Goal: Obtain resource: Download file/media

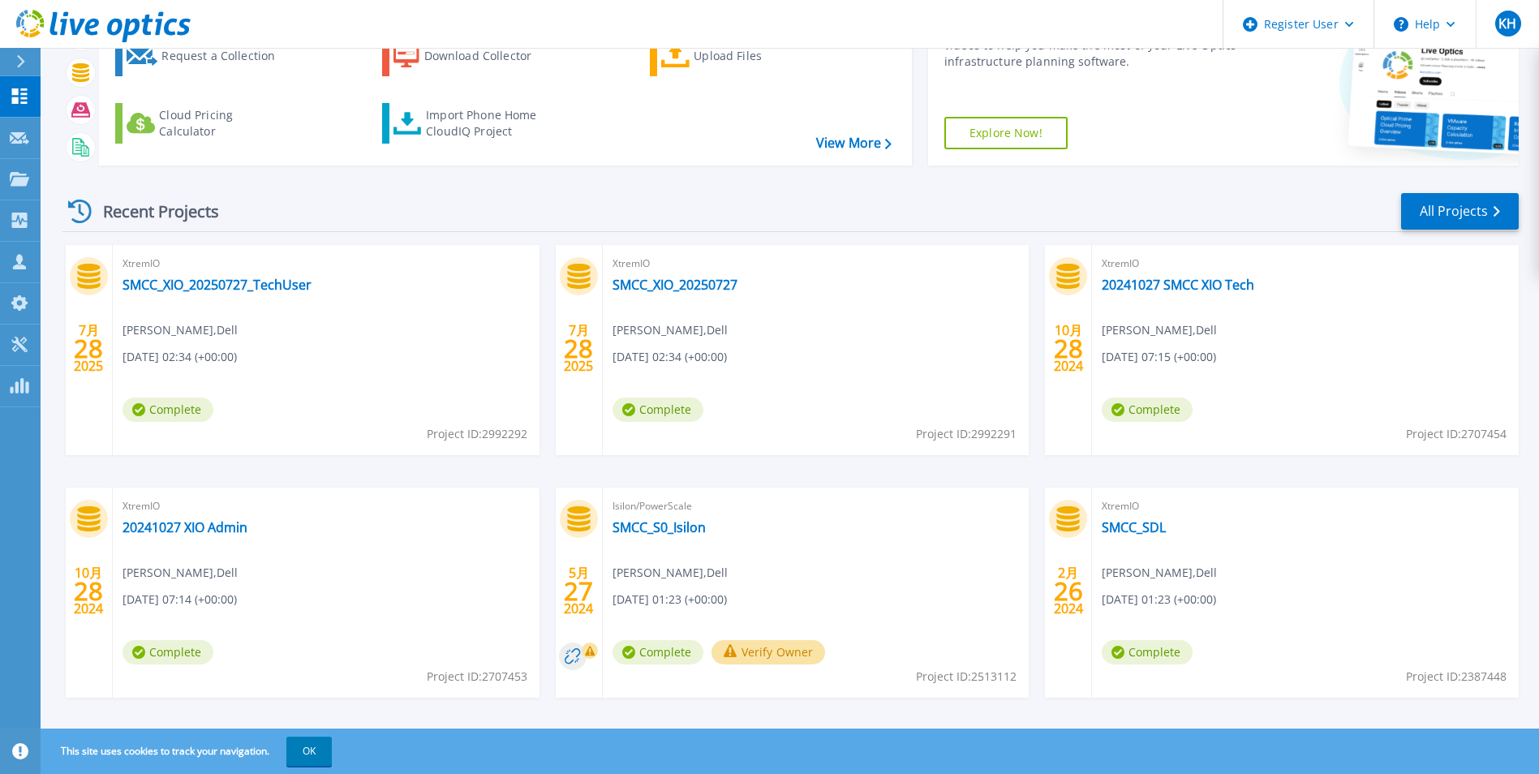
scroll to position [108, 0]
click at [1463, 219] on link "All Projects" at bounding box center [1460, 210] width 118 height 37
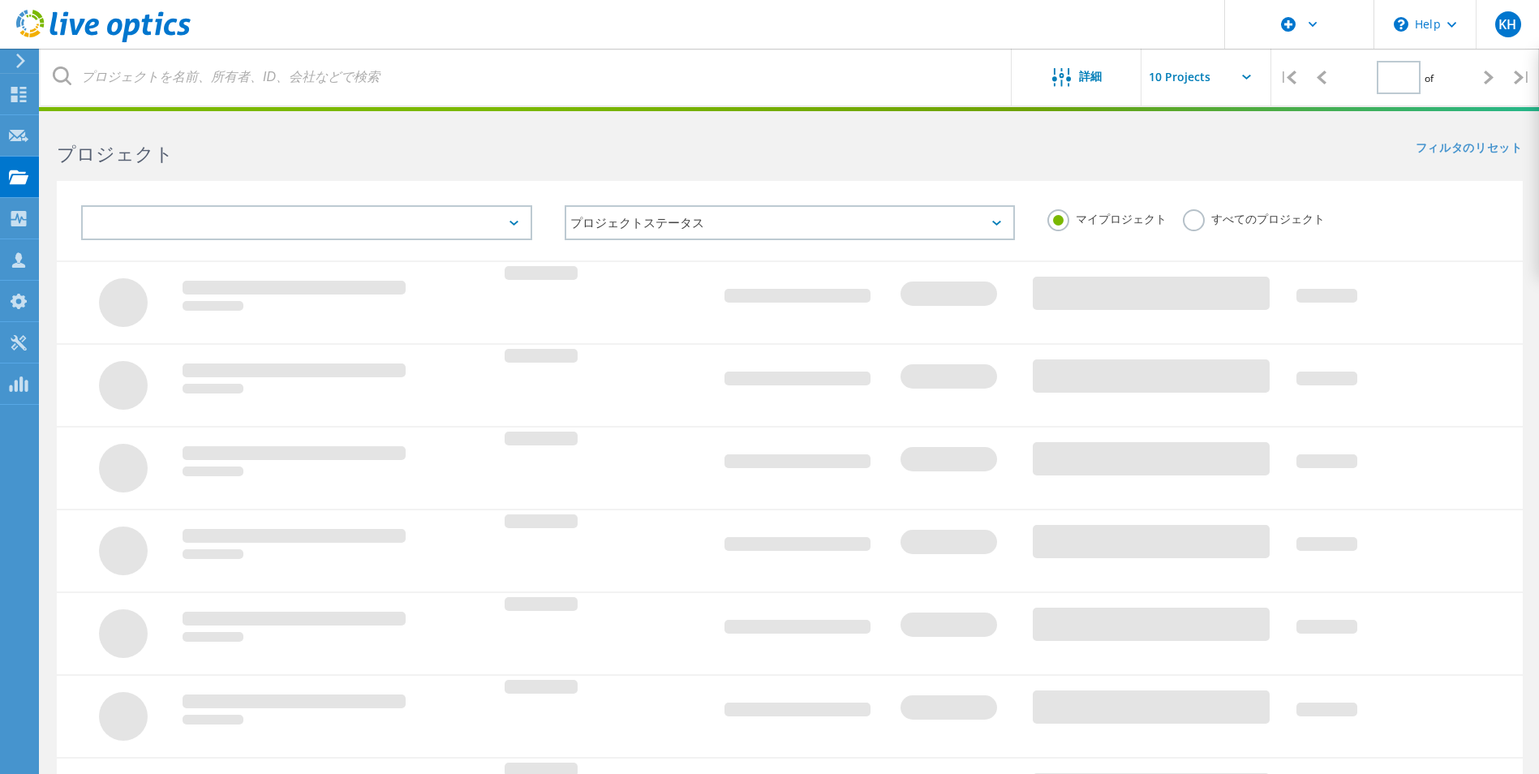
type input "1"
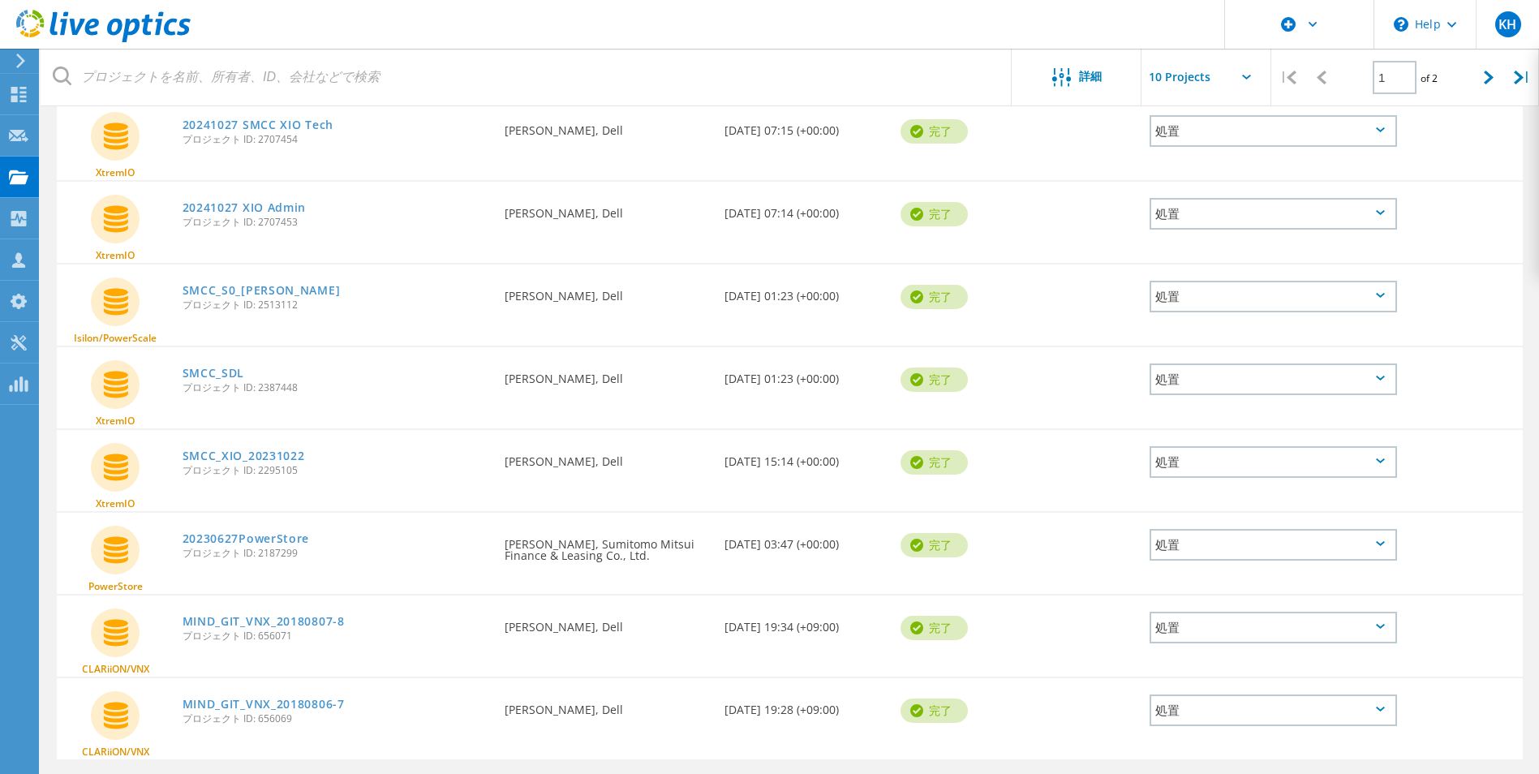
scroll to position [379, 0]
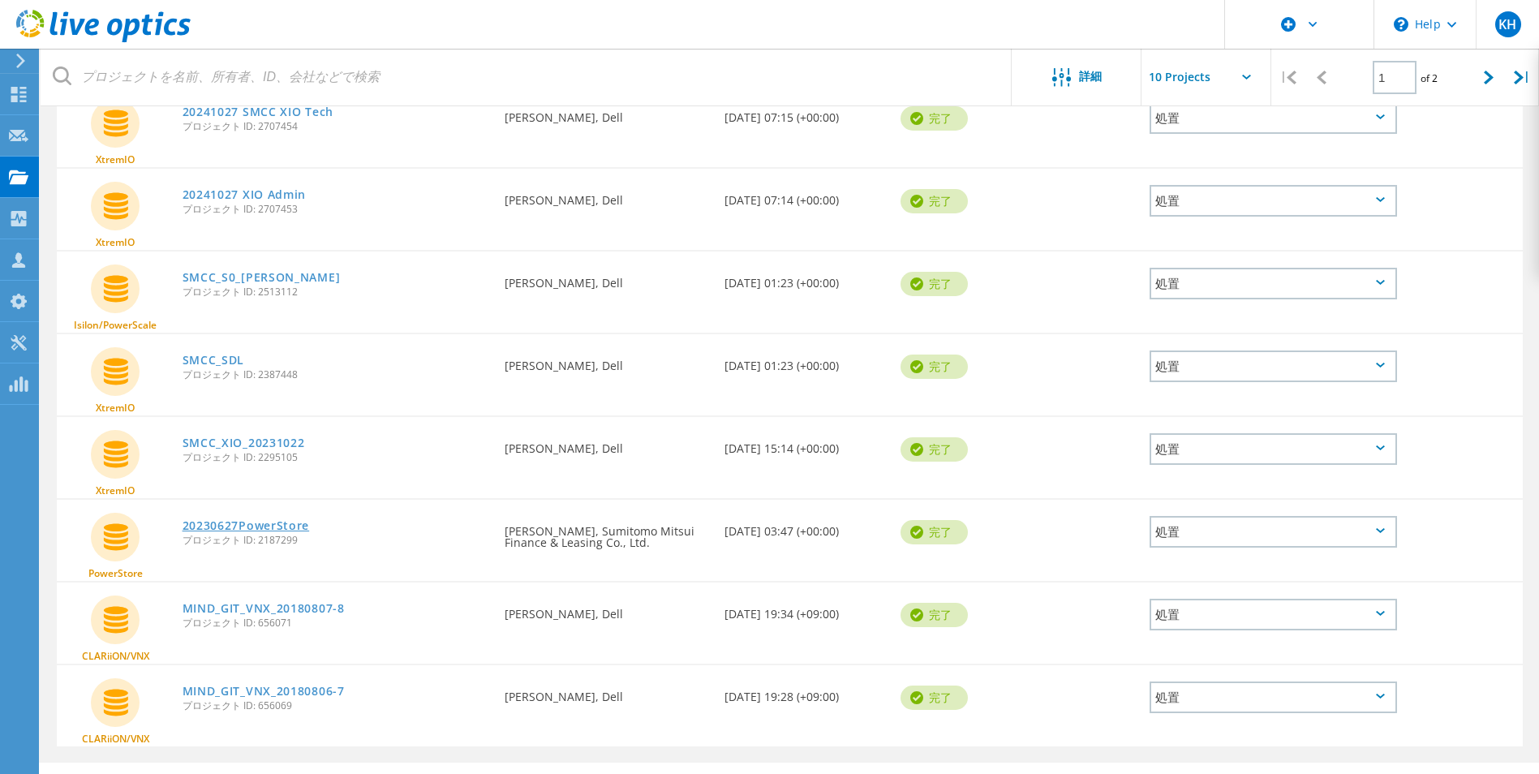
click at [250, 527] on link "20230627PowerStore" at bounding box center [246, 525] width 127 height 11
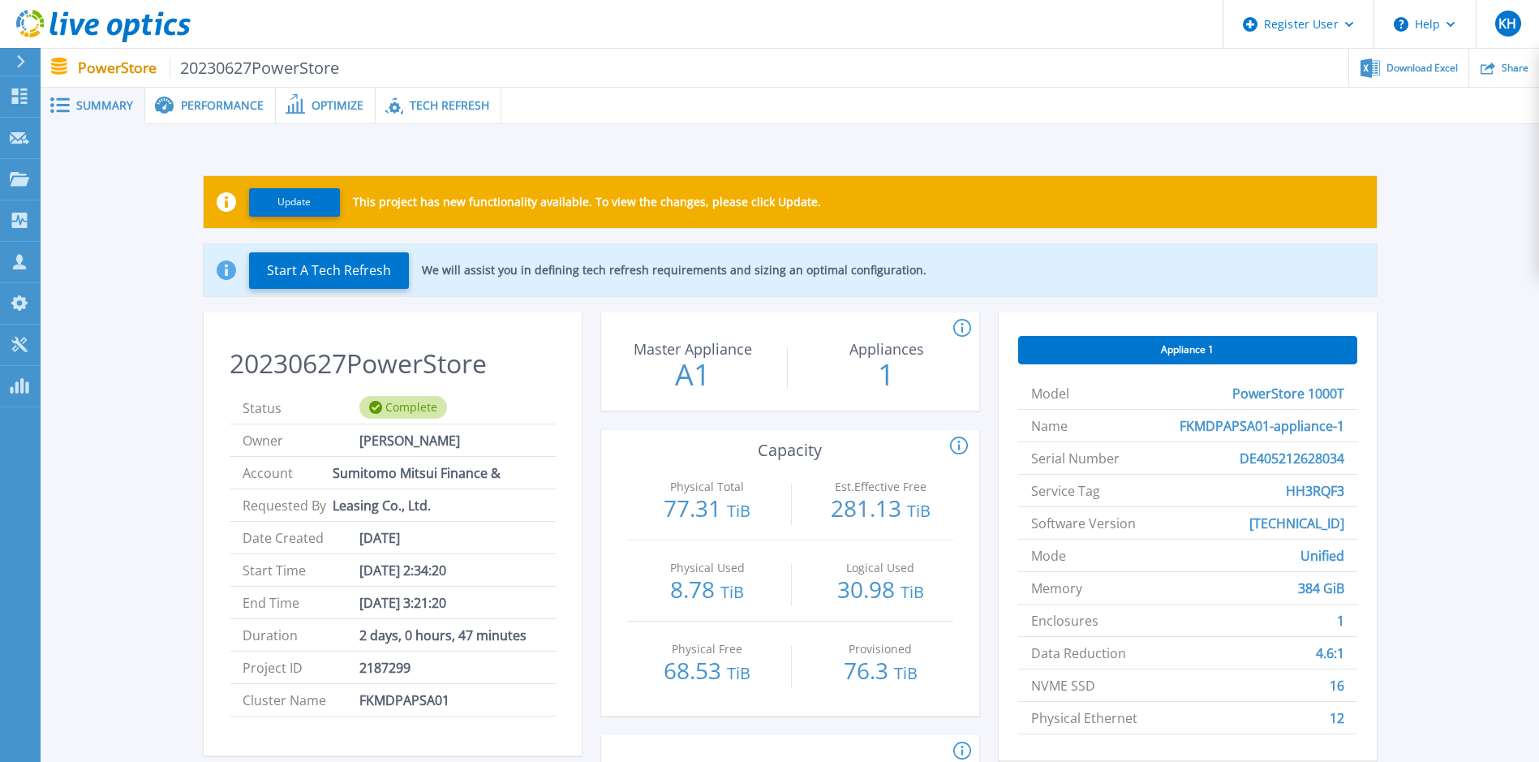
click at [183, 100] on span "Performance" at bounding box center [222, 105] width 83 height 11
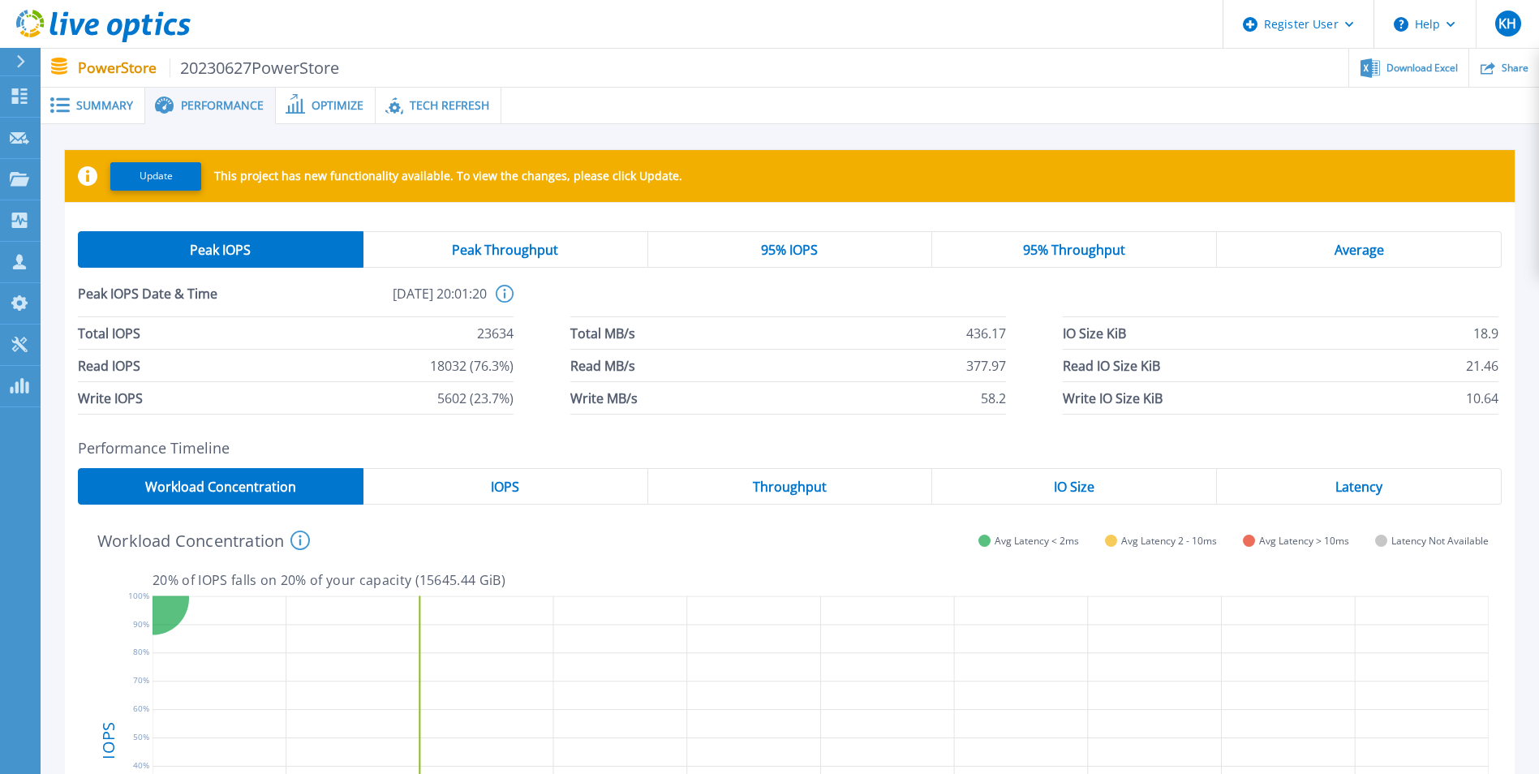
click at [328, 109] on span "Optimize" at bounding box center [338, 105] width 52 height 11
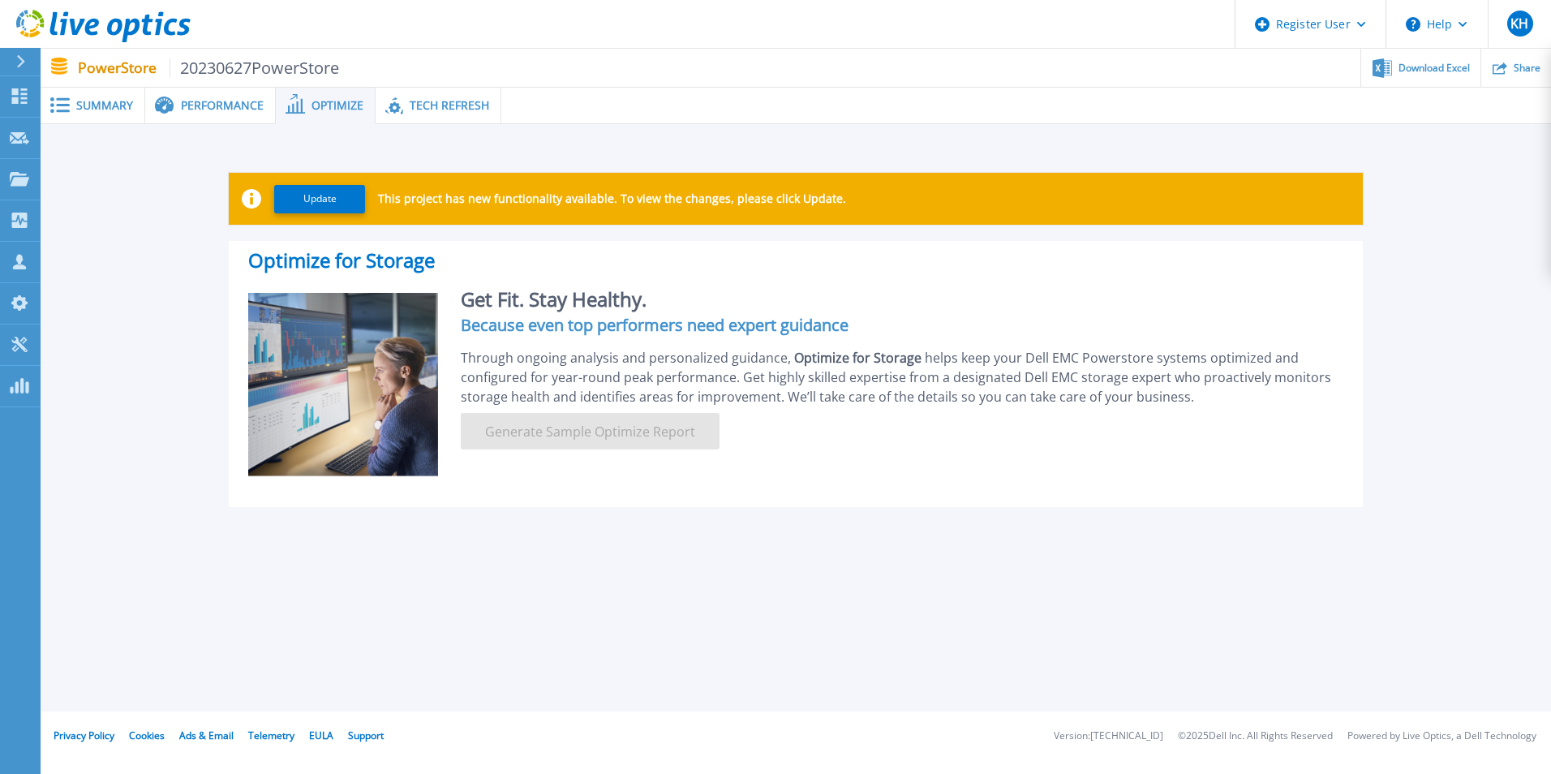
click at [437, 108] on span "Tech Refresh" at bounding box center [450, 105] width 80 height 11
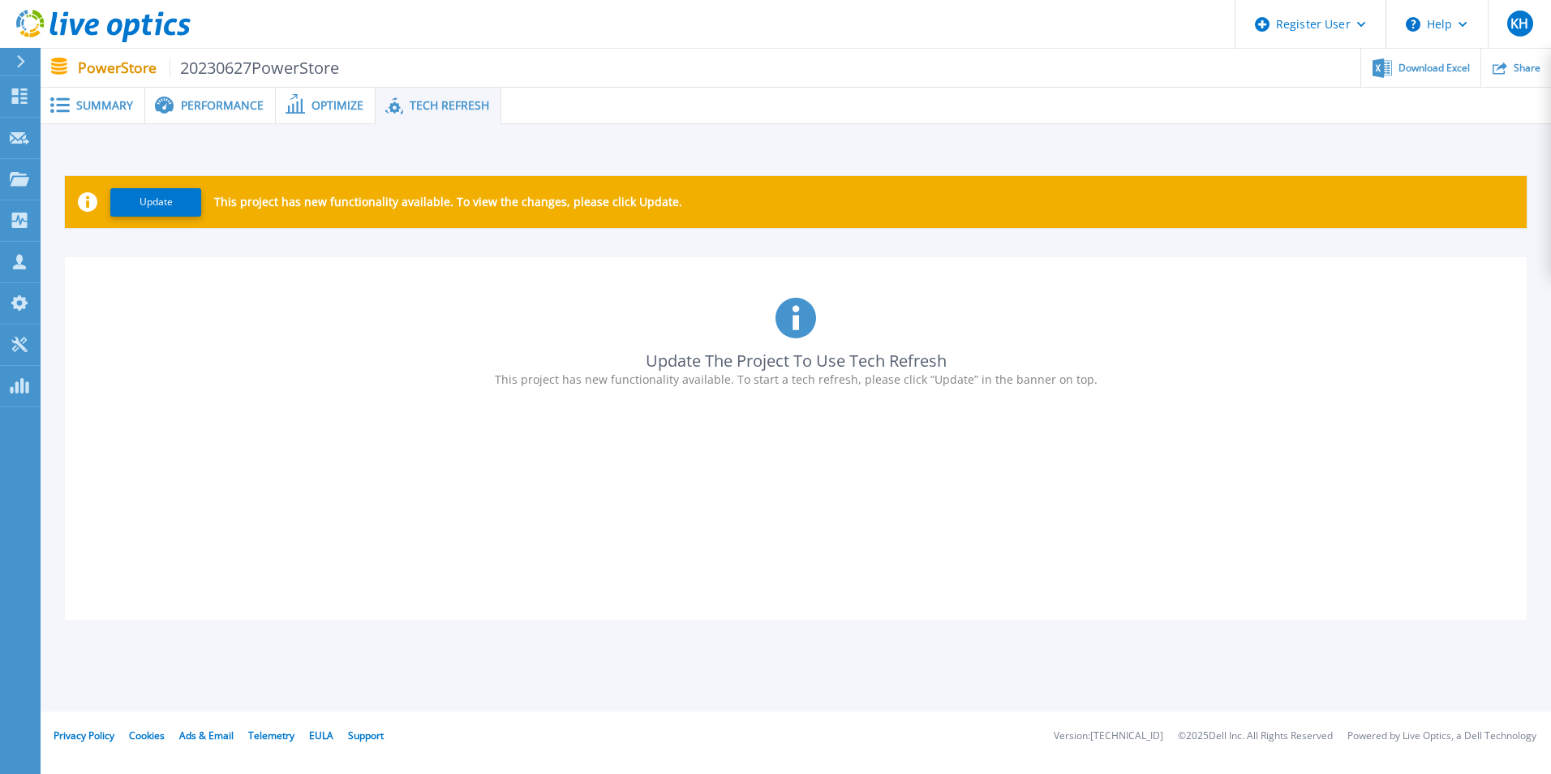
click at [211, 108] on span "Performance" at bounding box center [222, 105] width 83 height 11
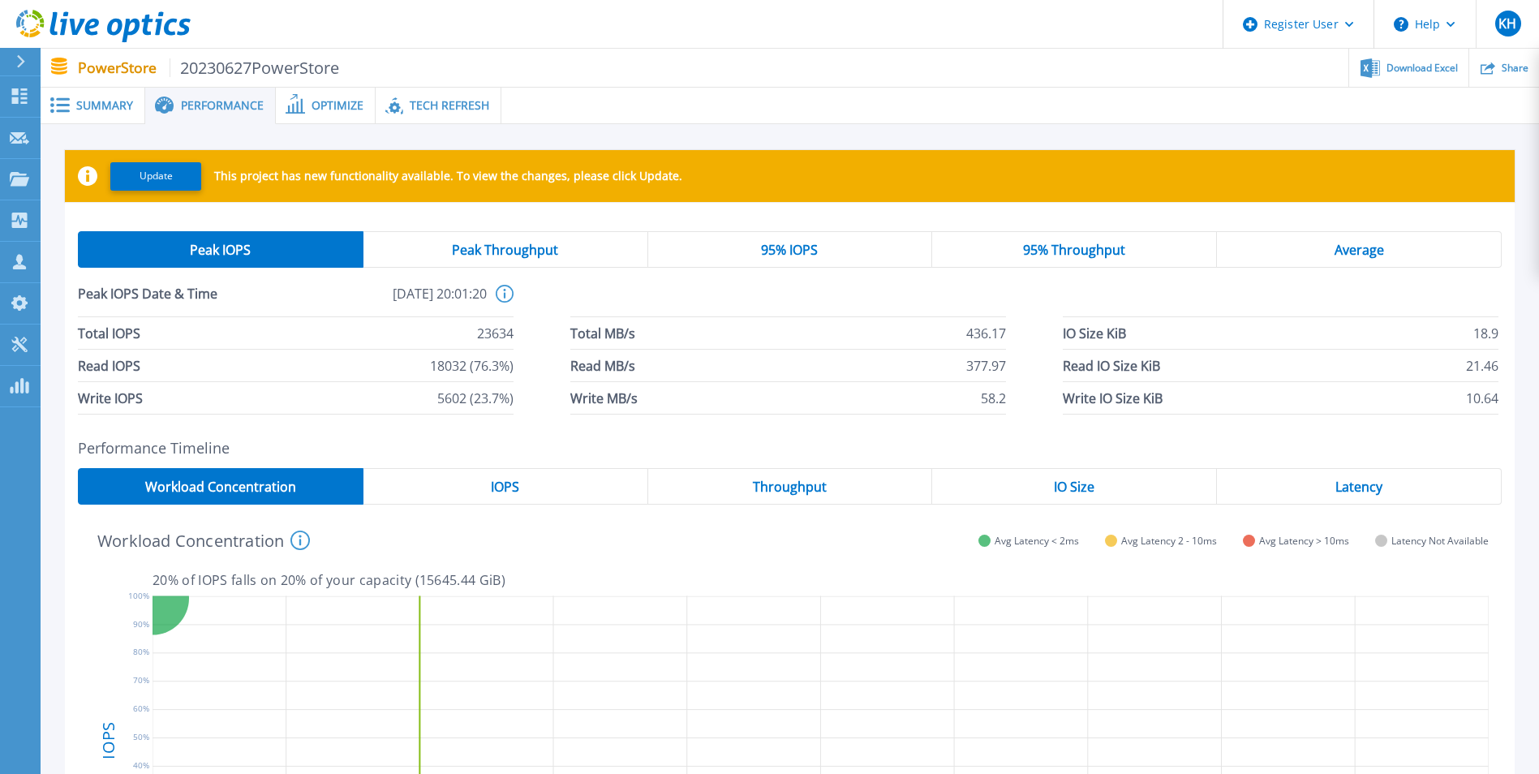
click at [478, 247] on span "Peak Throughput" at bounding box center [505, 249] width 106 height 13
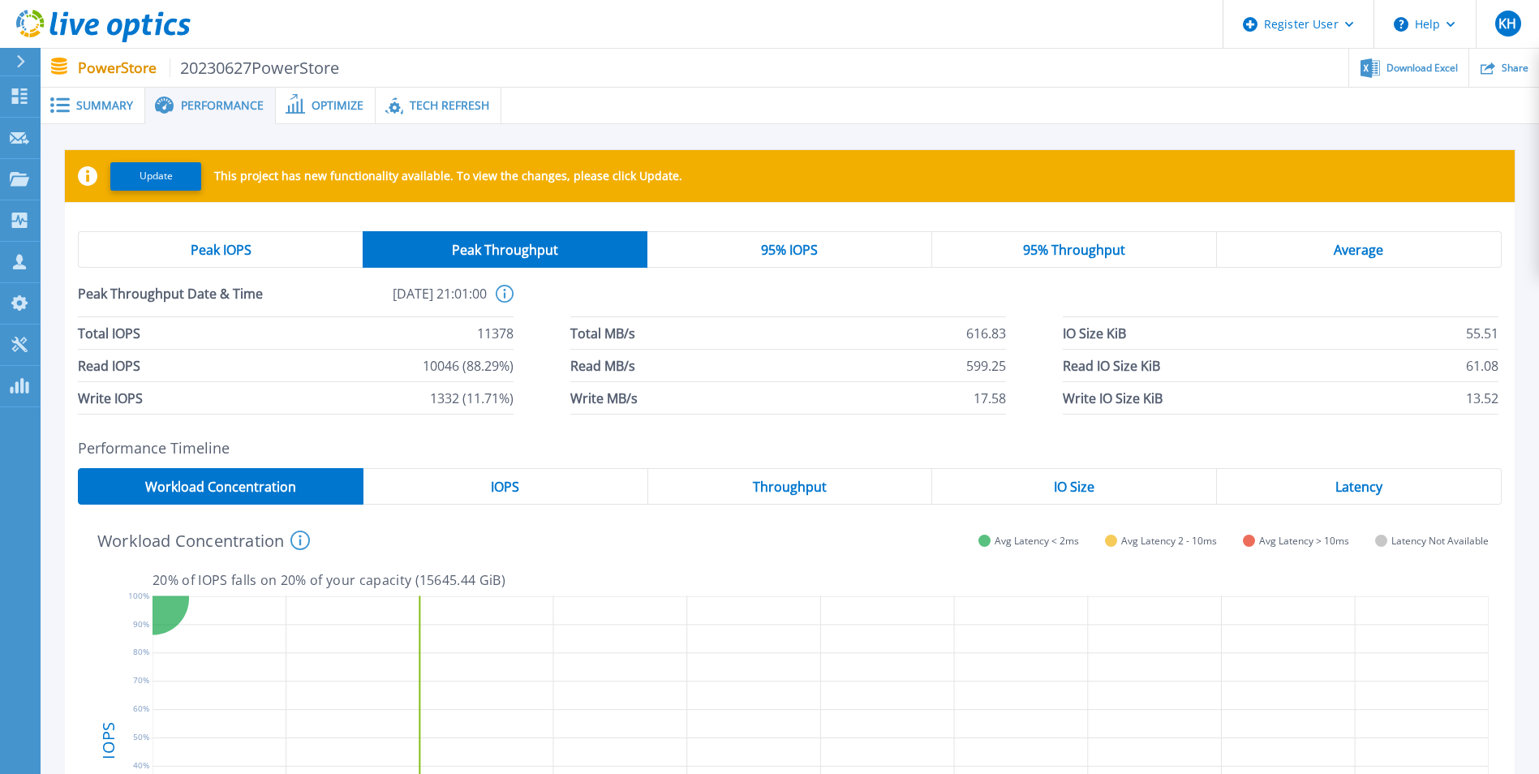
click at [827, 254] on div "95% IOPS" at bounding box center [789, 249] width 285 height 37
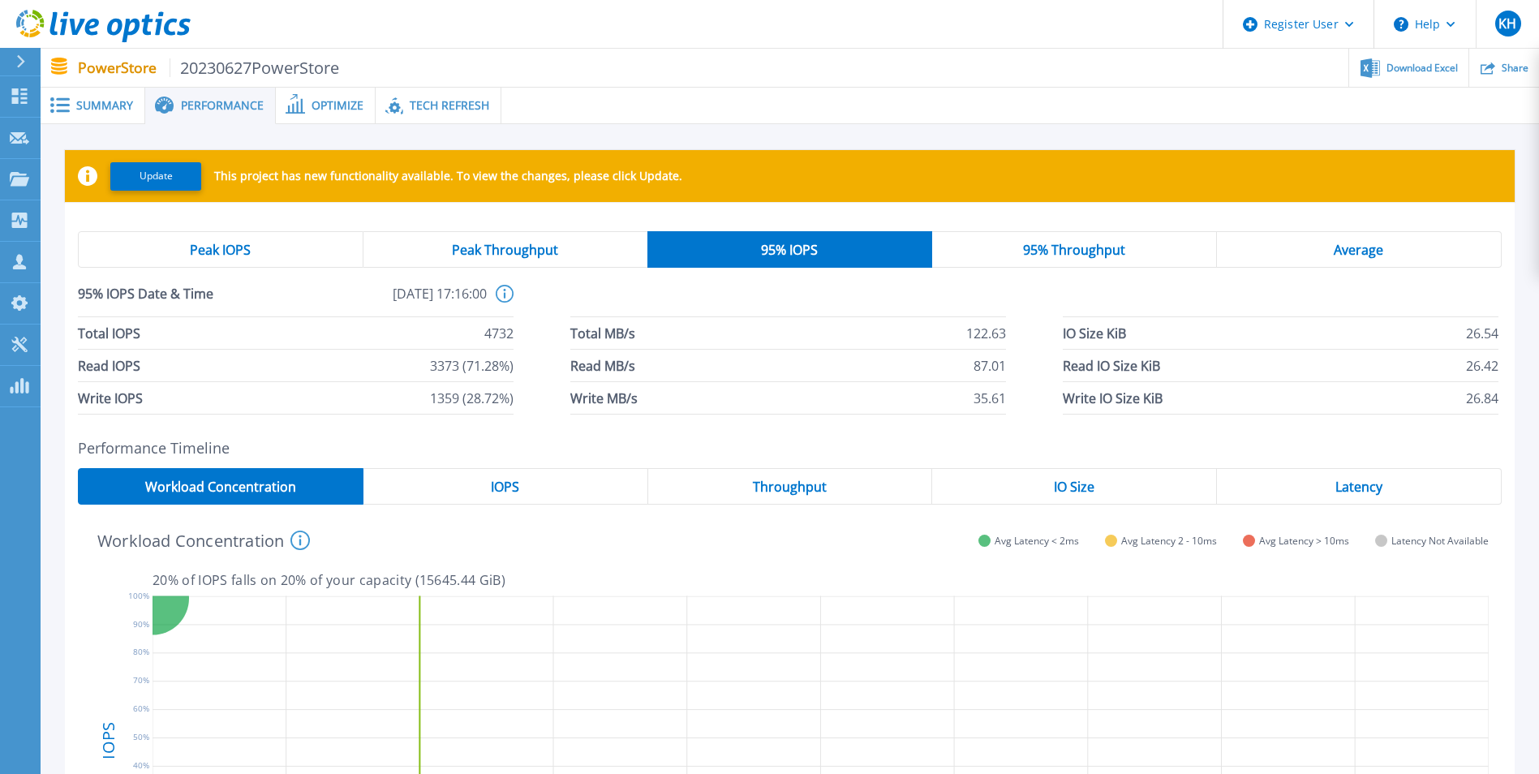
click at [1034, 249] on span "95% Throughput" at bounding box center [1074, 249] width 102 height 13
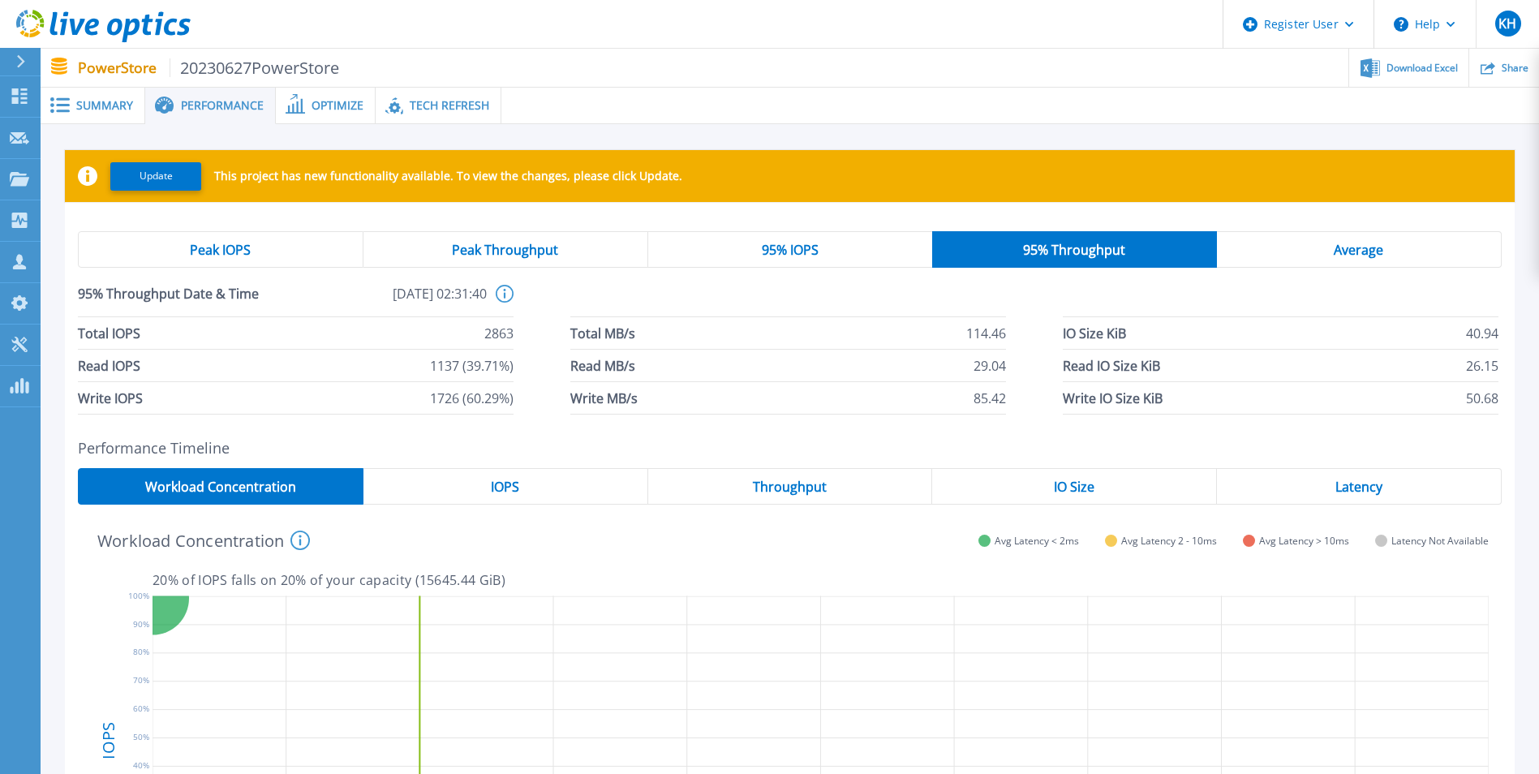
click at [1311, 242] on div "Average" at bounding box center [1359, 249] width 285 height 37
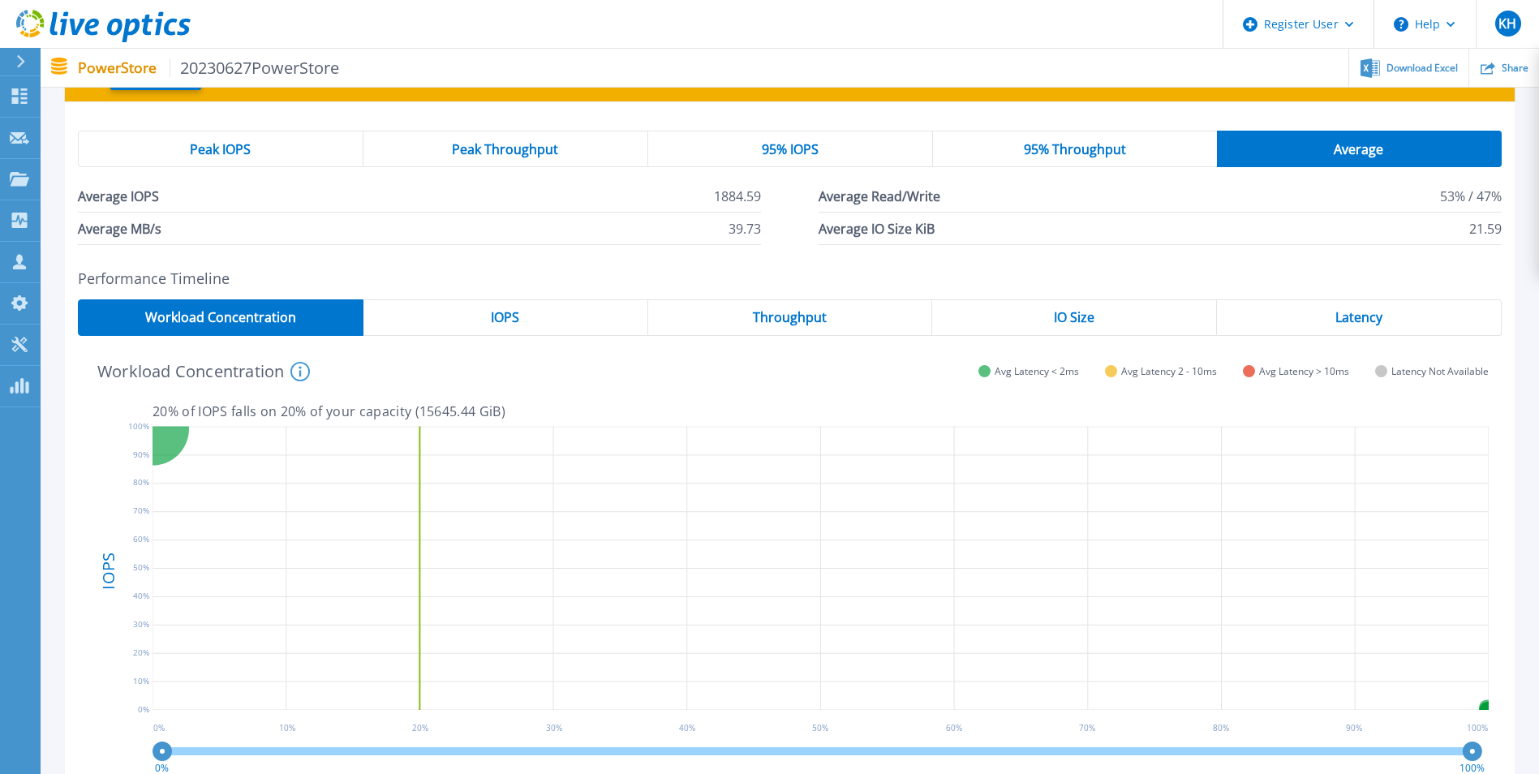
scroll to position [40, 0]
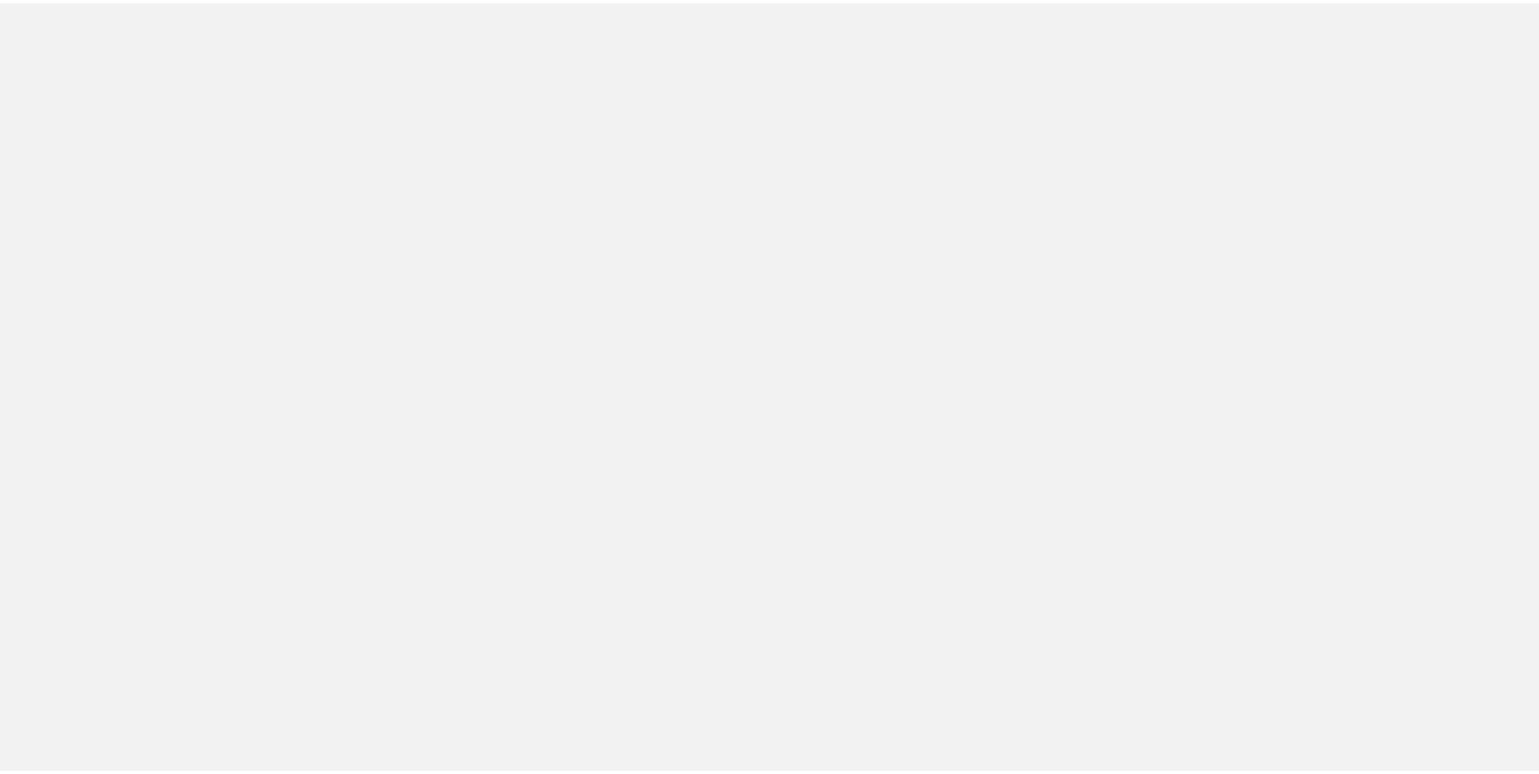
scroll to position [379, 0]
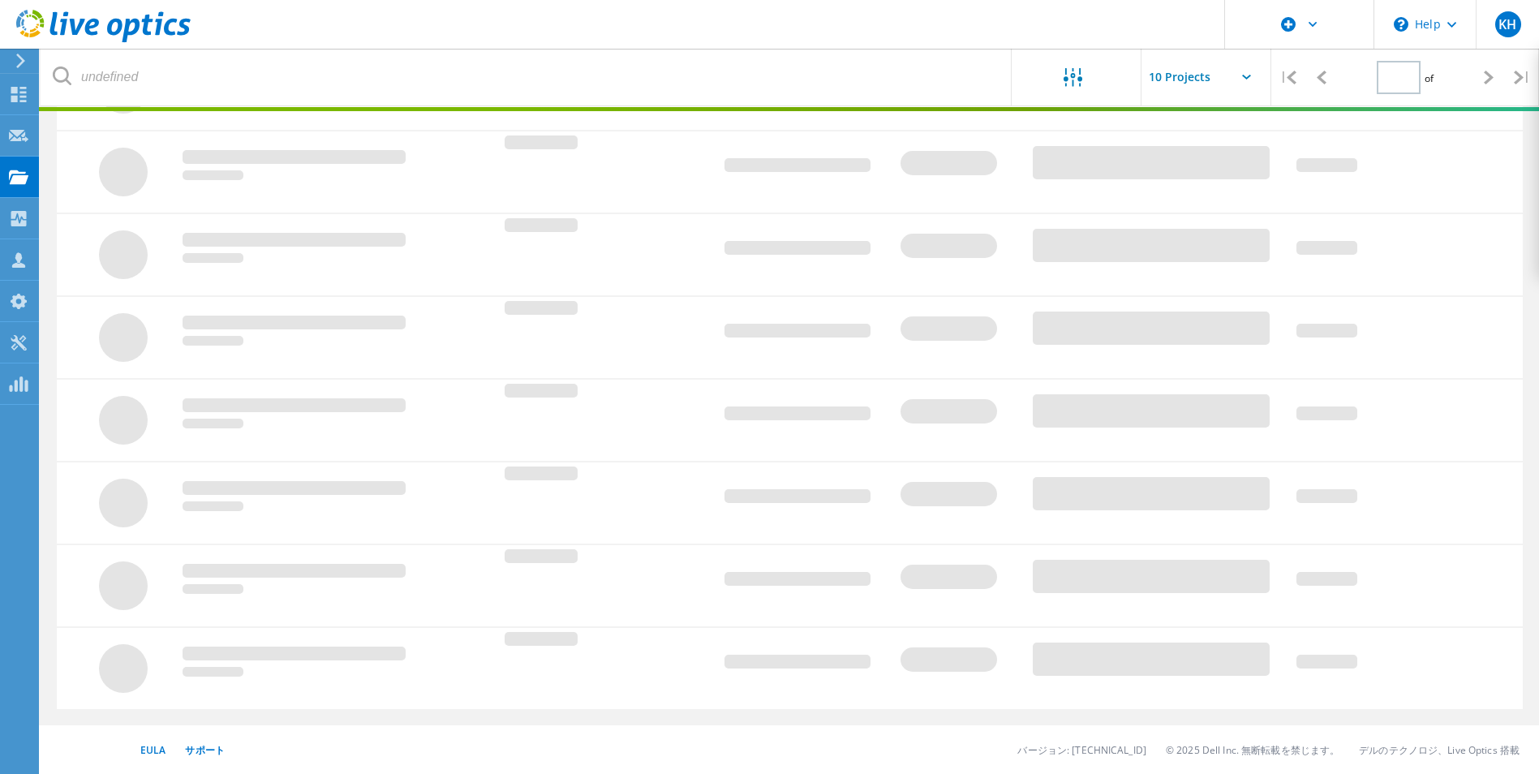
type input "1"
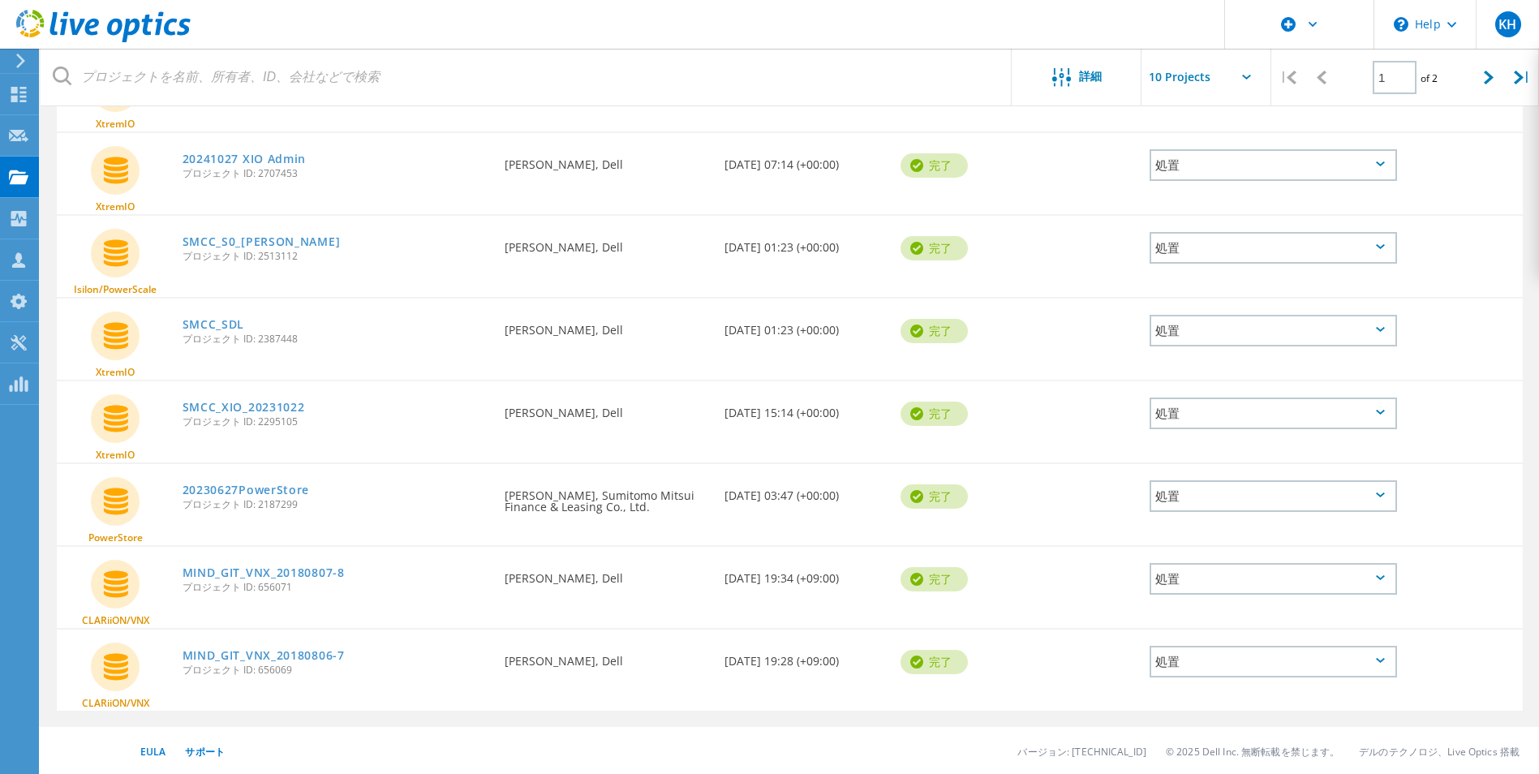
scroll to position [416, 0]
click at [1358, 488] on div "処置" at bounding box center [1273, 495] width 247 height 32
click at [1047, 525] on div "PowerStore 20230627PowerStore プロジェクト ID: 2187299 要求者 翔弥 青島, Sumitomo Mitsui Fin…" at bounding box center [790, 502] width 1466 height 81
click at [105, 506] on icon at bounding box center [115, 499] width 49 height 49
click at [947, 500] on div "完了" at bounding box center [934, 495] width 67 height 24
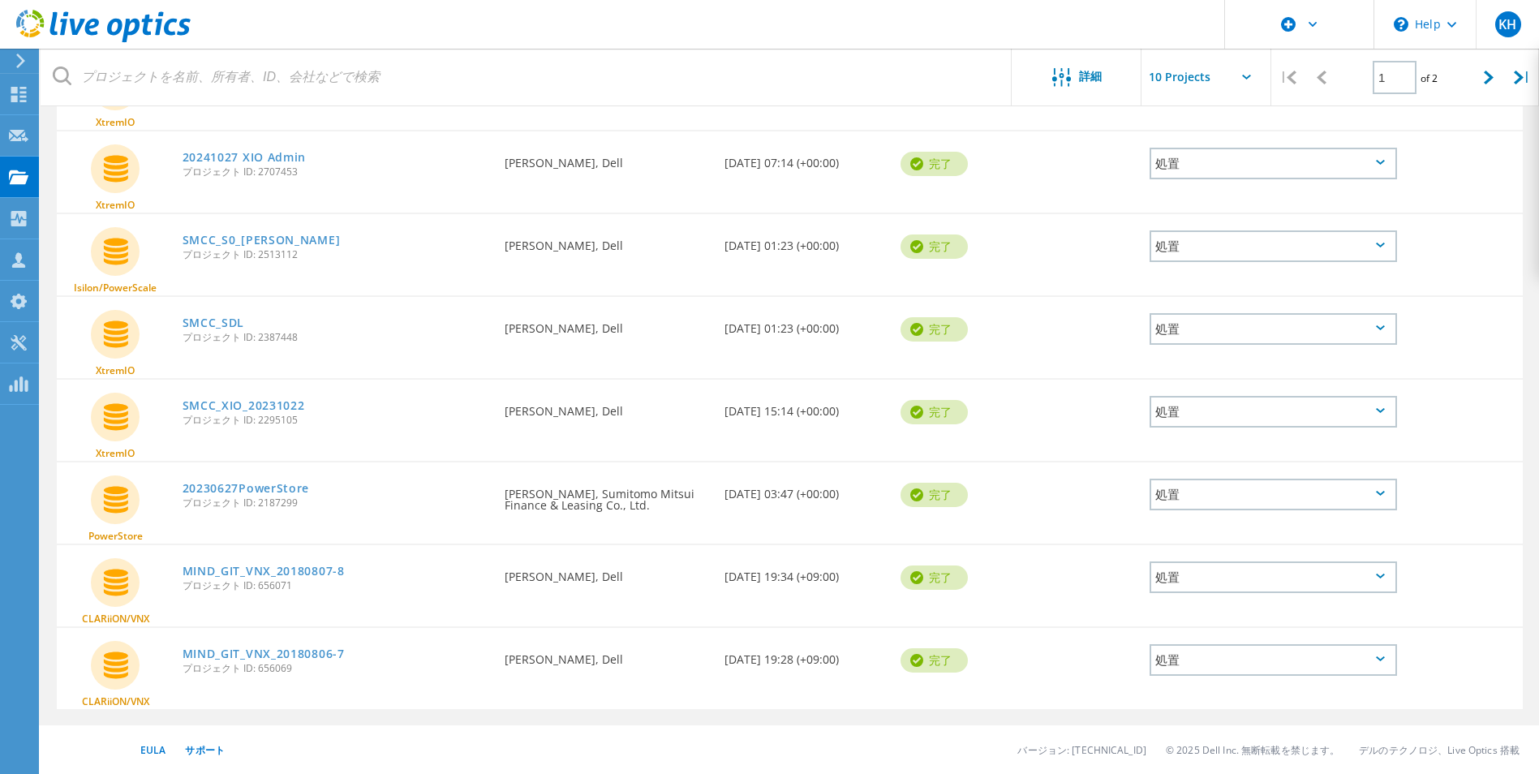
click at [809, 497] on div "作成日付 06/27/2023, 03:47 (+00:00)" at bounding box center [804, 489] width 176 height 54
drag, startPoint x: 638, startPoint y: 496, endPoint x: 484, endPoint y: 504, distance: 153.6
click at [637, 496] on div "要求者 翔弥 青島, Sumitomo Mitsui Finance & Leasing Co., Ltd." at bounding box center [607, 494] width 220 height 65
click at [273, 485] on link "20230627PowerStore" at bounding box center [246, 488] width 127 height 11
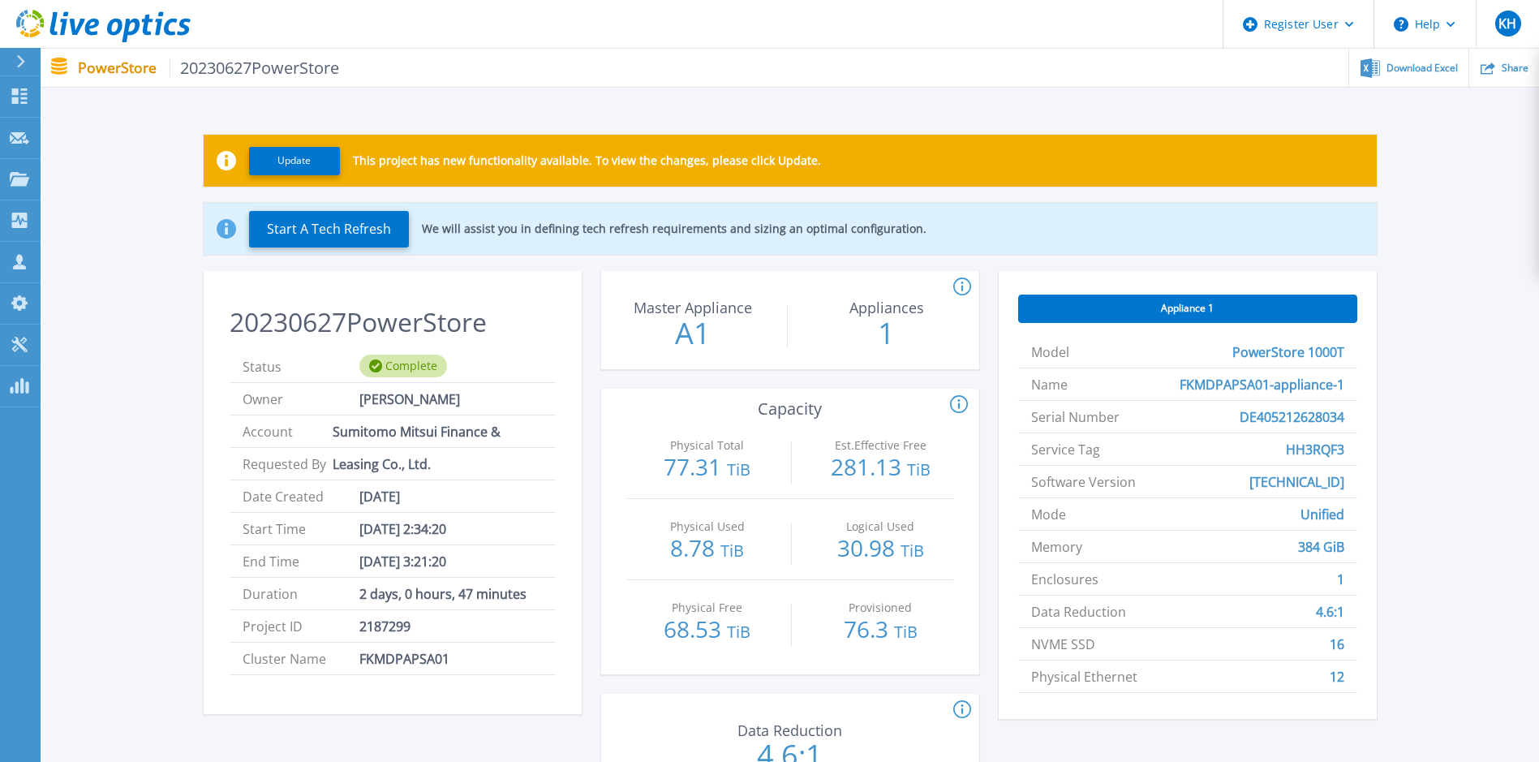
scroll to position [27, 0]
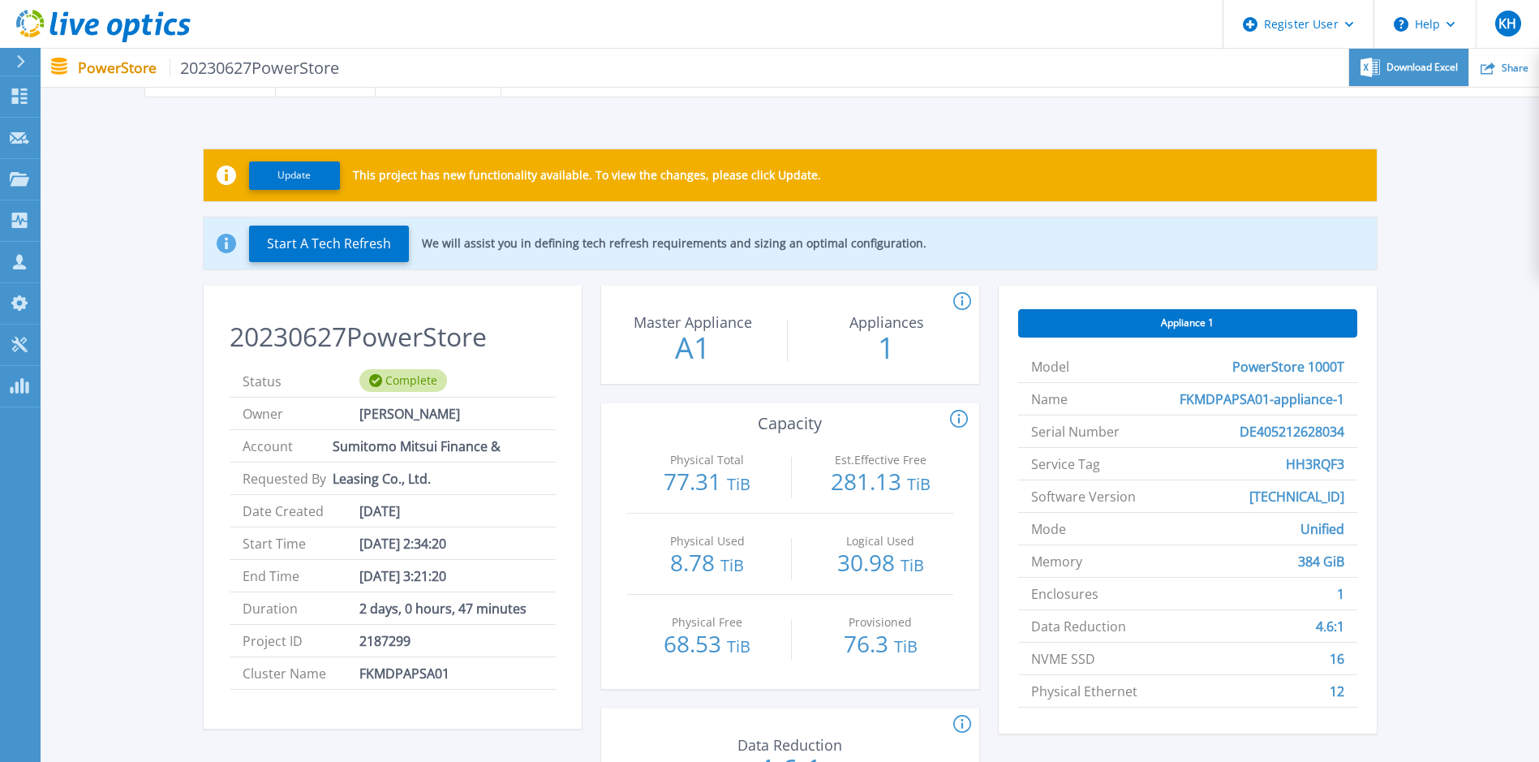
click at [1434, 72] on span "Download Excel" at bounding box center [1422, 67] width 71 height 10
click at [1391, 67] on span "Download Excel" at bounding box center [1422, 67] width 71 height 10
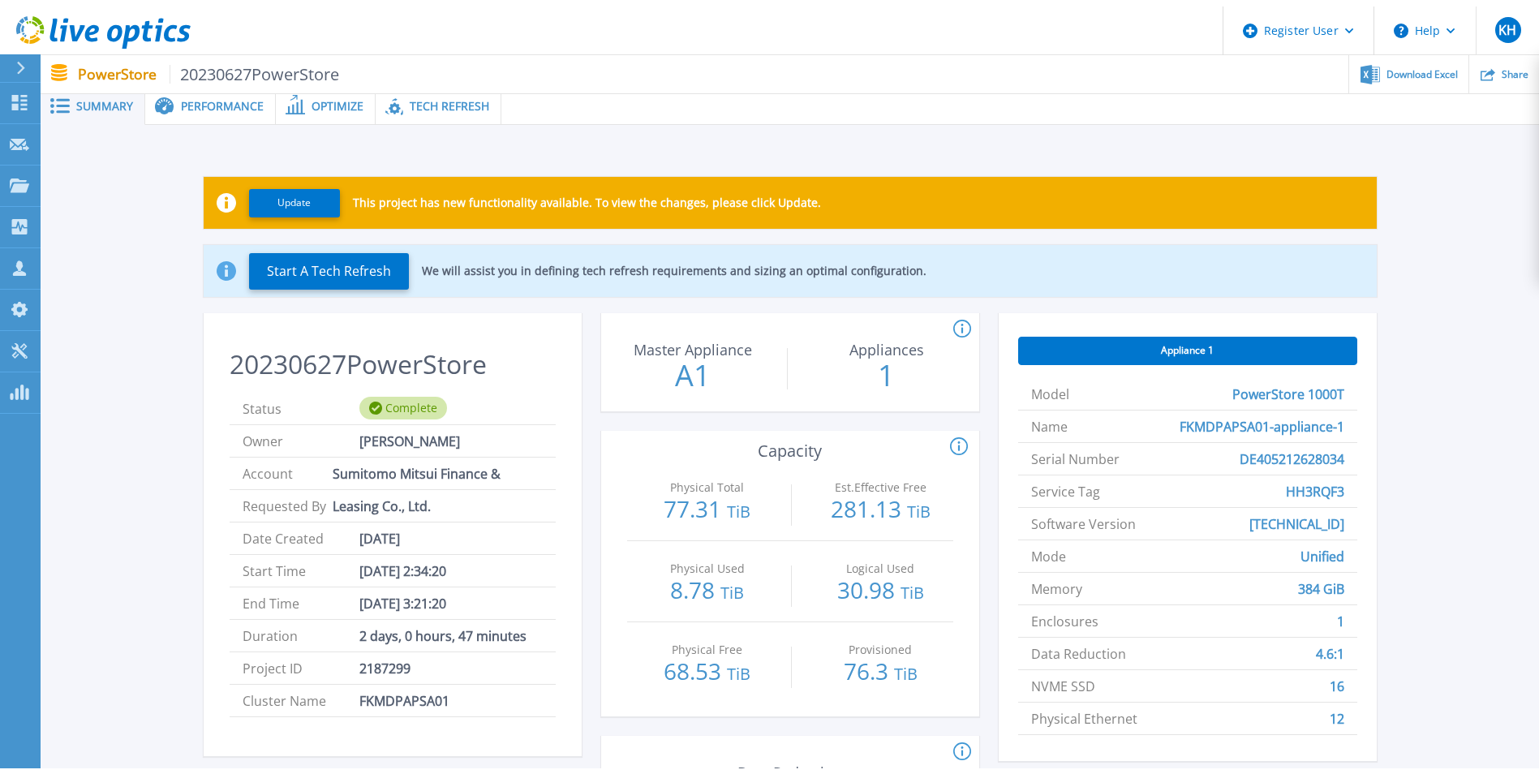
scroll to position [0, 0]
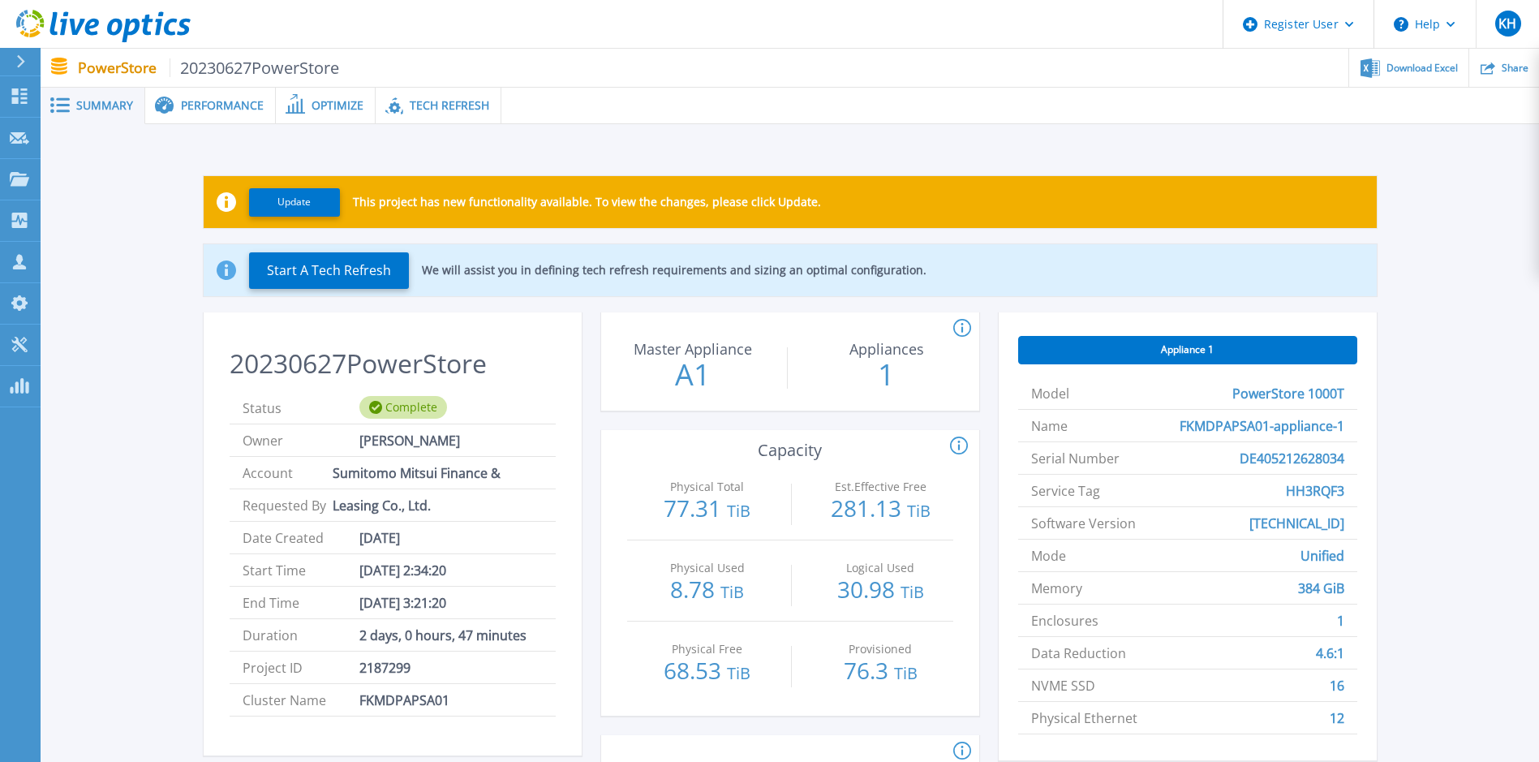
click at [224, 102] on span "Performance" at bounding box center [222, 105] width 83 height 11
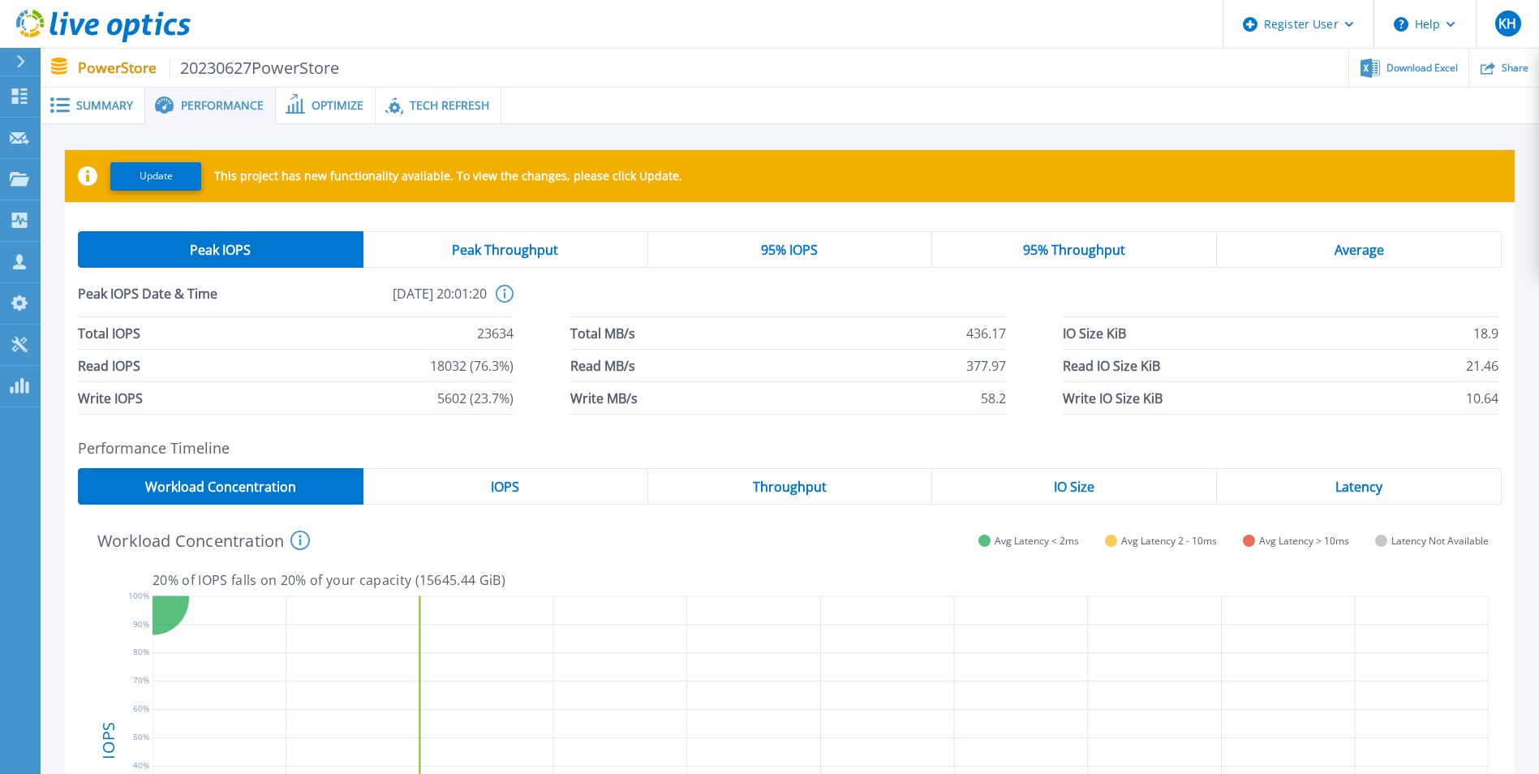
click at [529, 239] on div "Peak Throughput" at bounding box center [505, 249] width 285 height 37
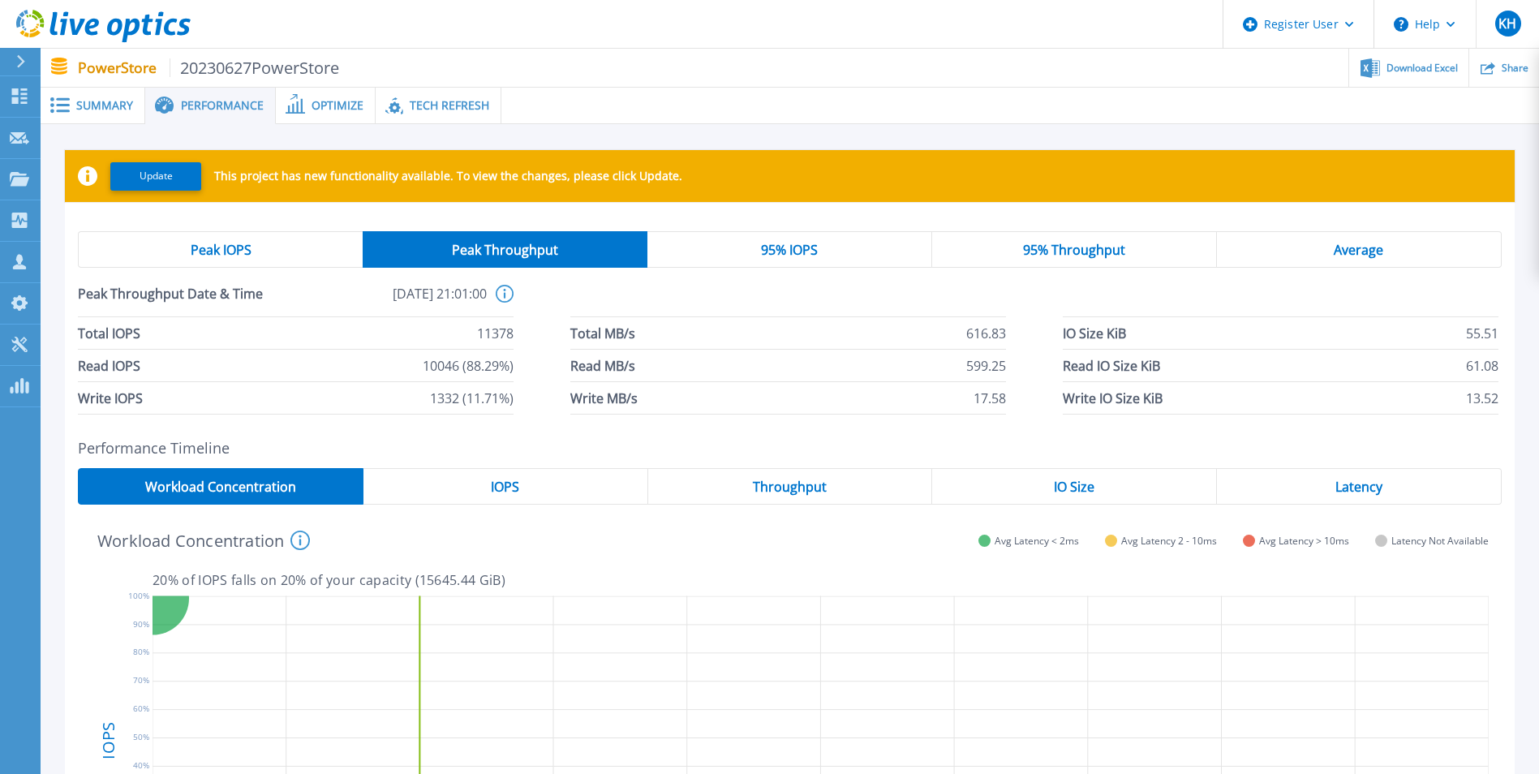
drag, startPoint x: 734, startPoint y: 243, endPoint x: 1006, endPoint y: 251, distance: 271.9
click at [737, 243] on div "95% IOPS" at bounding box center [789, 249] width 285 height 37
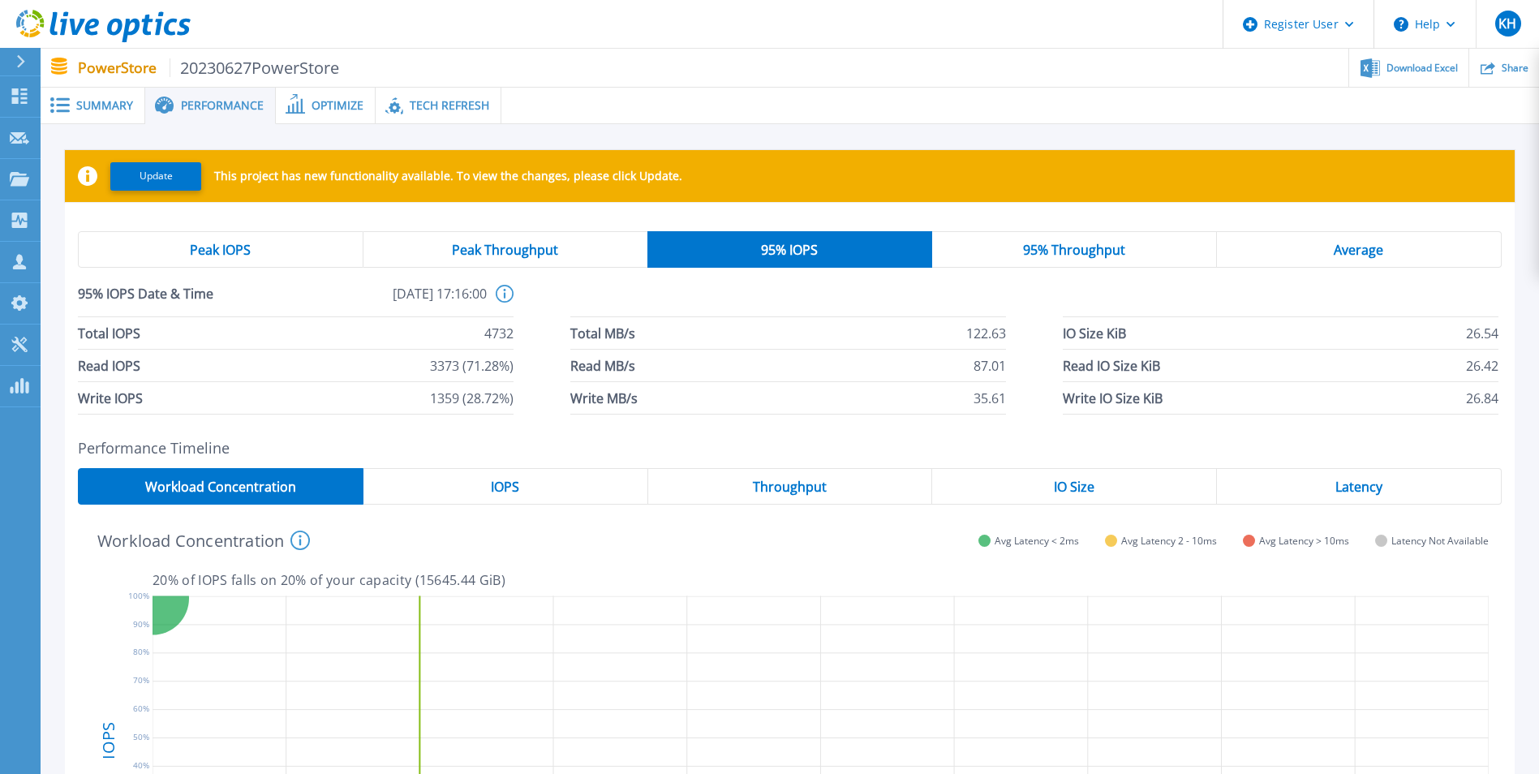
click at [1073, 245] on span "95% Throughput" at bounding box center [1074, 249] width 102 height 13
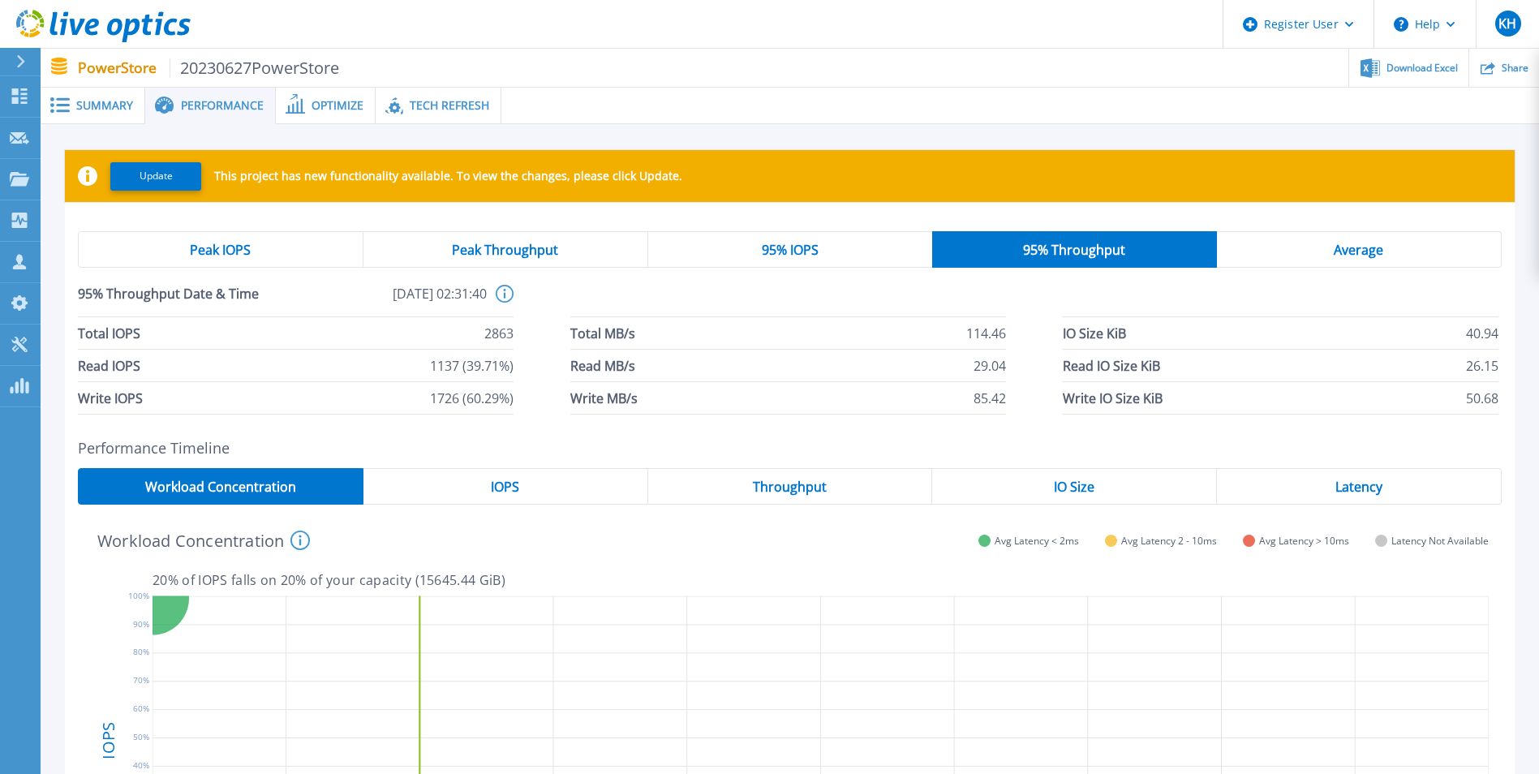
click at [1281, 249] on div "Average" at bounding box center [1359, 249] width 285 height 37
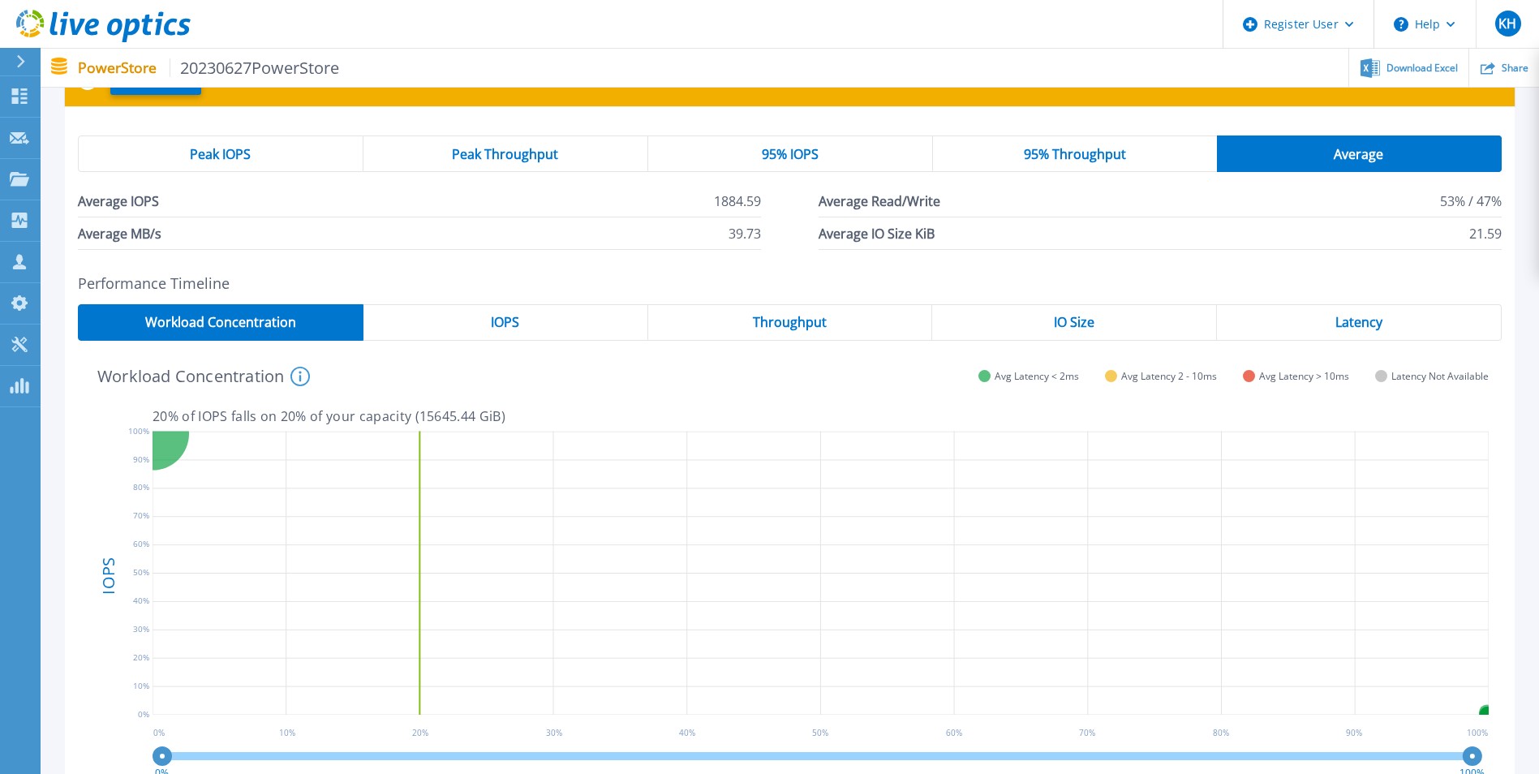
scroll to position [135, 0]
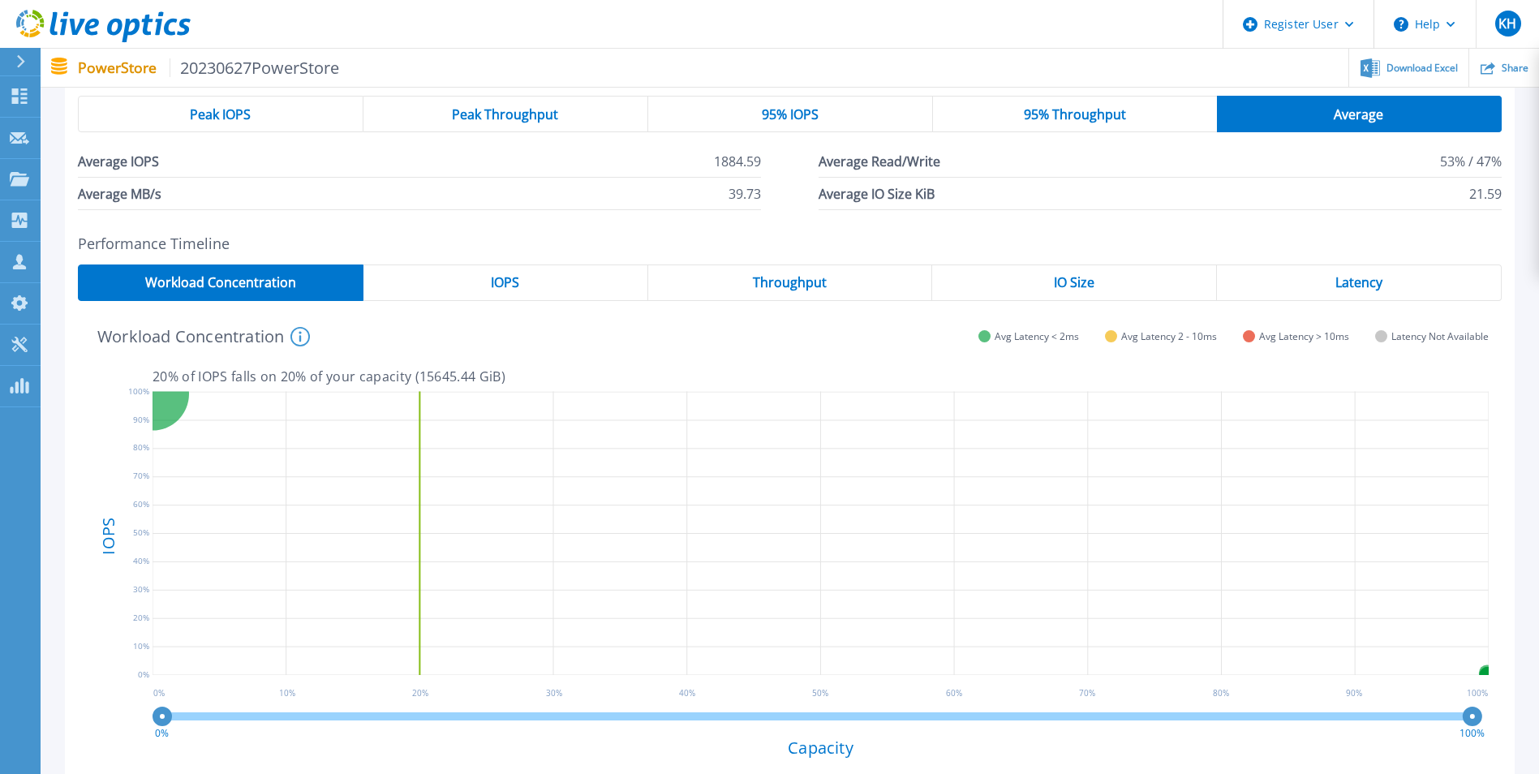
drag, startPoint x: 535, startPoint y: 292, endPoint x: 600, endPoint y: 287, distance: 65.1
click at [536, 291] on div "IOPS" at bounding box center [505, 283] width 285 height 37
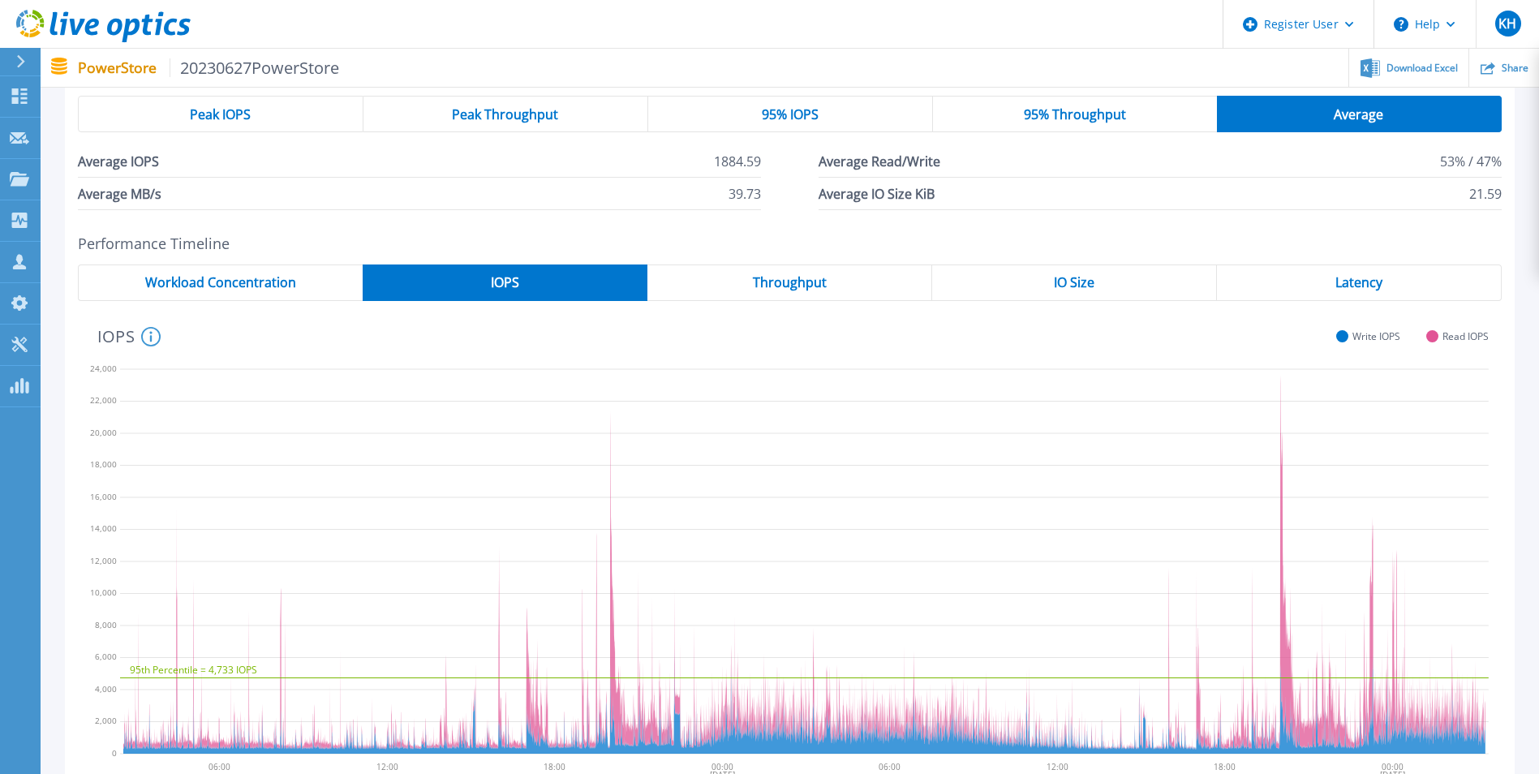
click at [763, 279] on span "Throughput" at bounding box center [790, 282] width 74 height 13
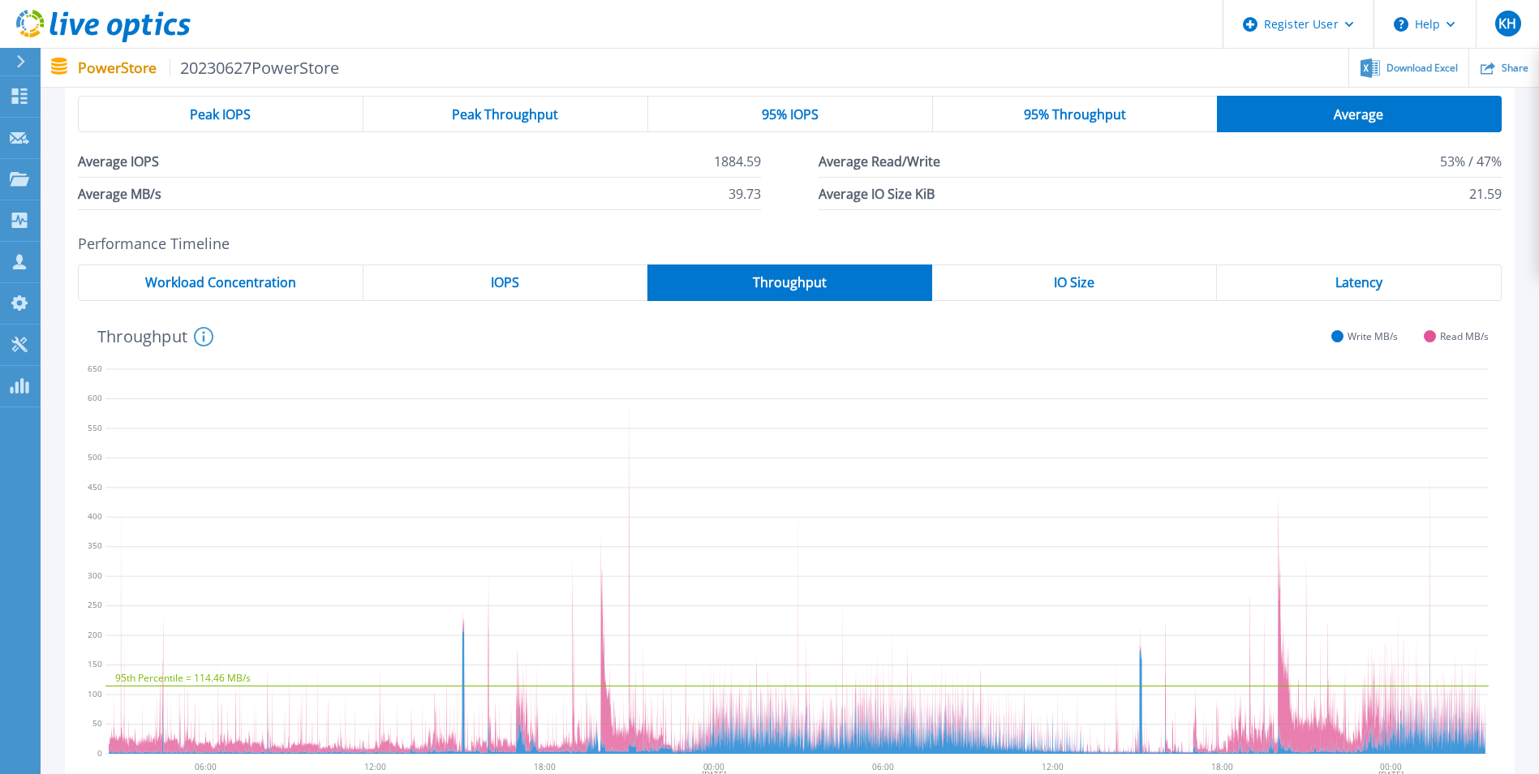
click at [1148, 281] on div "IO Size" at bounding box center [1074, 283] width 285 height 37
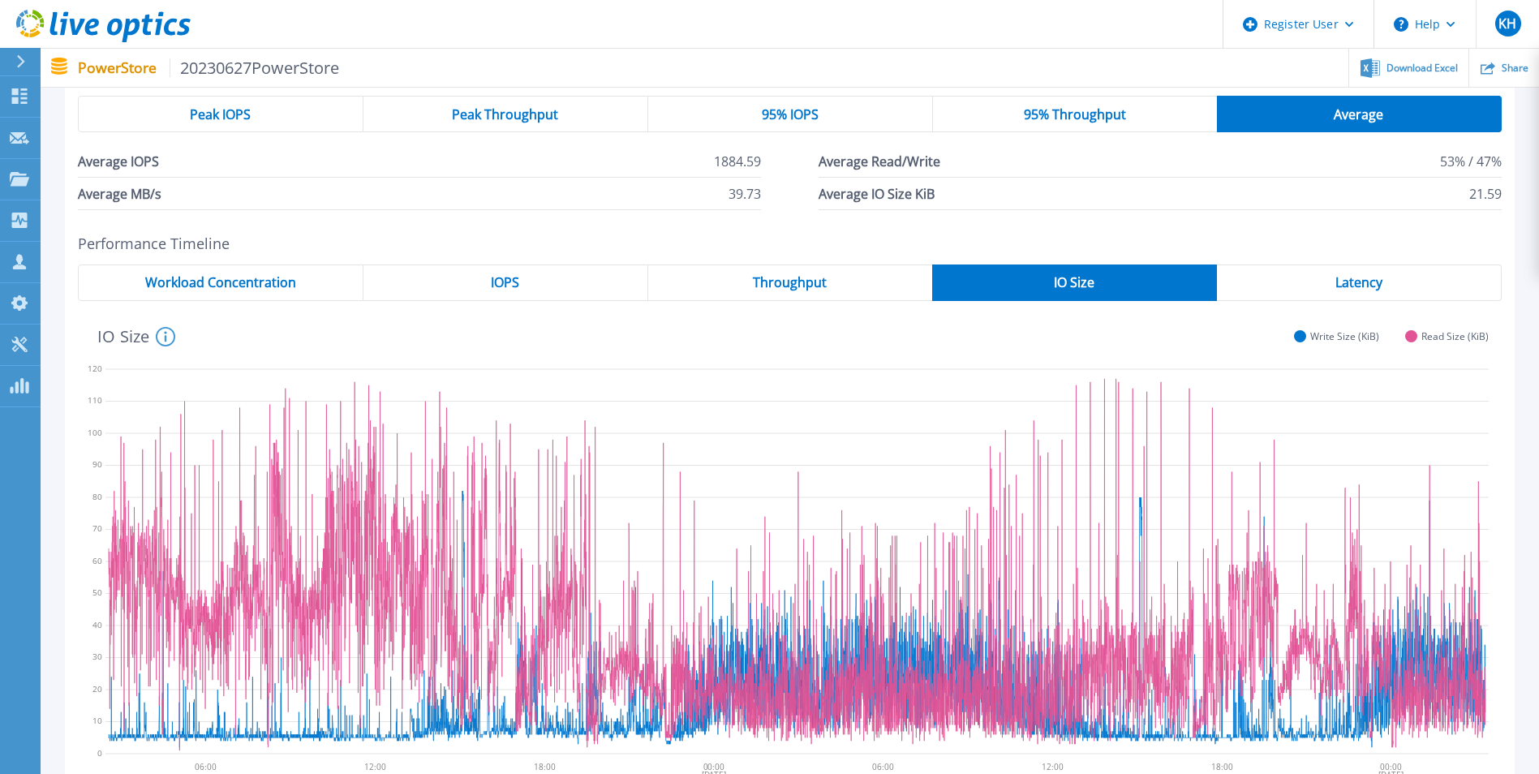
click at [1384, 284] on div "Latency" at bounding box center [1359, 283] width 285 height 37
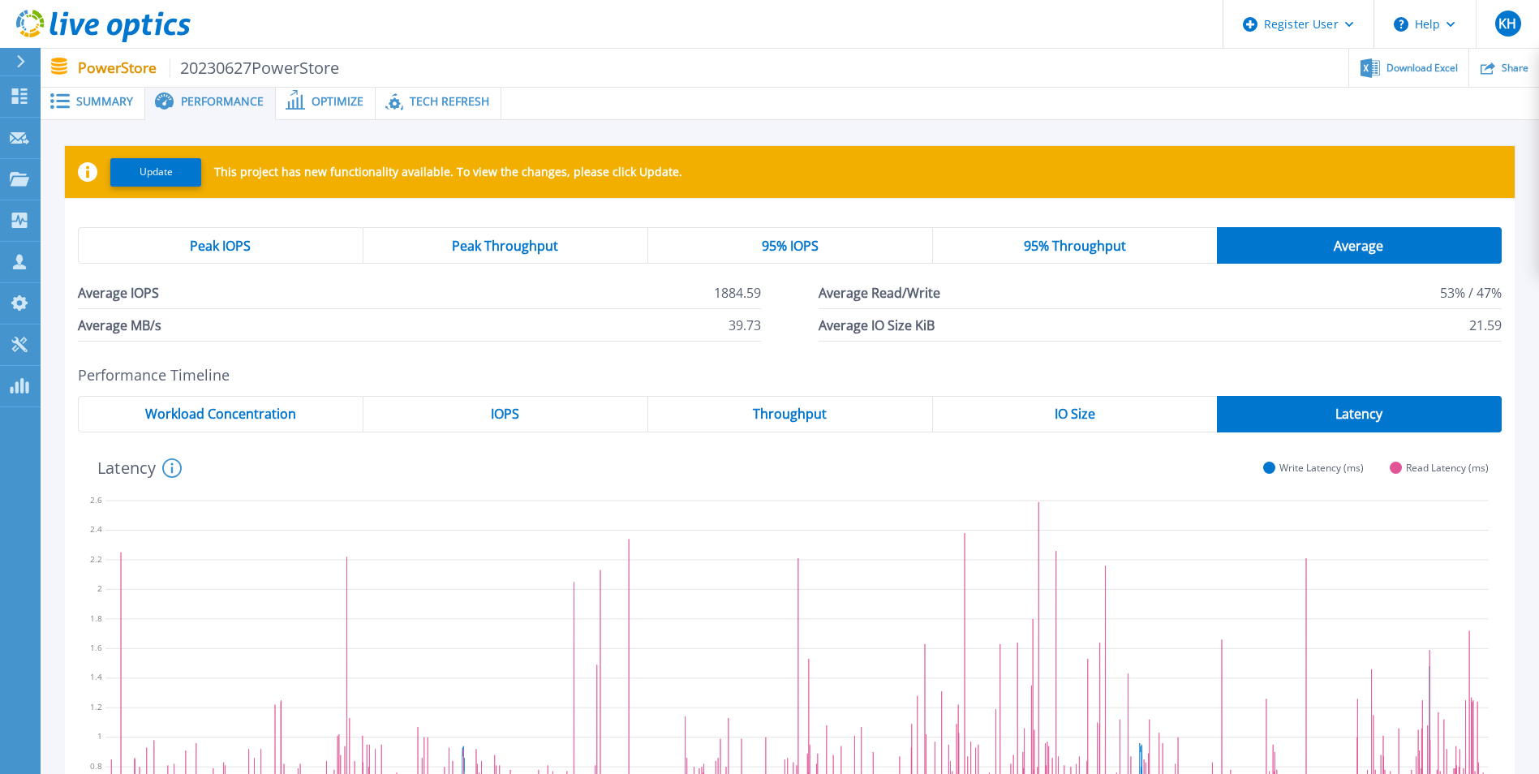
scroll to position [0, 0]
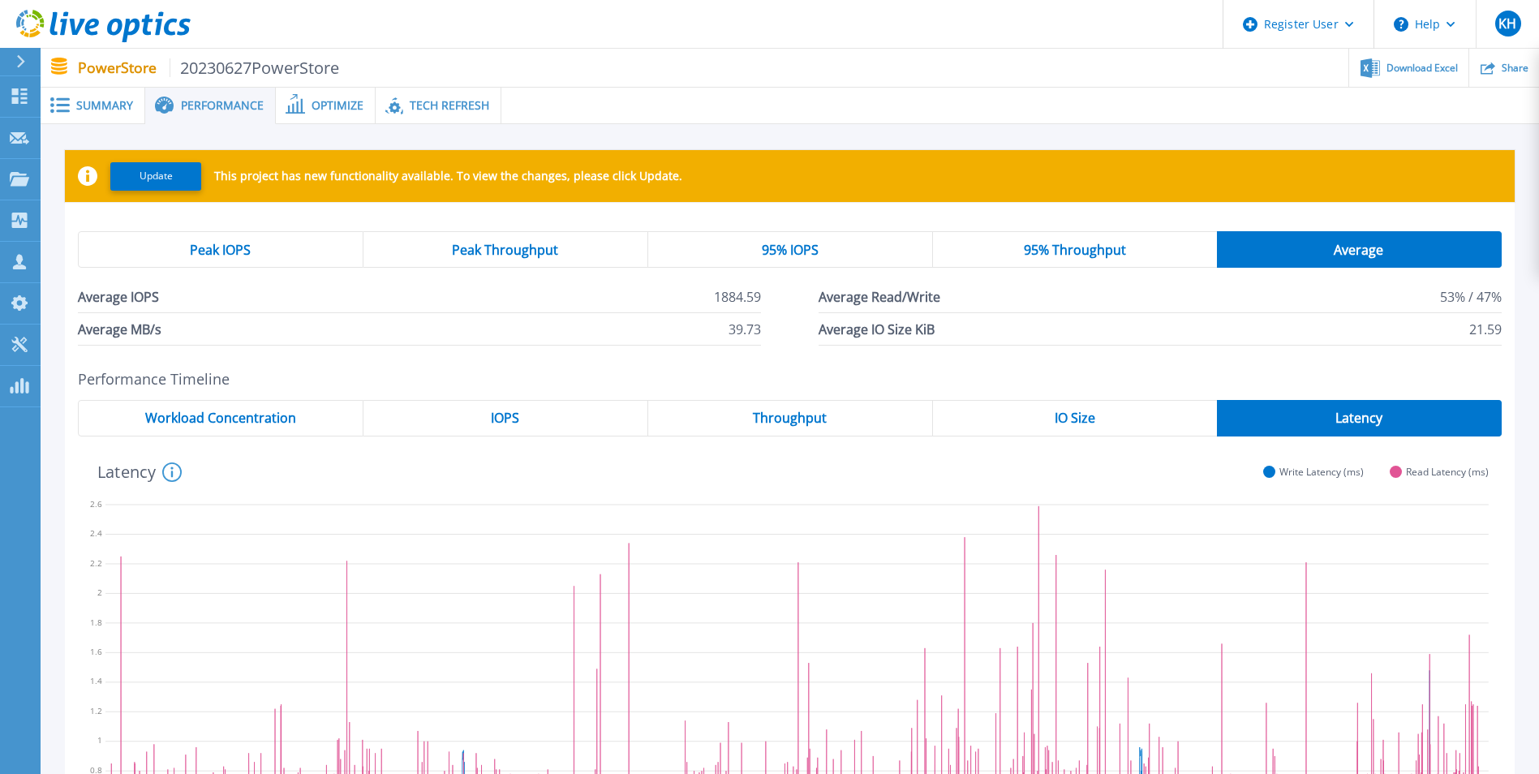
click at [338, 109] on span "Optimize" at bounding box center [338, 105] width 52 height 11
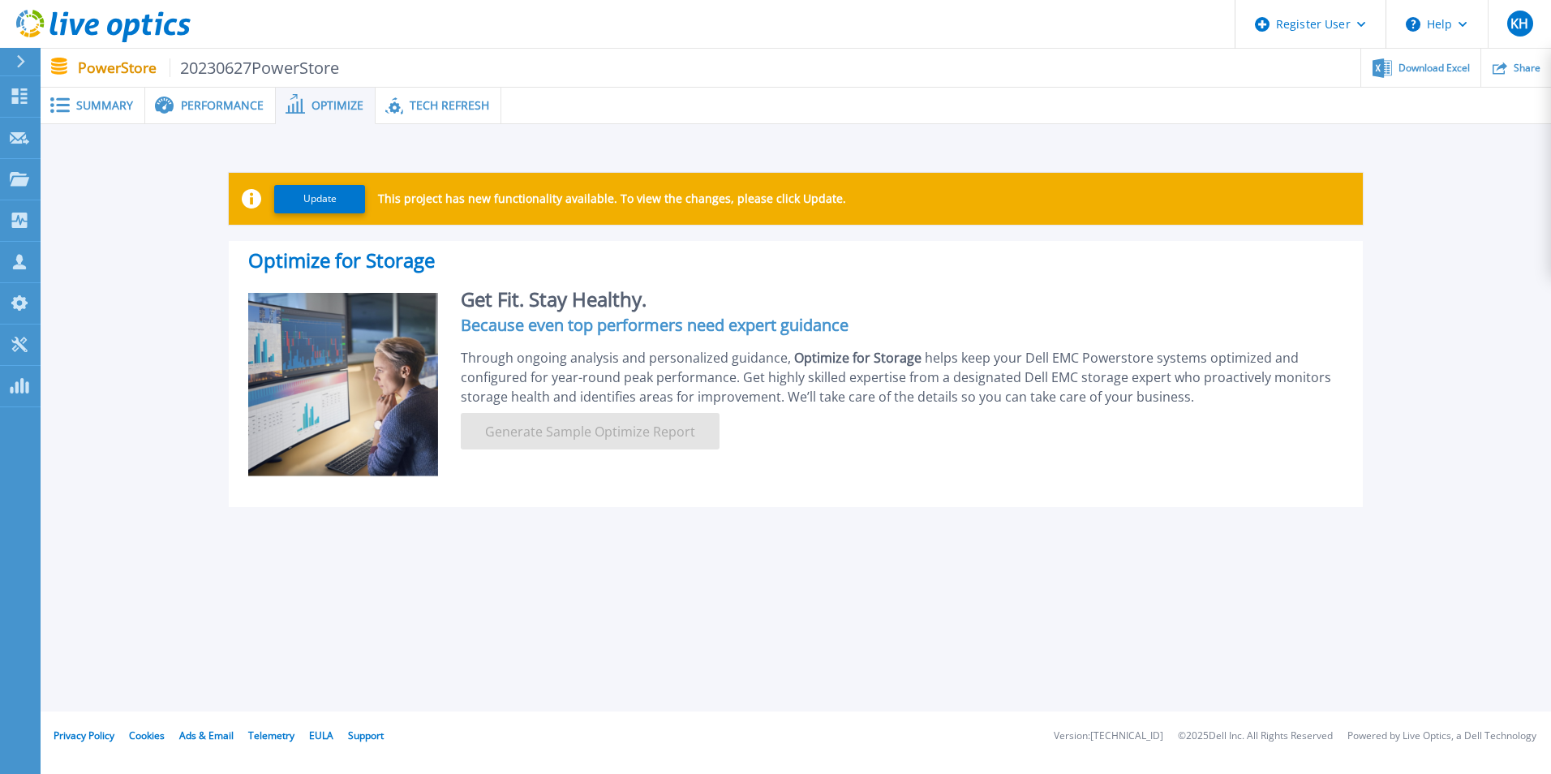
click at [175, 104] on span at bounding box center [163, 106] width 36 height 19
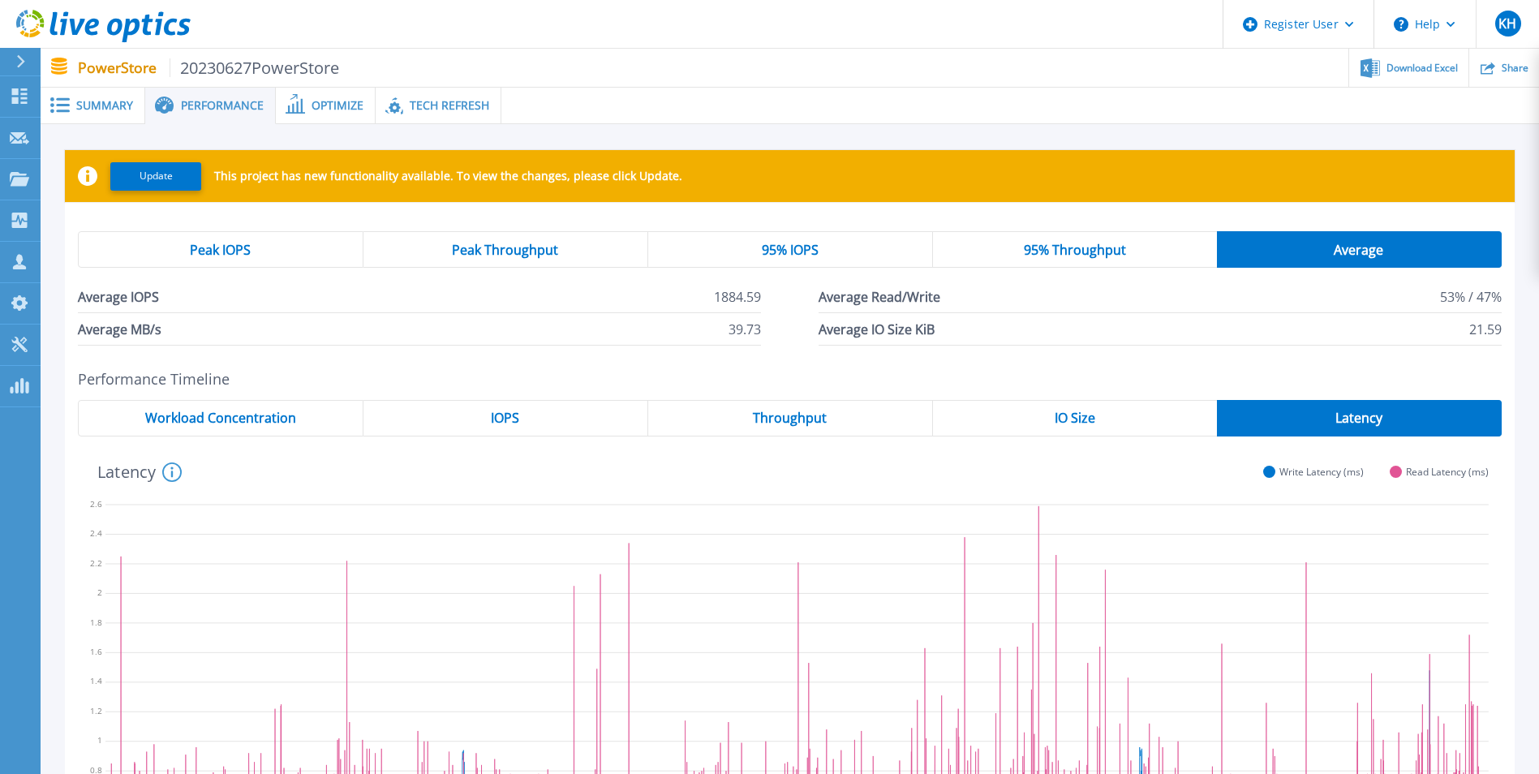
click at [1107, 254] on span "95% Throughput" at bounding box center [1075, 249] width 102 height 13
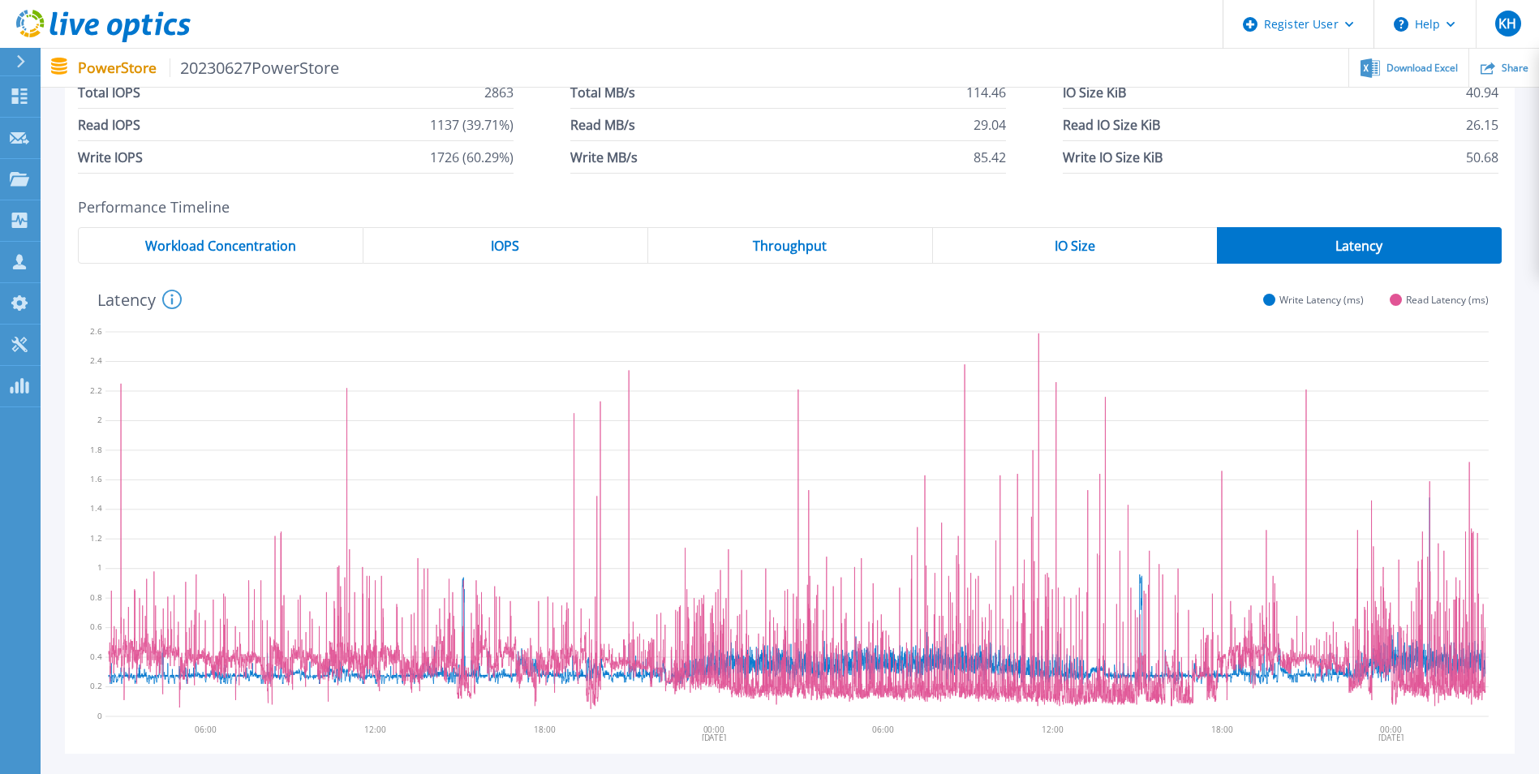
scroll to position [298, 0]
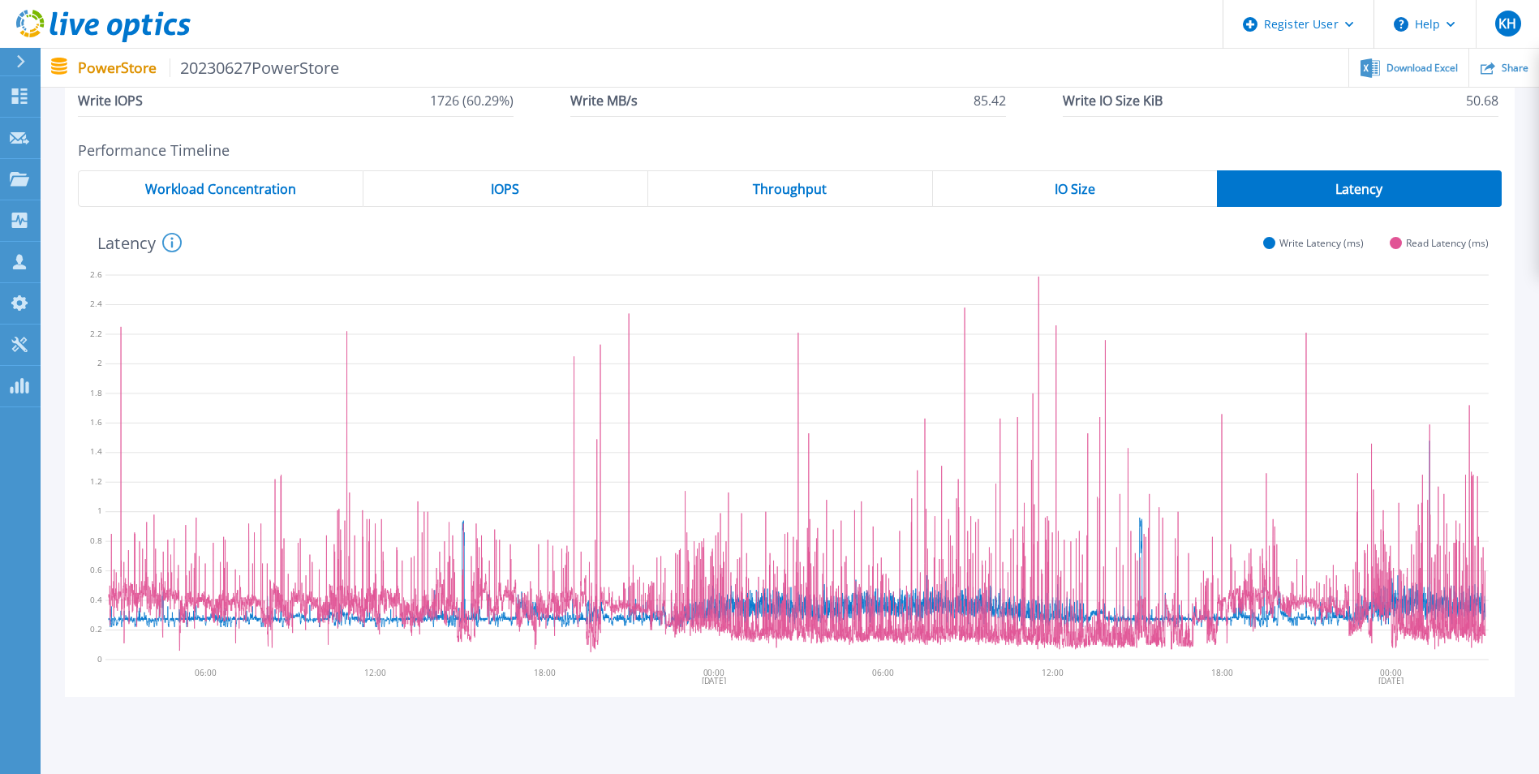
click at [1073, 199] on div "IO Size" at bounding box center [1075, 188] width 284 height 37
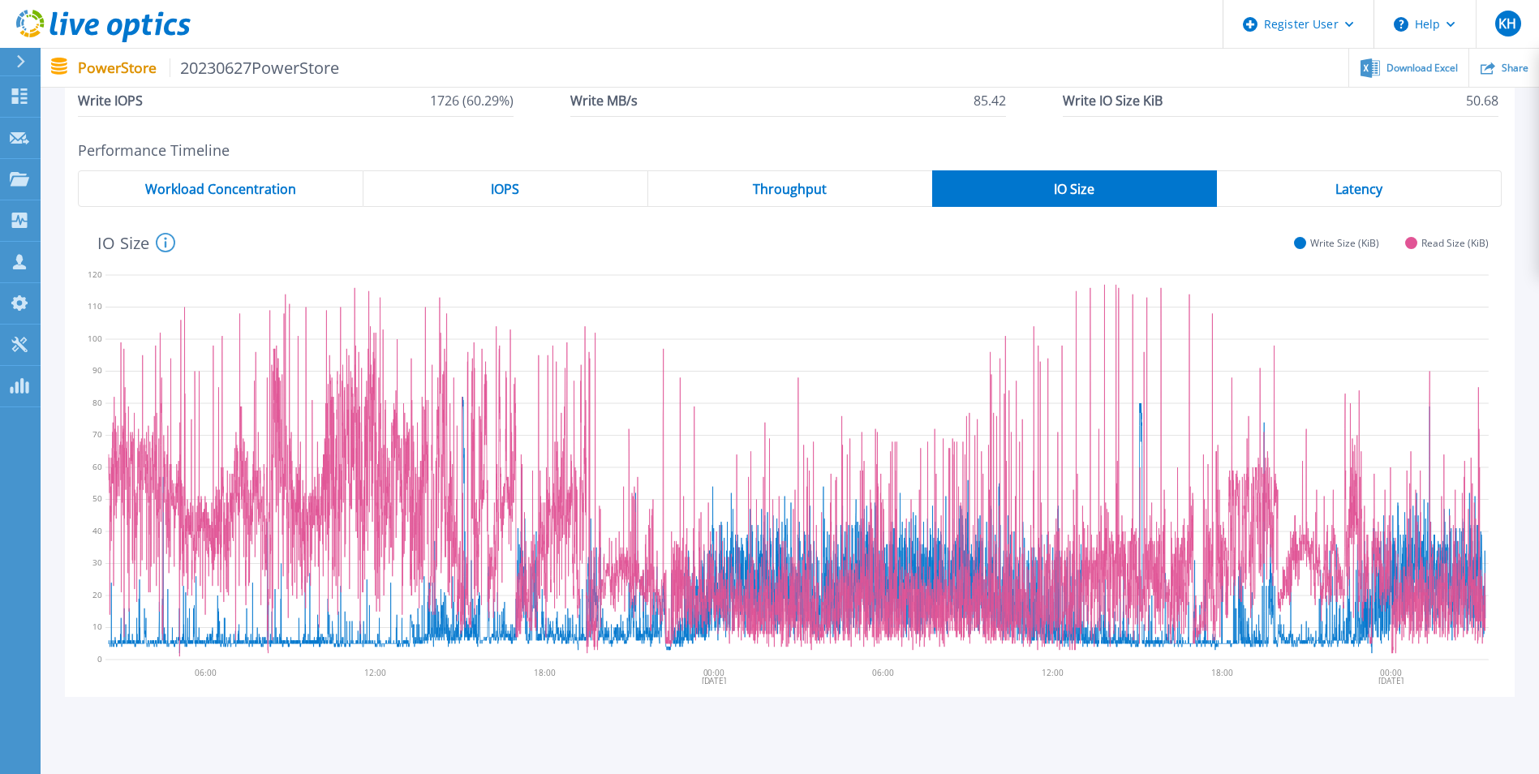
click at [816, 201] on div "Throughput" at bounding box center [790, 188] width 284 height 37
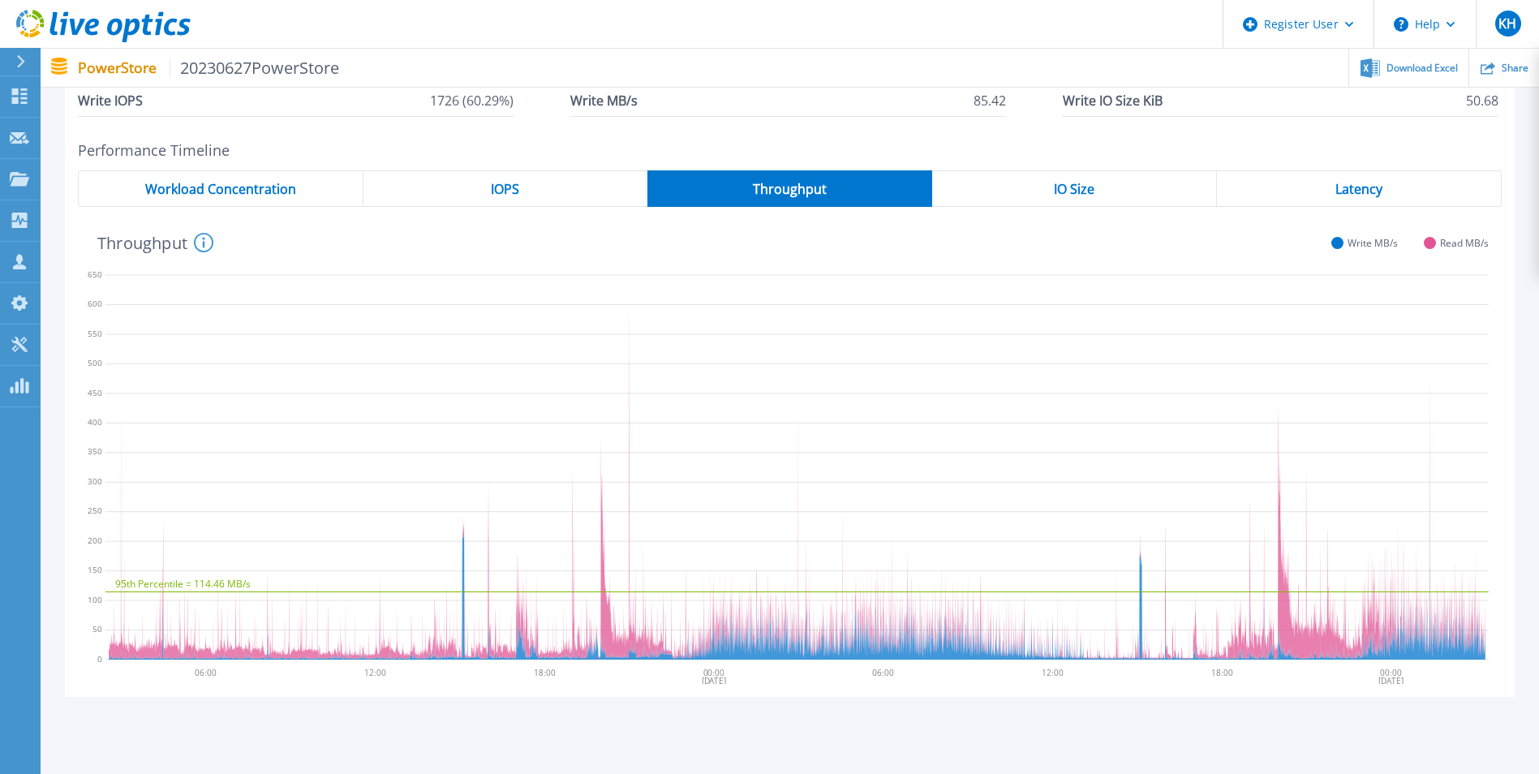
click at [580, 196] on div "IOPS" at bounding box center [505, 188] width 284 height 37
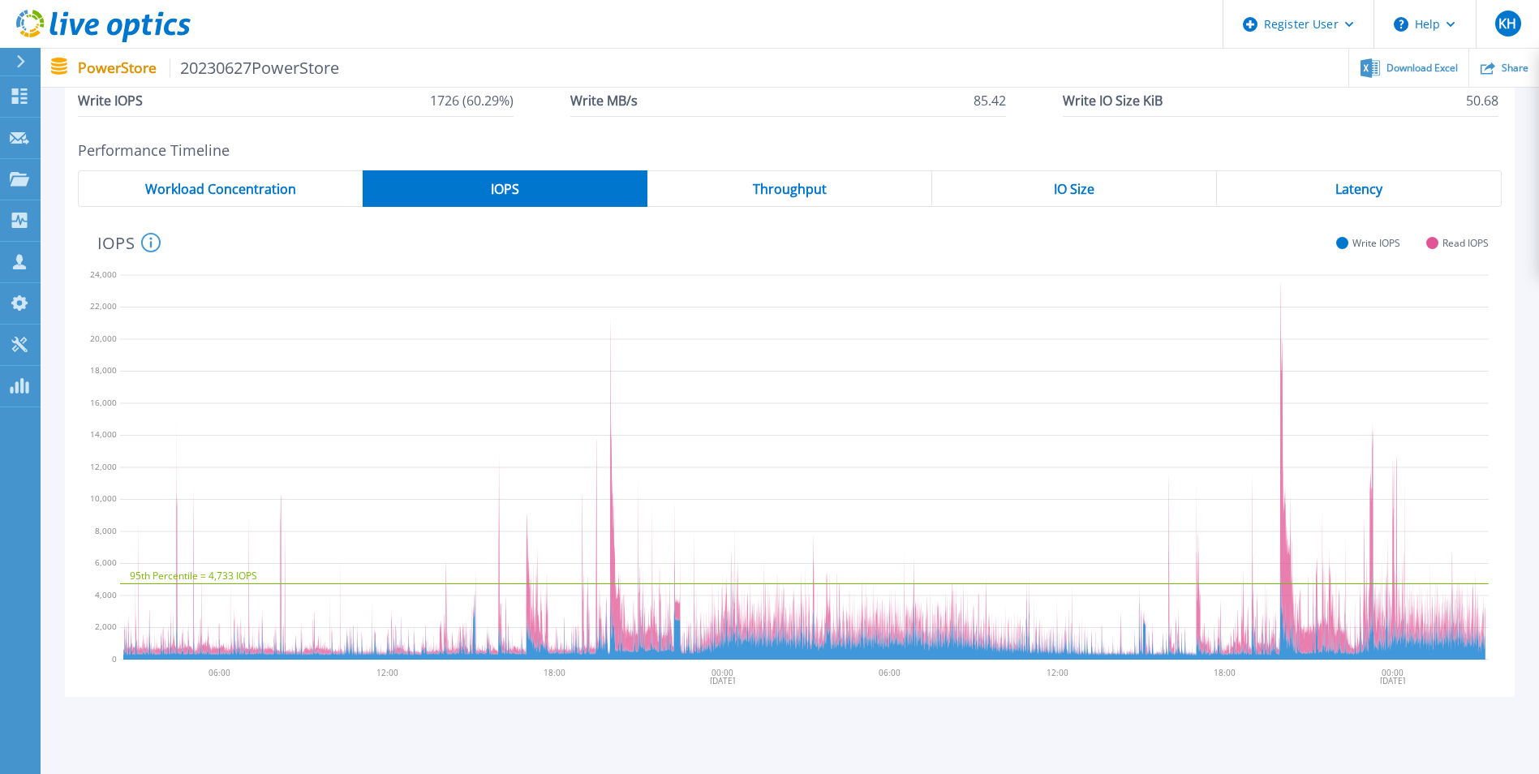
click at [209, 206] on div "Workload Concentration" at bounding box center [220, 188] width 285 height 37
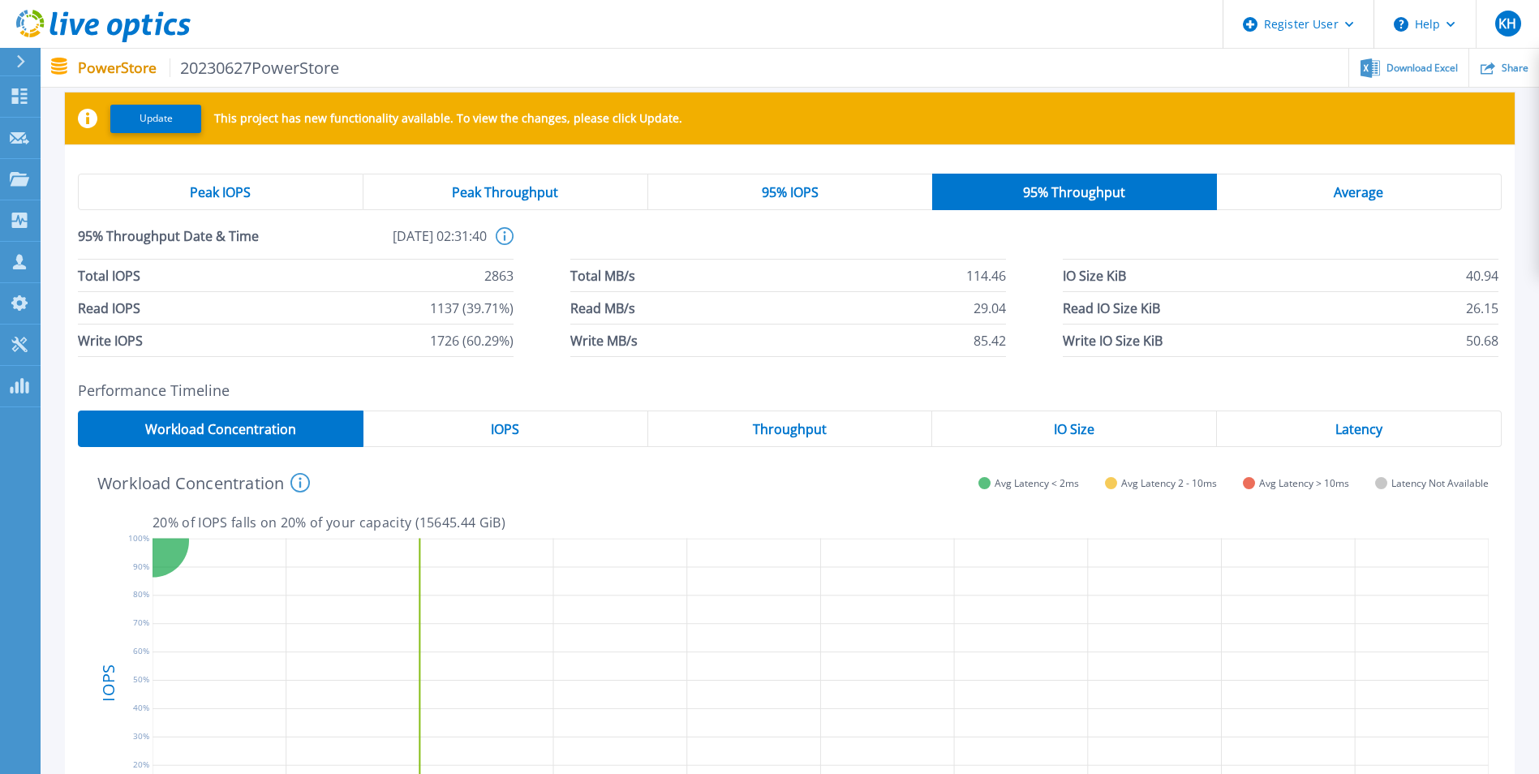
scroll to position [54, 0]
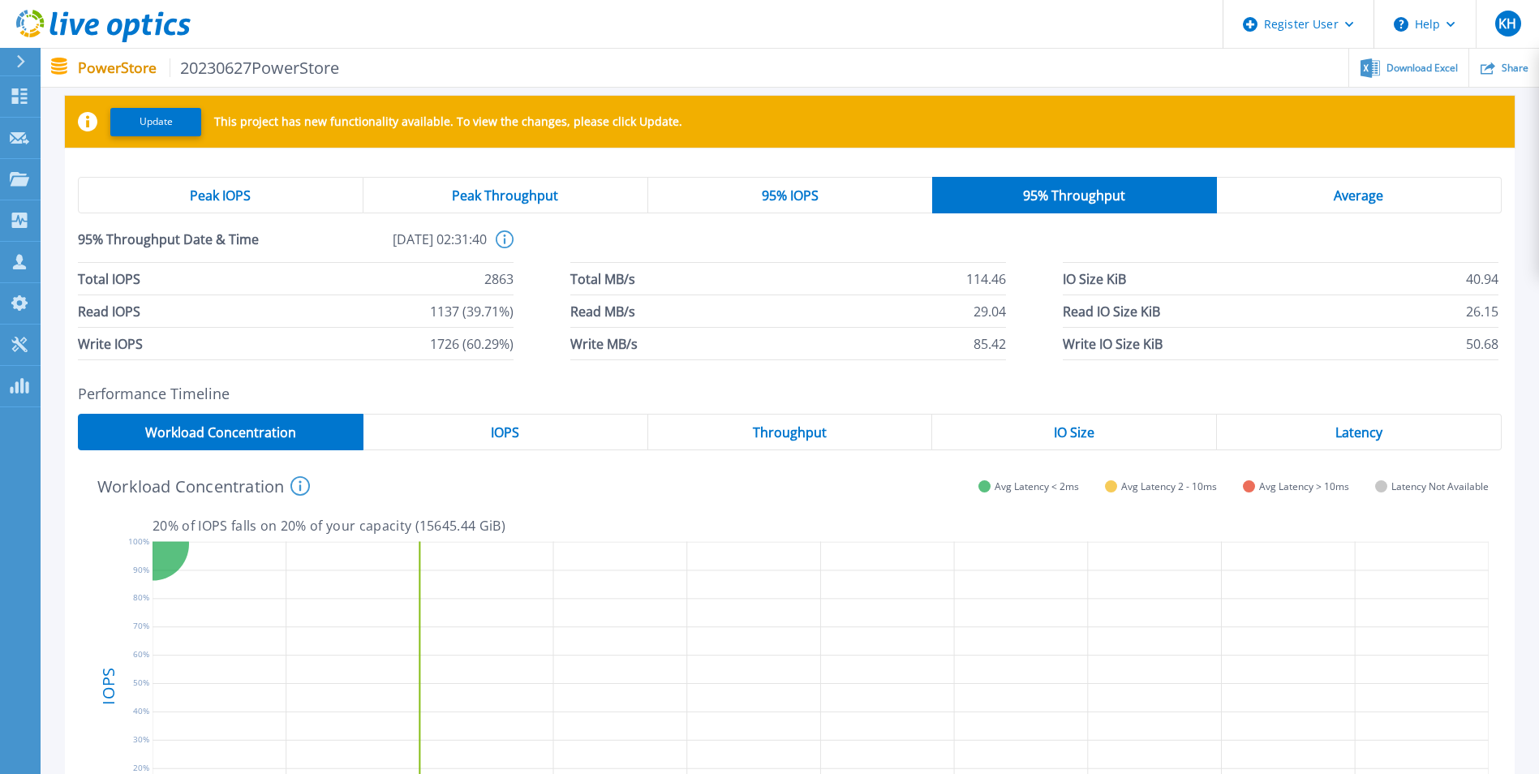
click at [548, 198] on span "Peak Throughput" at bounding box center [505, 195] width 106 height 13
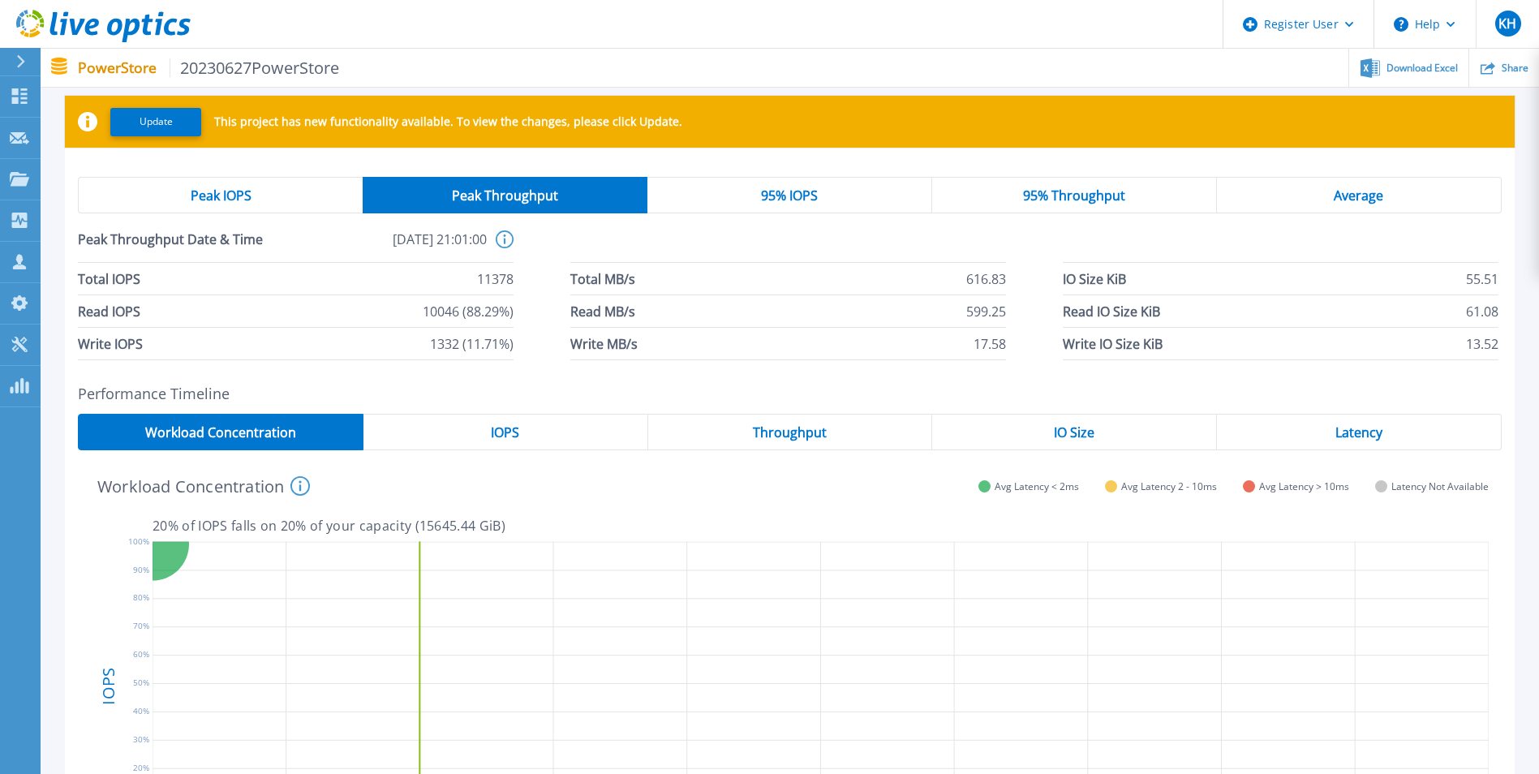
click at [557, 428] on div "IOPS" at bounding box center [505, 432] width 285 height 37
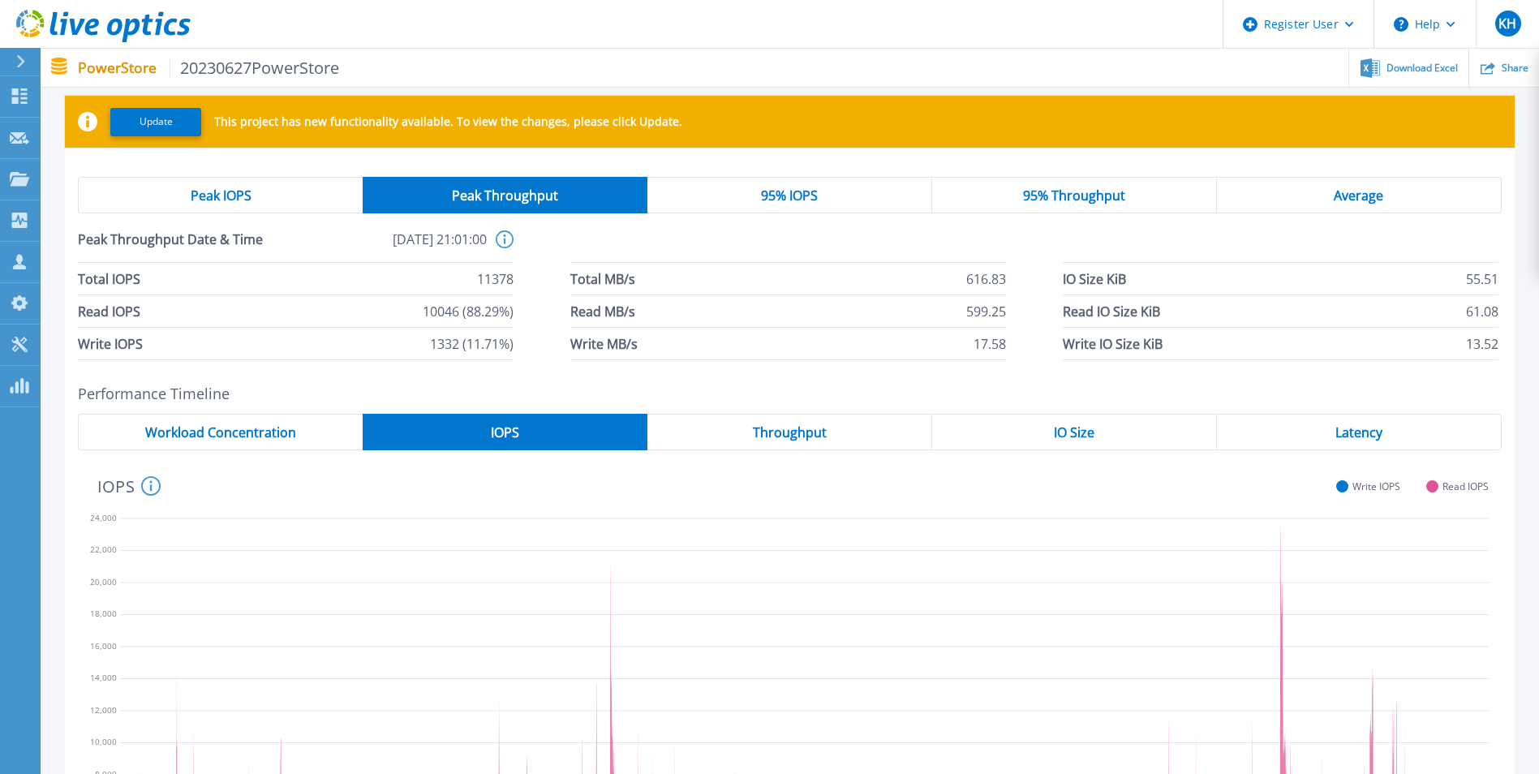
click at [859, 434] on div "Throughput" at bounding box center [789, 432] width 285 height 37
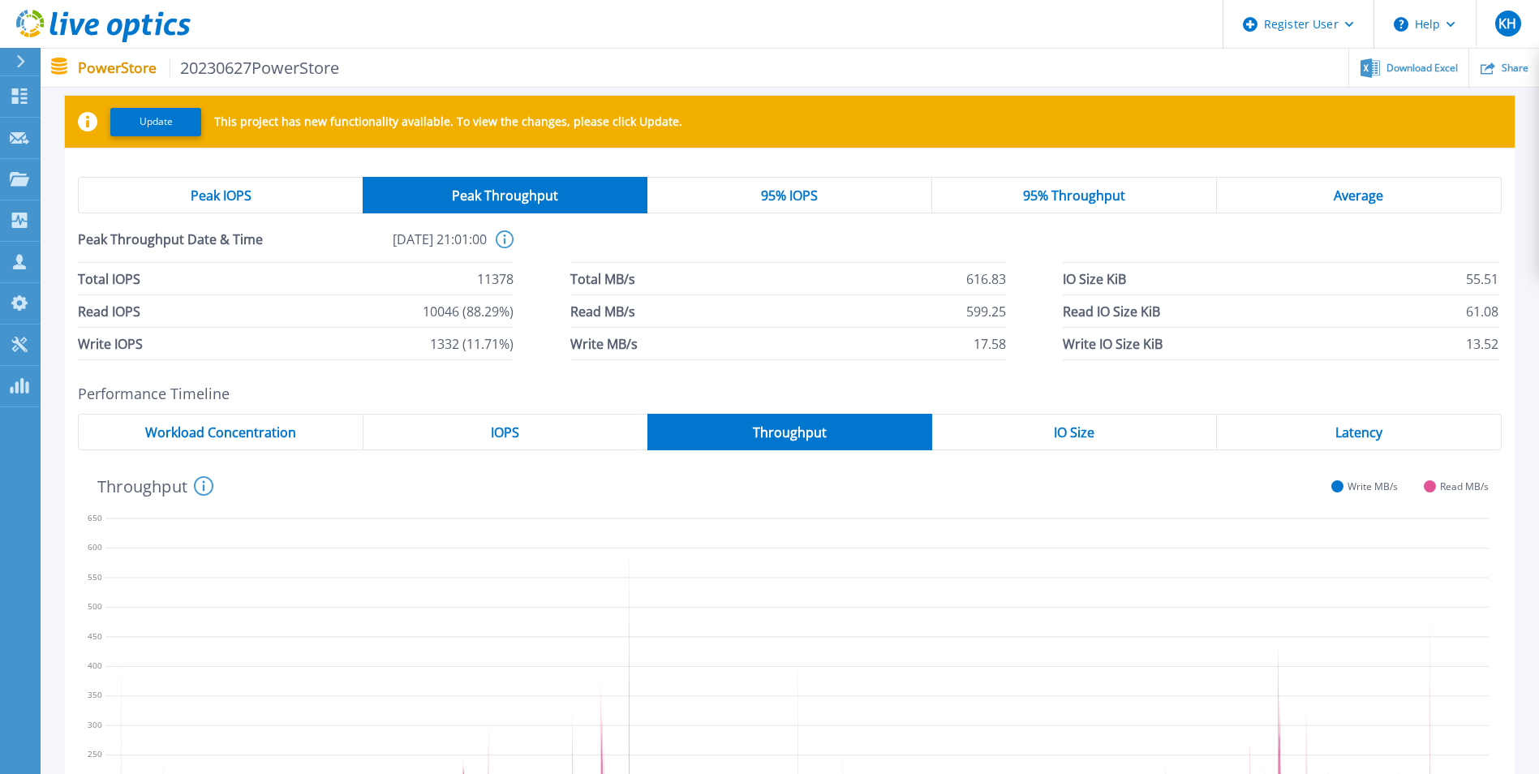
click at [1042, 433] on div "IO Size" at bounding box center [1074, 432] width 285 height 37
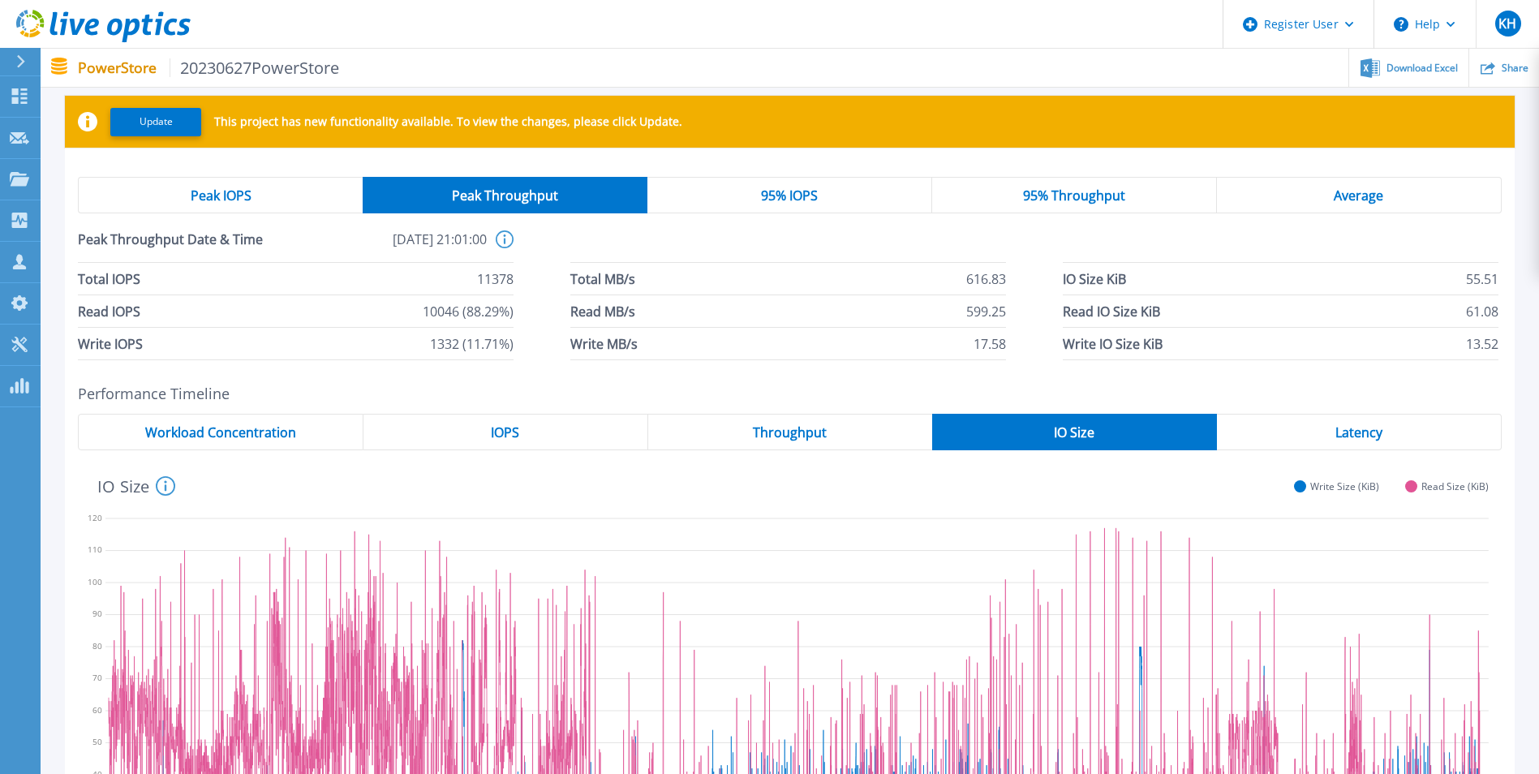
click at [1302, 438] on div "Latency" at bounding box center [1359, 432] width 285 height 37
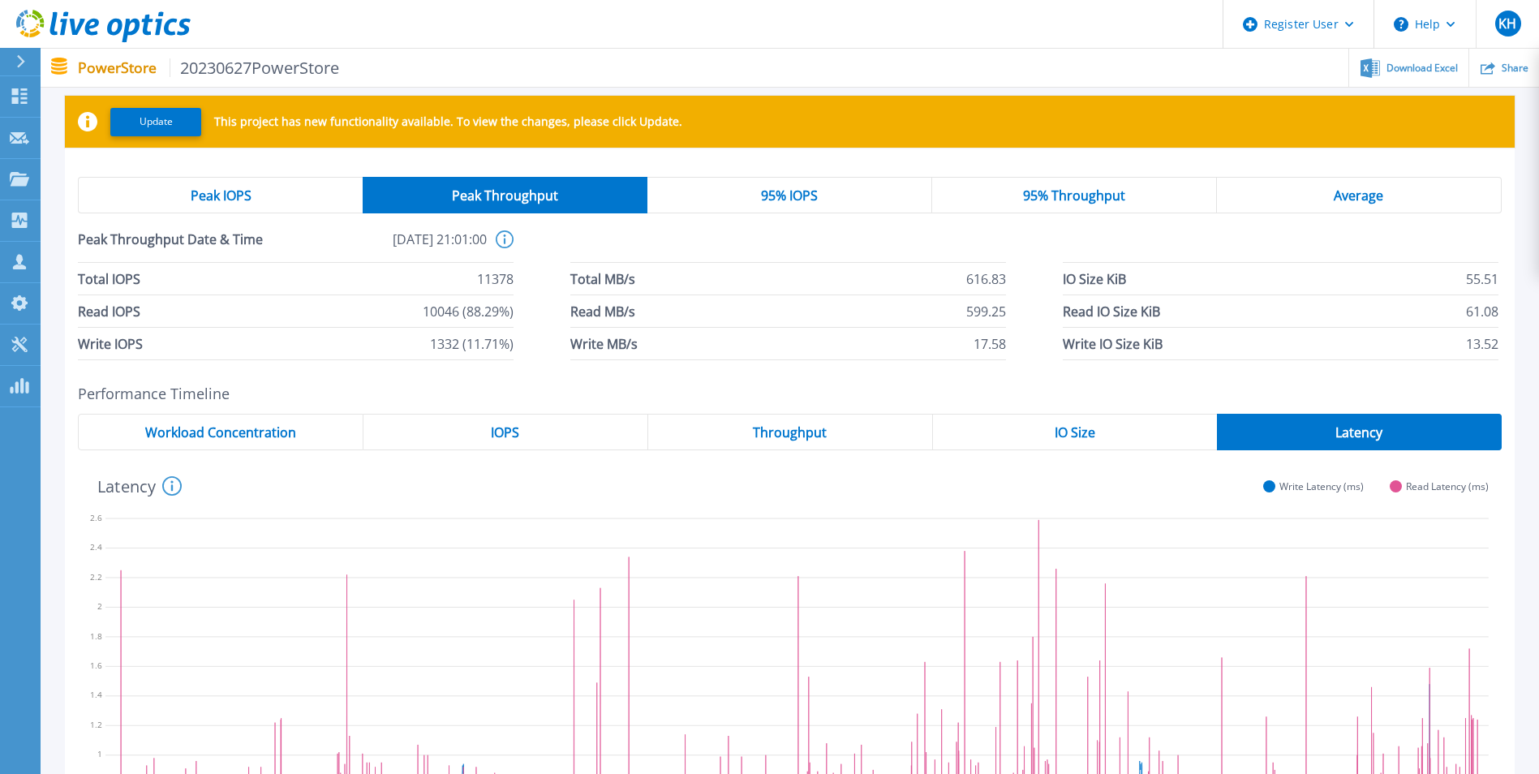
click at [230, 192] on span "Peak IOPS" at bounding box center [221, 195] width 61 height 13
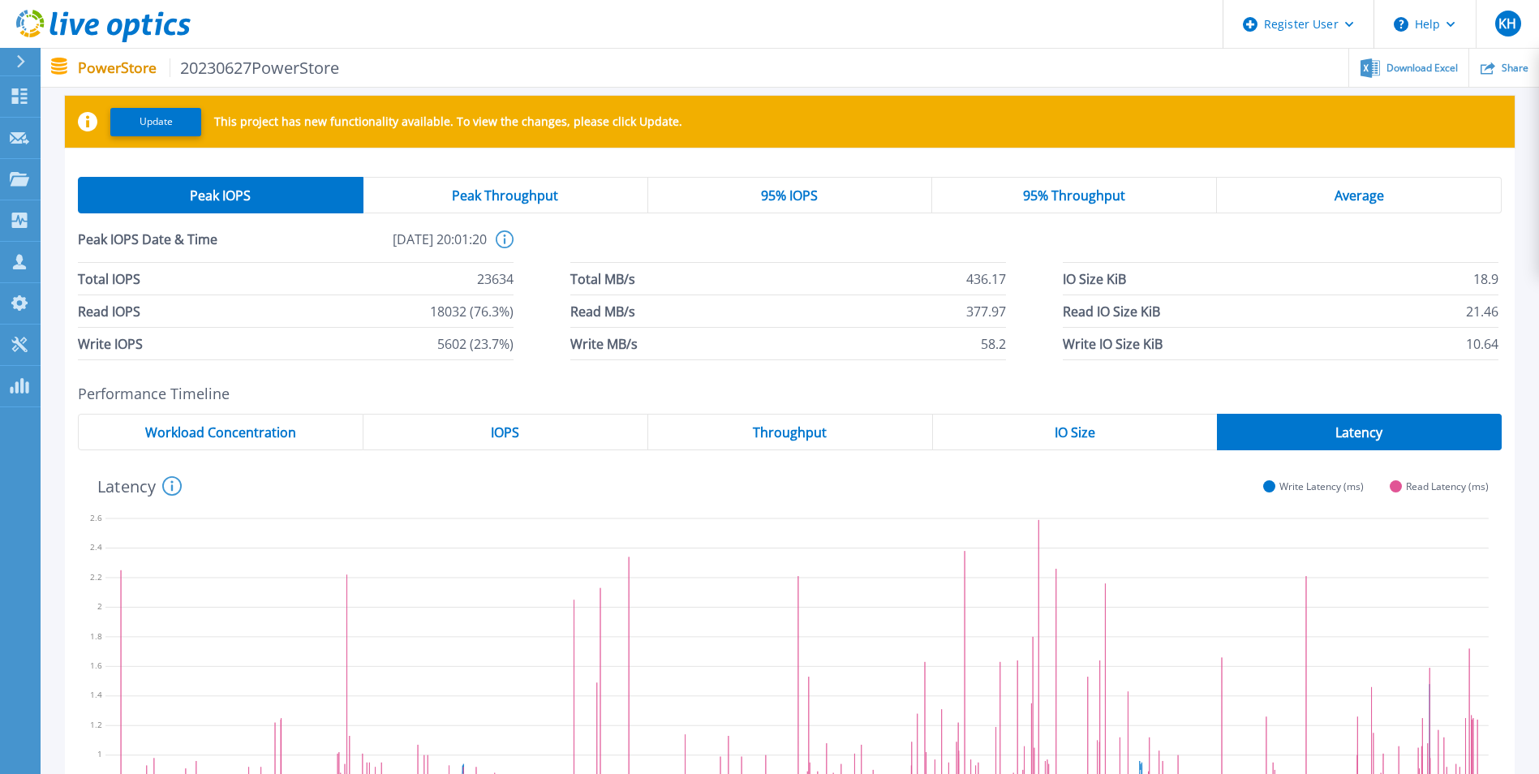
click at [295, 440] on div "Workload Concentration" at bounding box center [221, 432] width 286 height 37
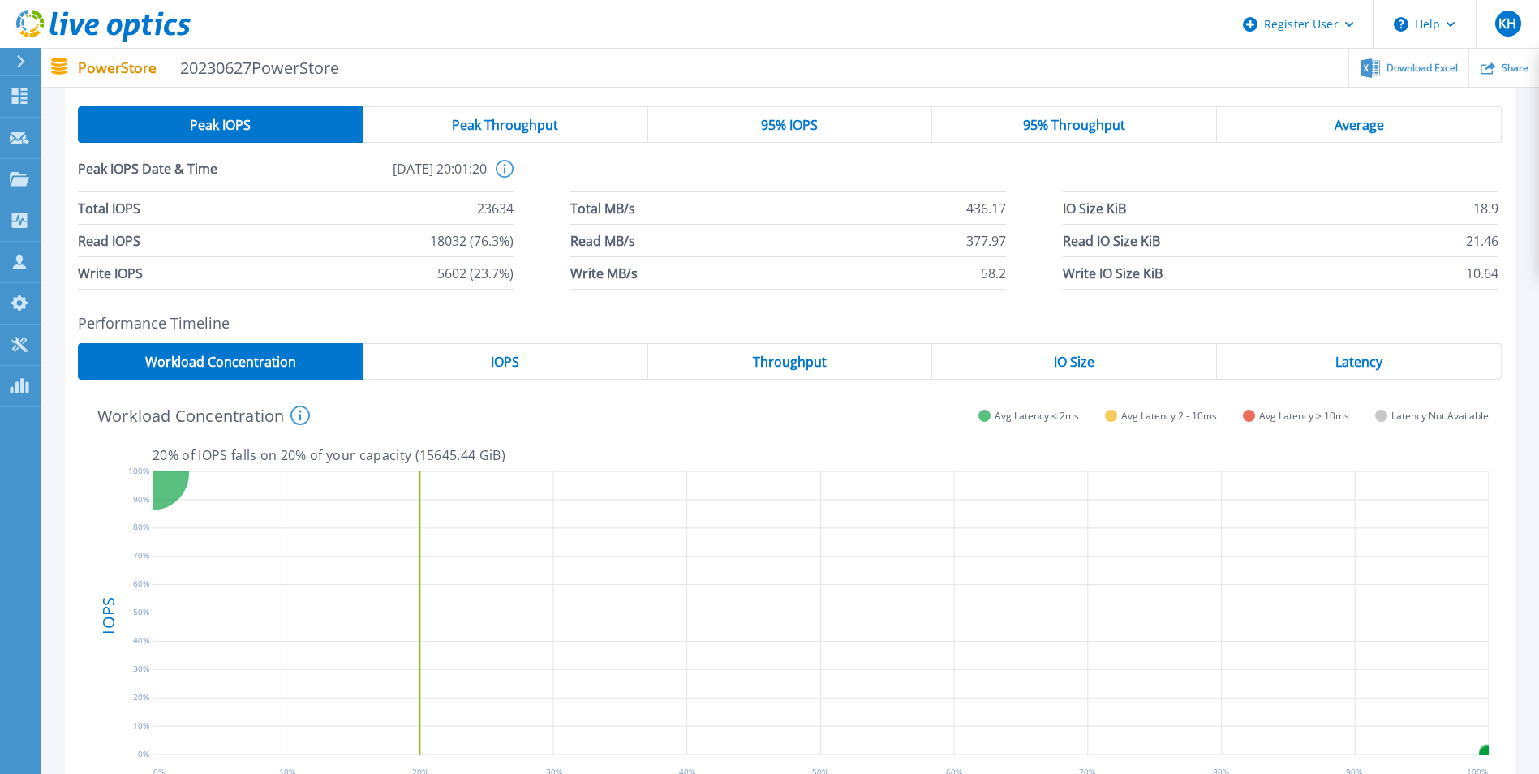
scroll to position [189, 0]
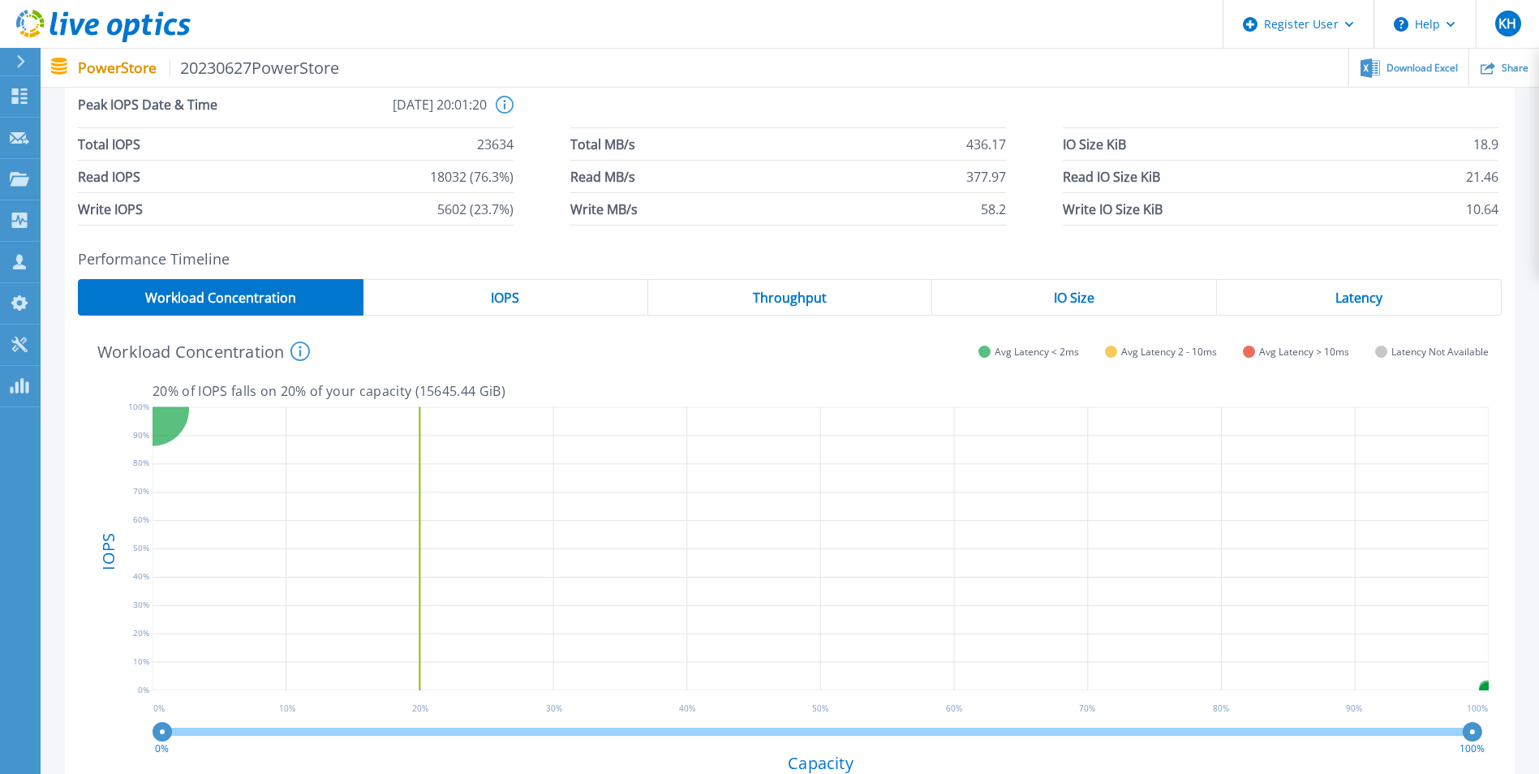
click at [528, 310] on div "IOPS" at bounding box center [505, 297] width 285 height 37
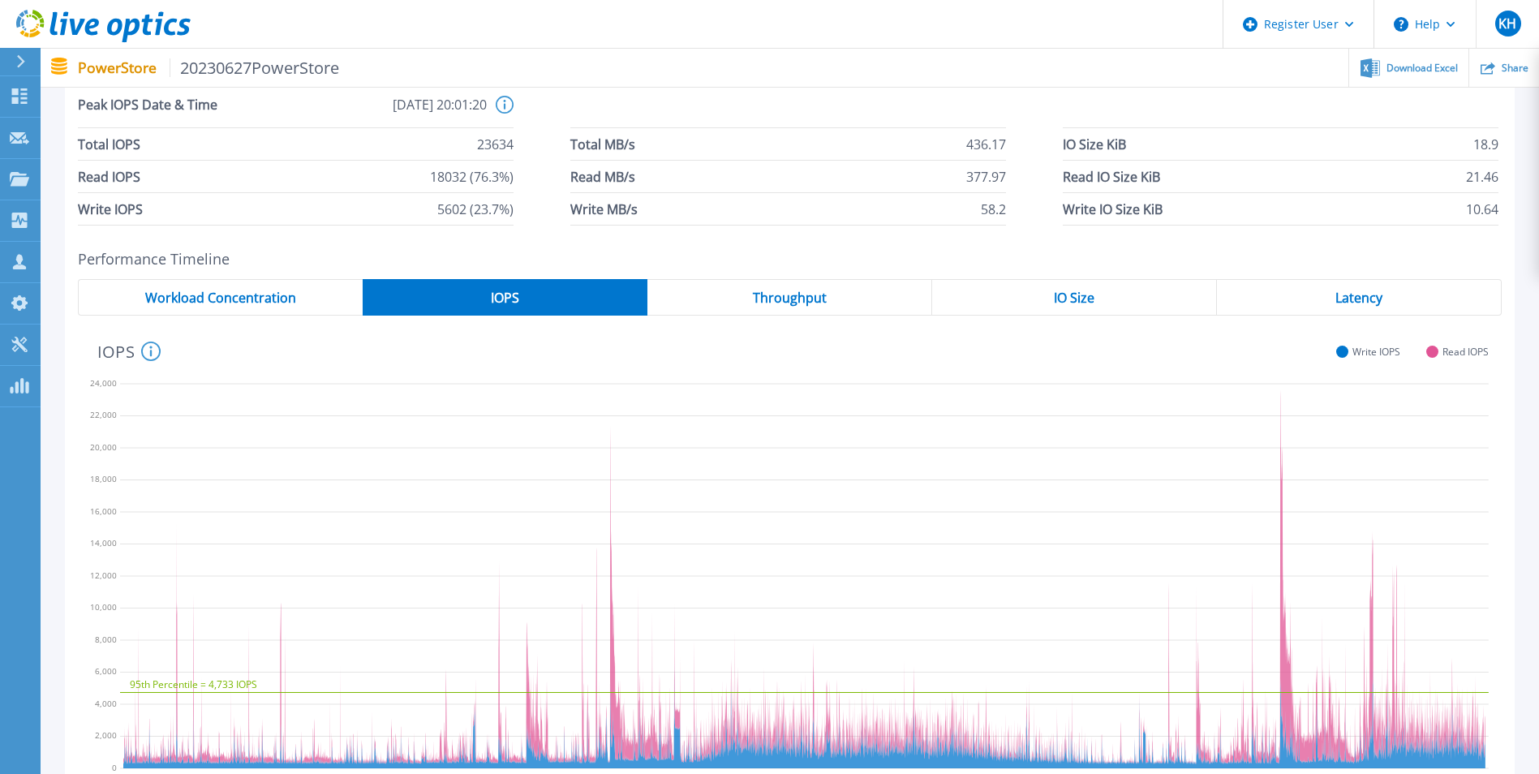
click at [867, 311] on div "Throughput" at bounding box center [789, 297] width 285 height 37
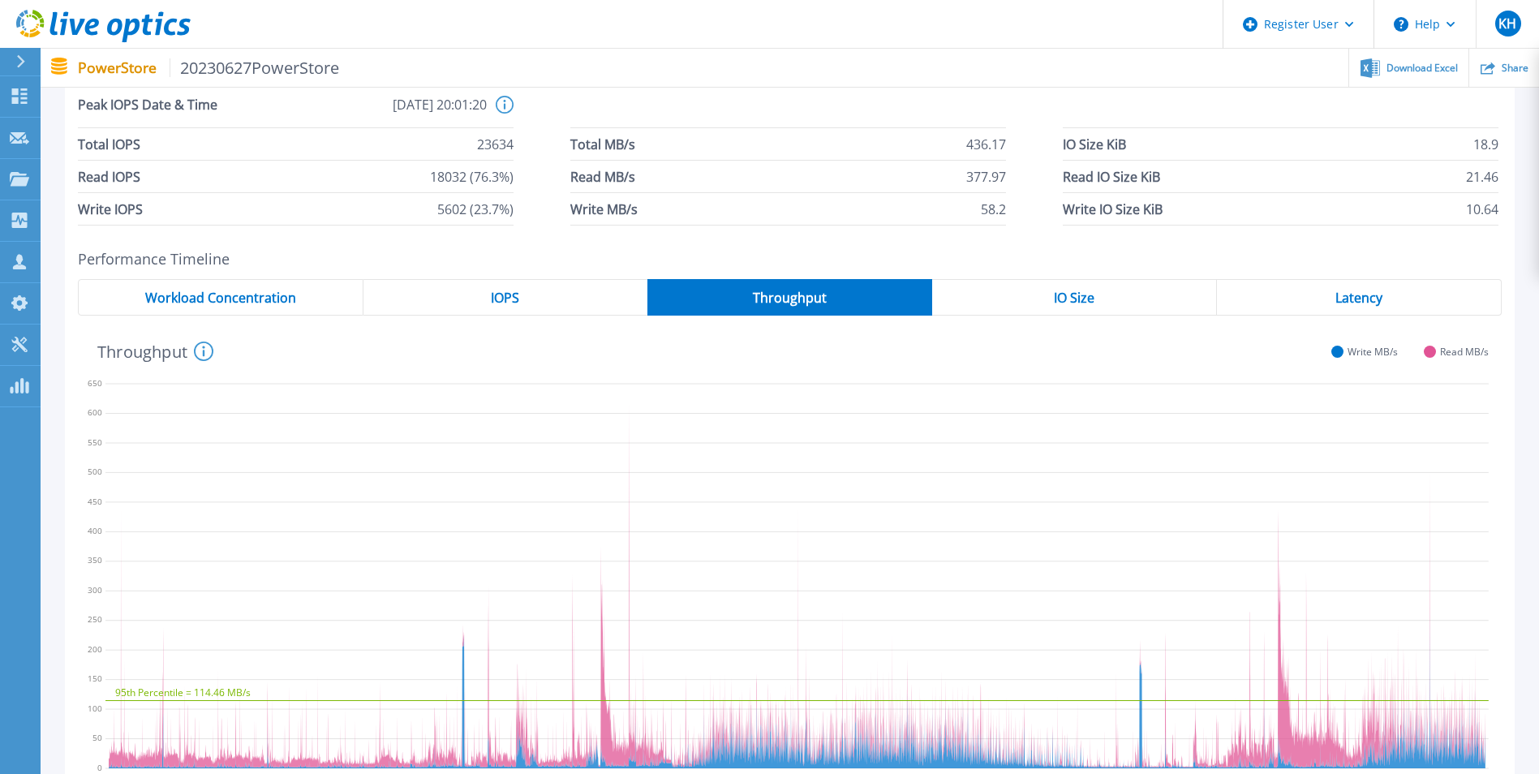
click at [1129, 305] on div "IO Size" at bounding box center [1074, 297] width 285 height 37
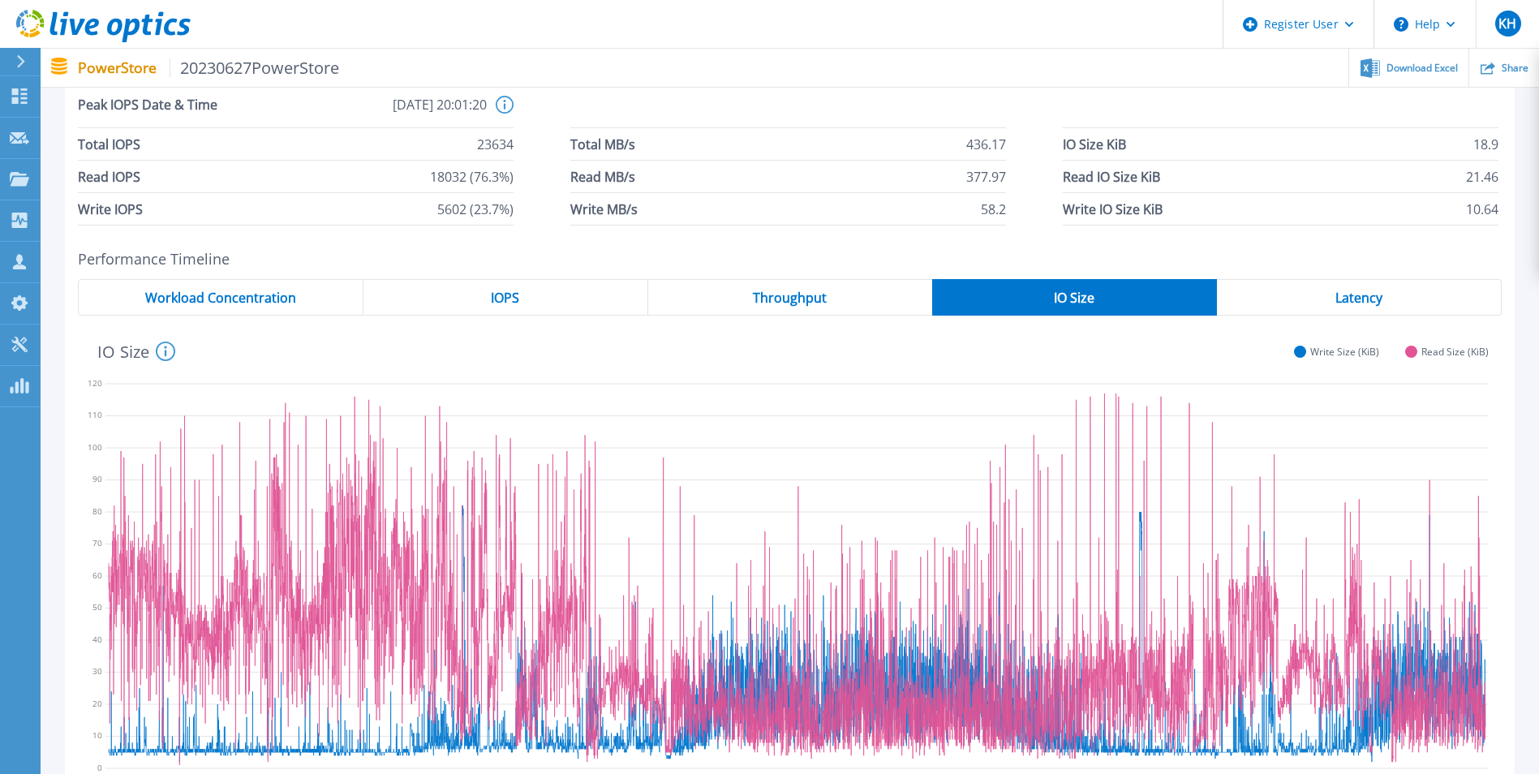
click at [1330, 299] on div "Latency" at bounding box center [1359, 297] width 285 height 37
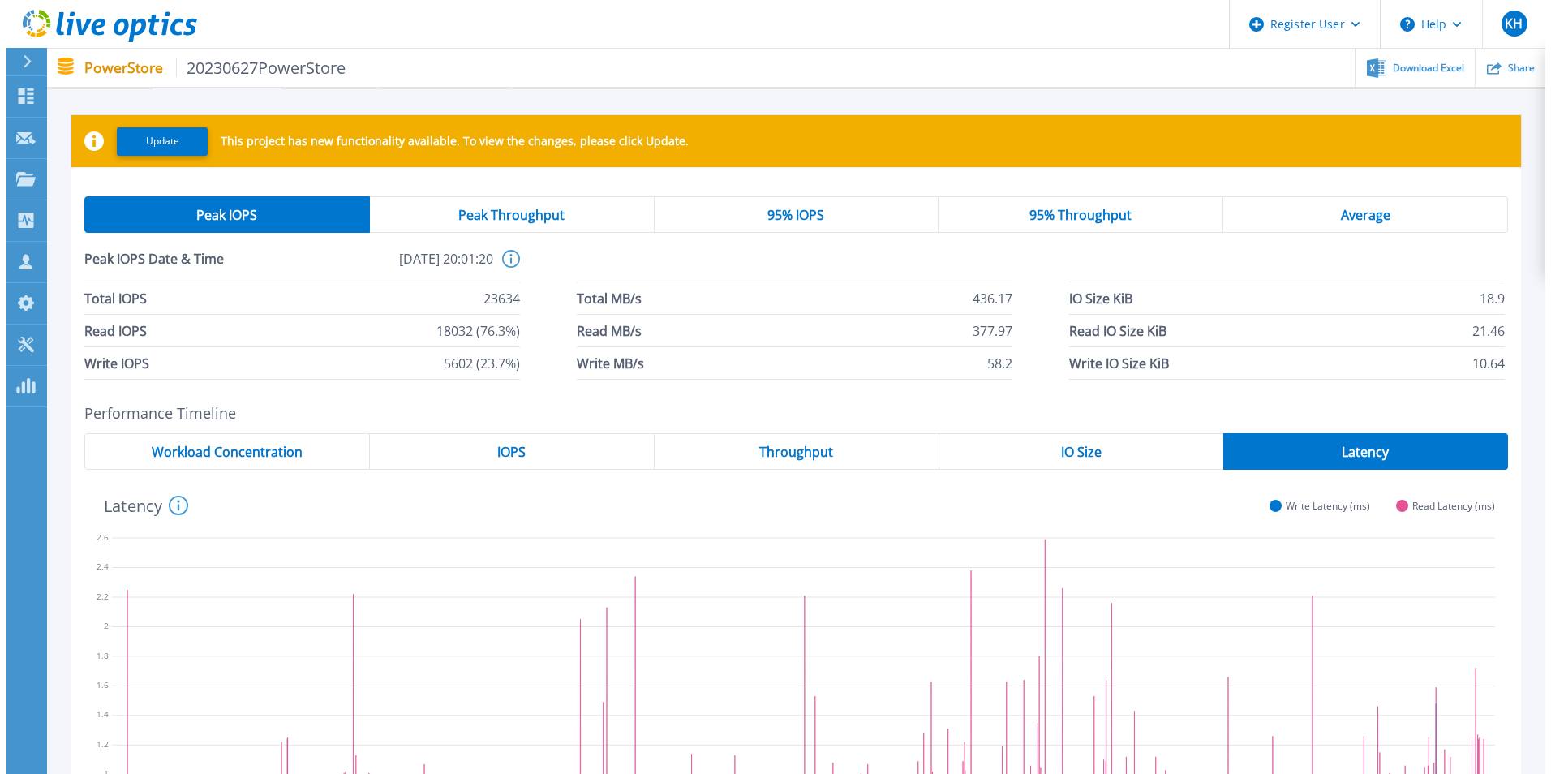
scroll to position [0, 0]
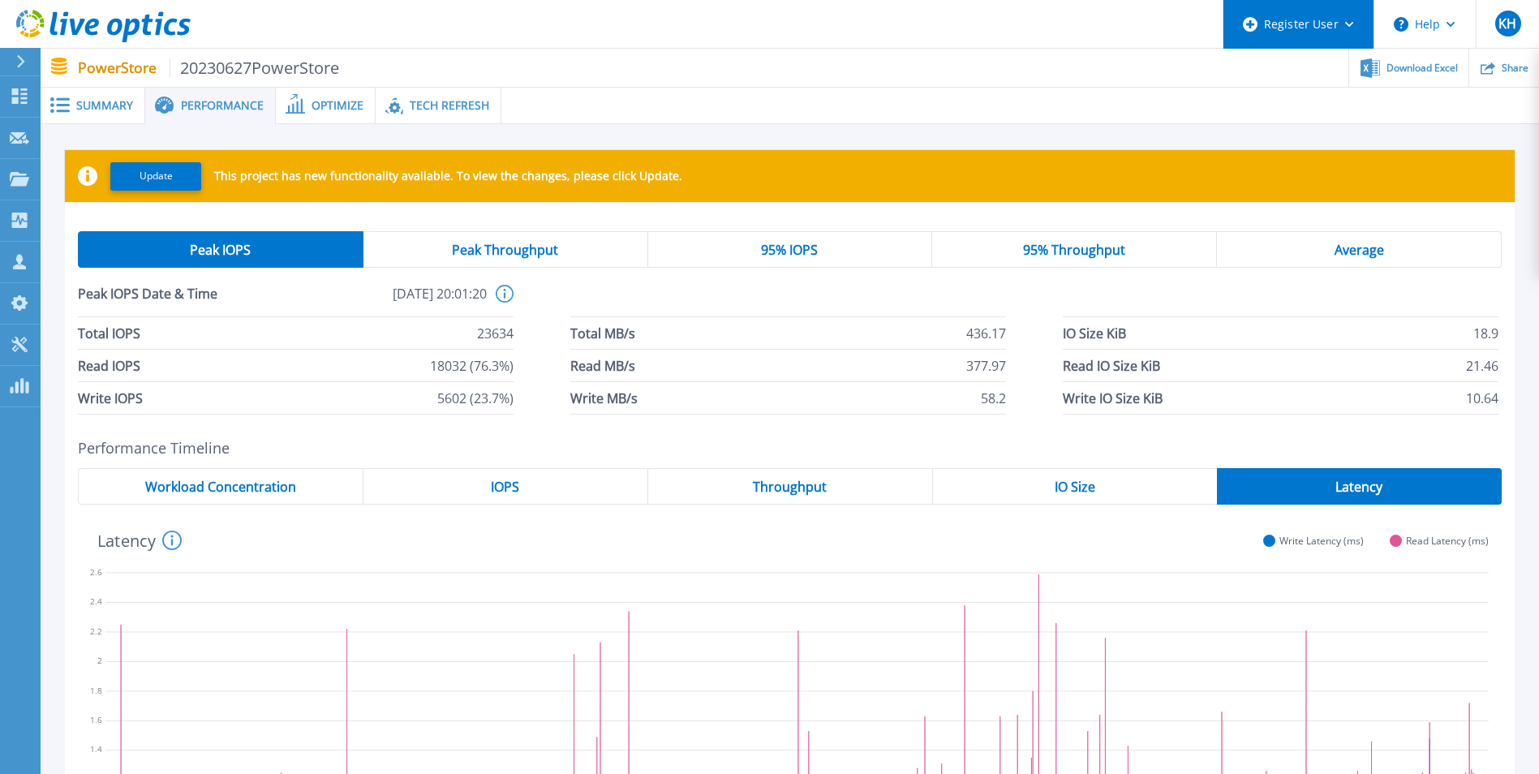
click at [1354, 26] on div "Register User" at bounding box center [1299, 24] width 150 height 49
click at [90, 106] on span "Summary" at bounding box center [104, 105] width 57 height 11
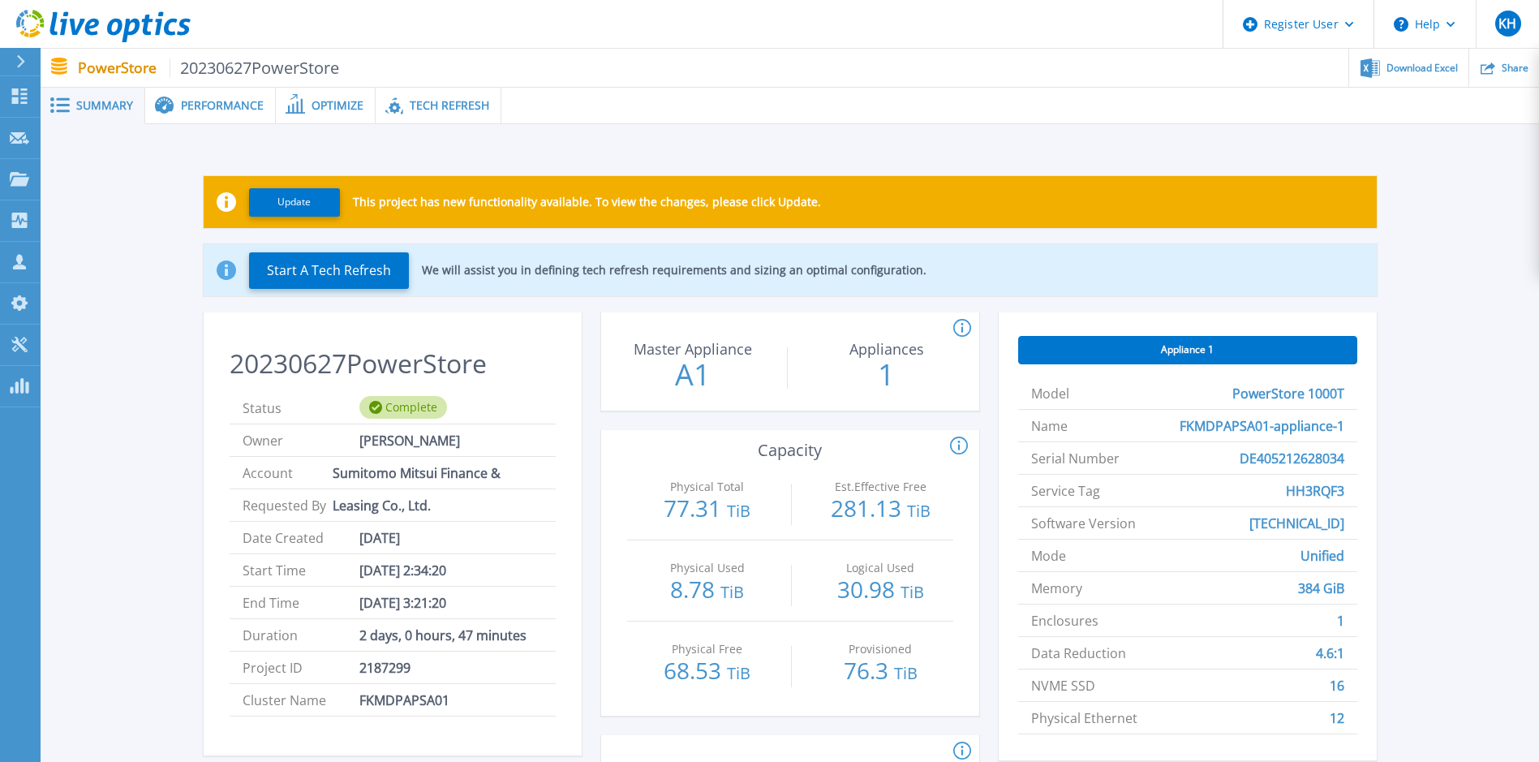
click at [338, 102] on span "Optimize" at bounding box center [338, 105] width 52 height 11
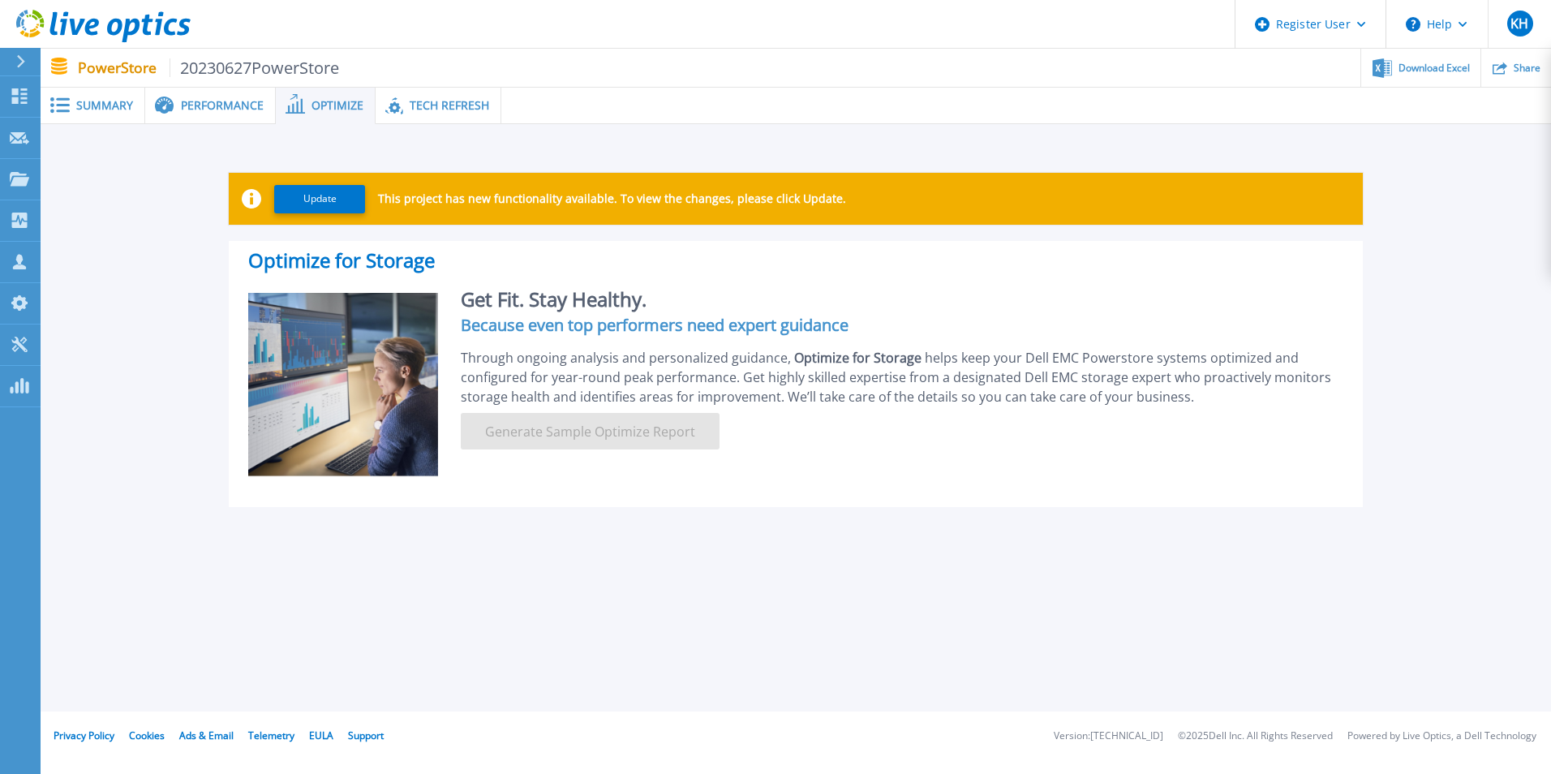
click at [432, 102] on span "Tech Refresh" at bounding box center [450, 105] width 80 height 11
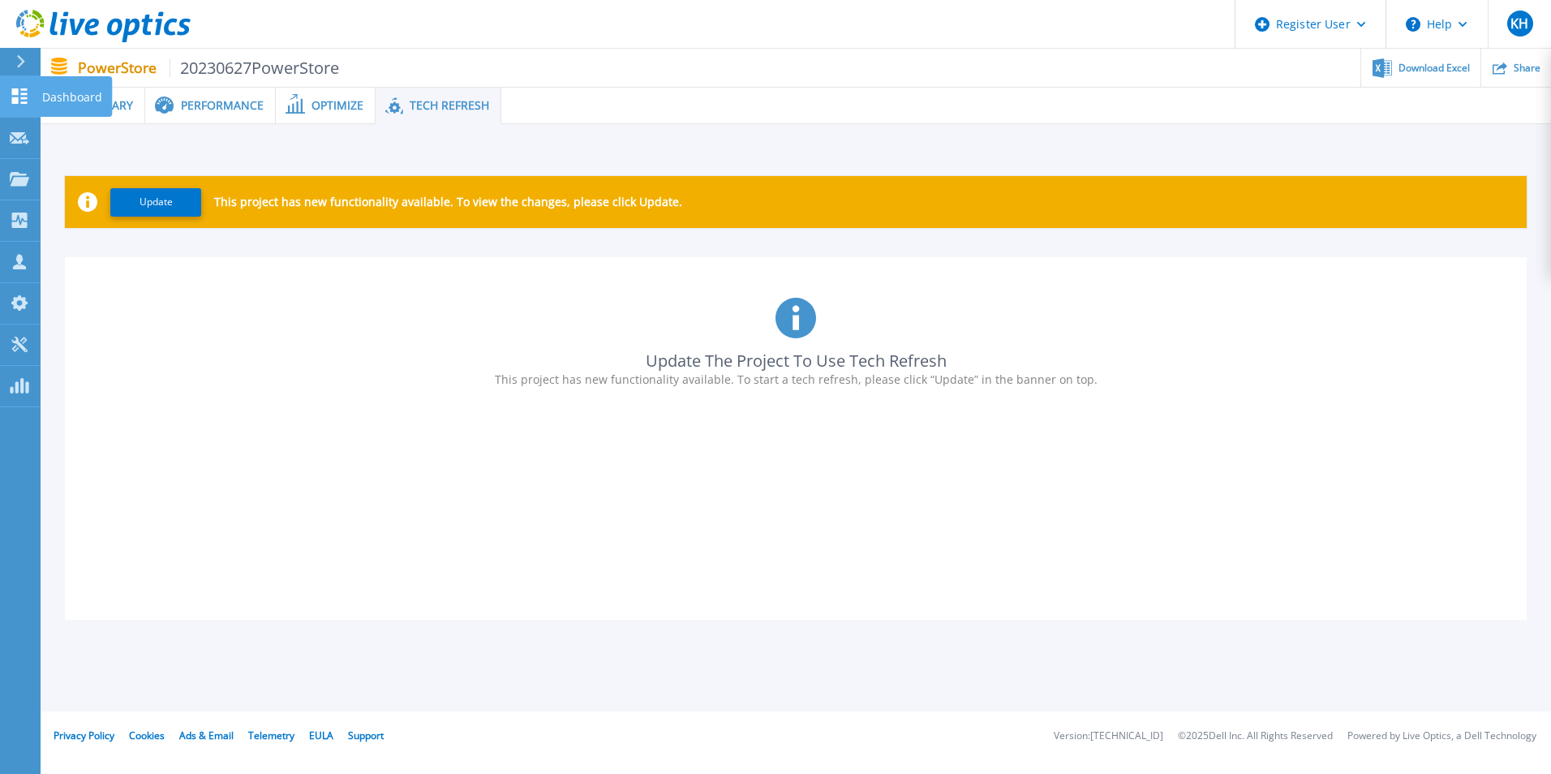
click at [56, 97] on p "Dashboard" at bounding box center [72, 97] width 60 height 42
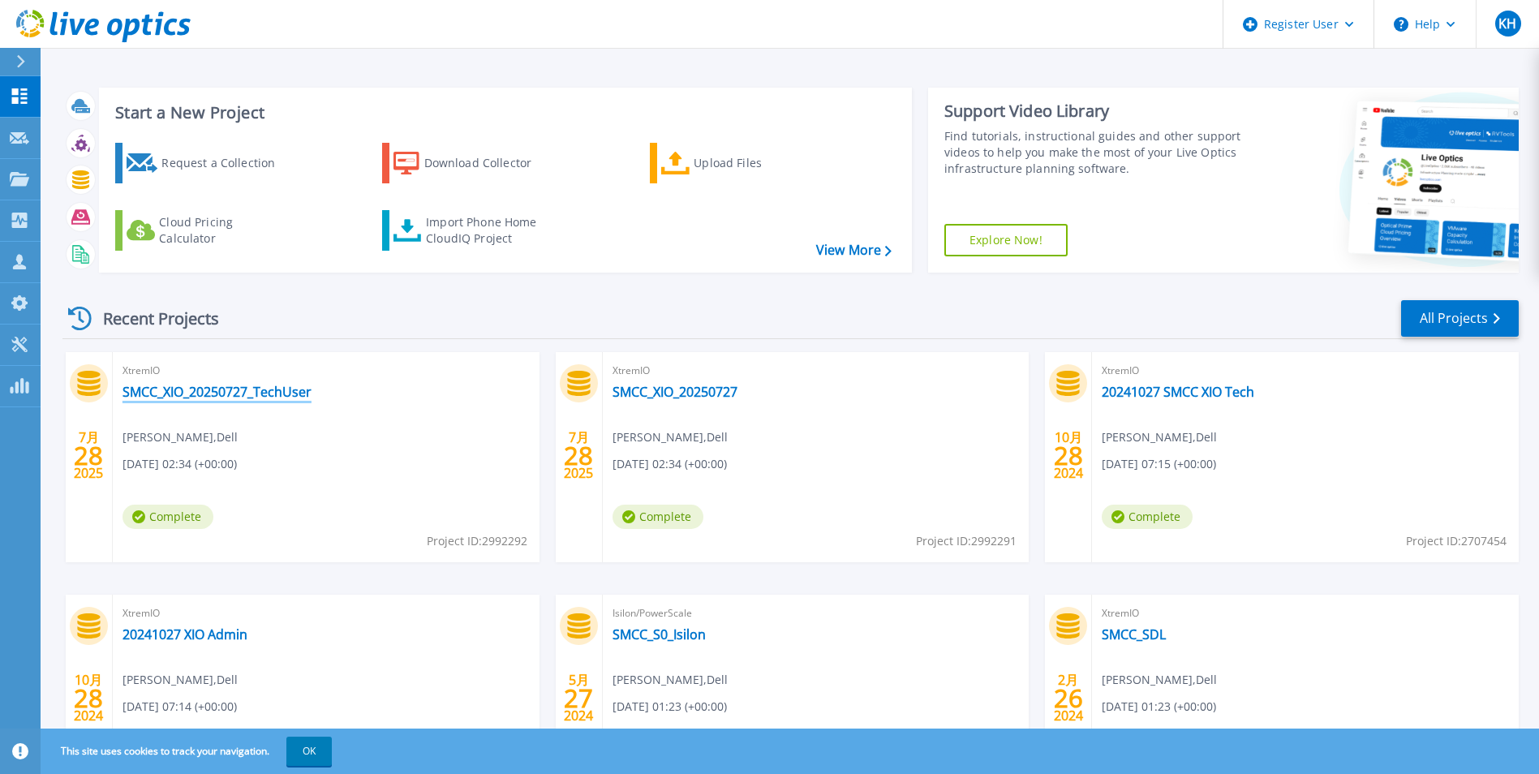
click at [282, 388] on link "SMCC_XIO_20250727_TechUser" at bounding box center [217, 392] width 189 height 16
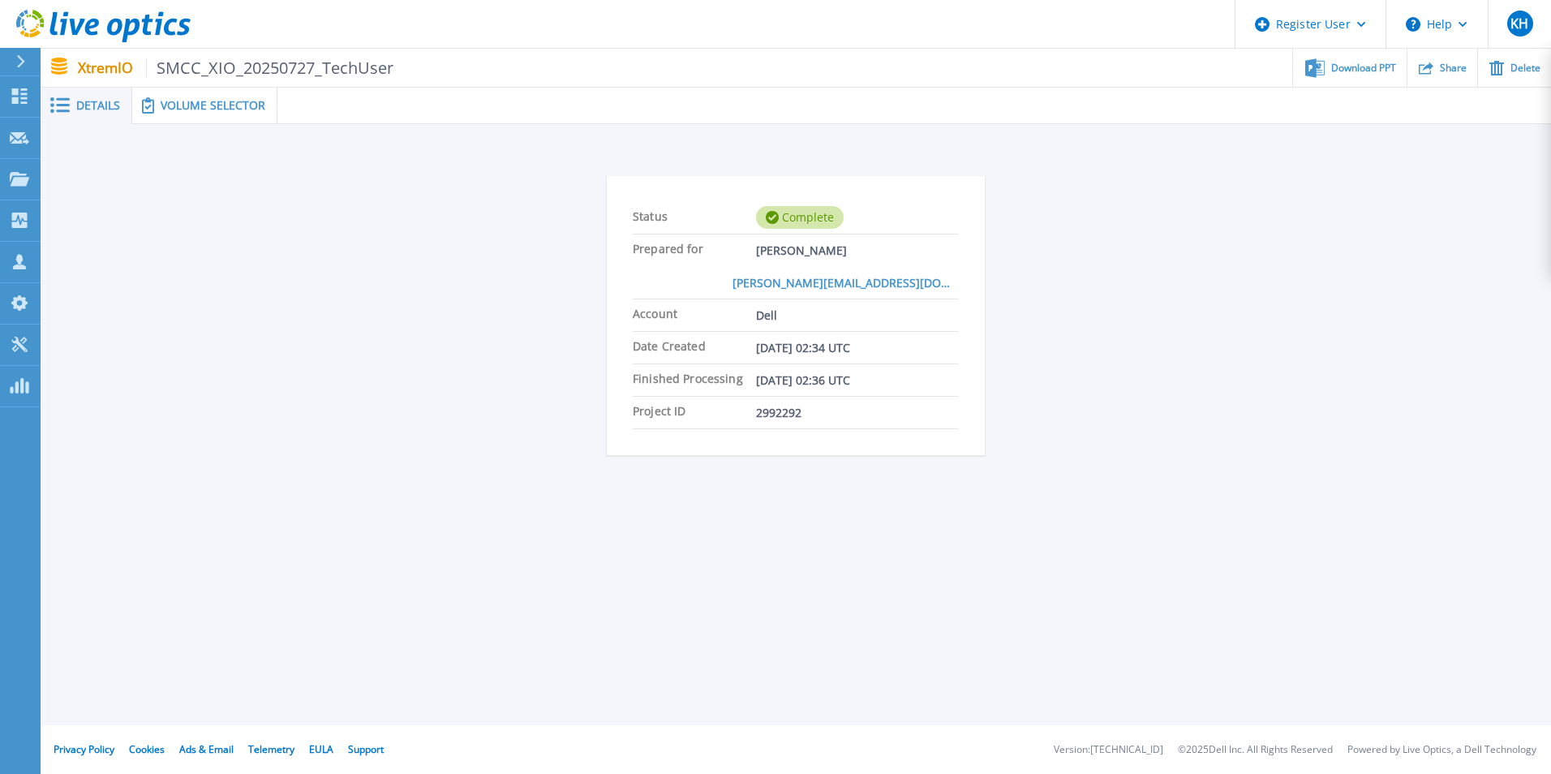
click at [212, 111] on span "Volume Selector" at bounding box center [213, 105] width 105 height 11
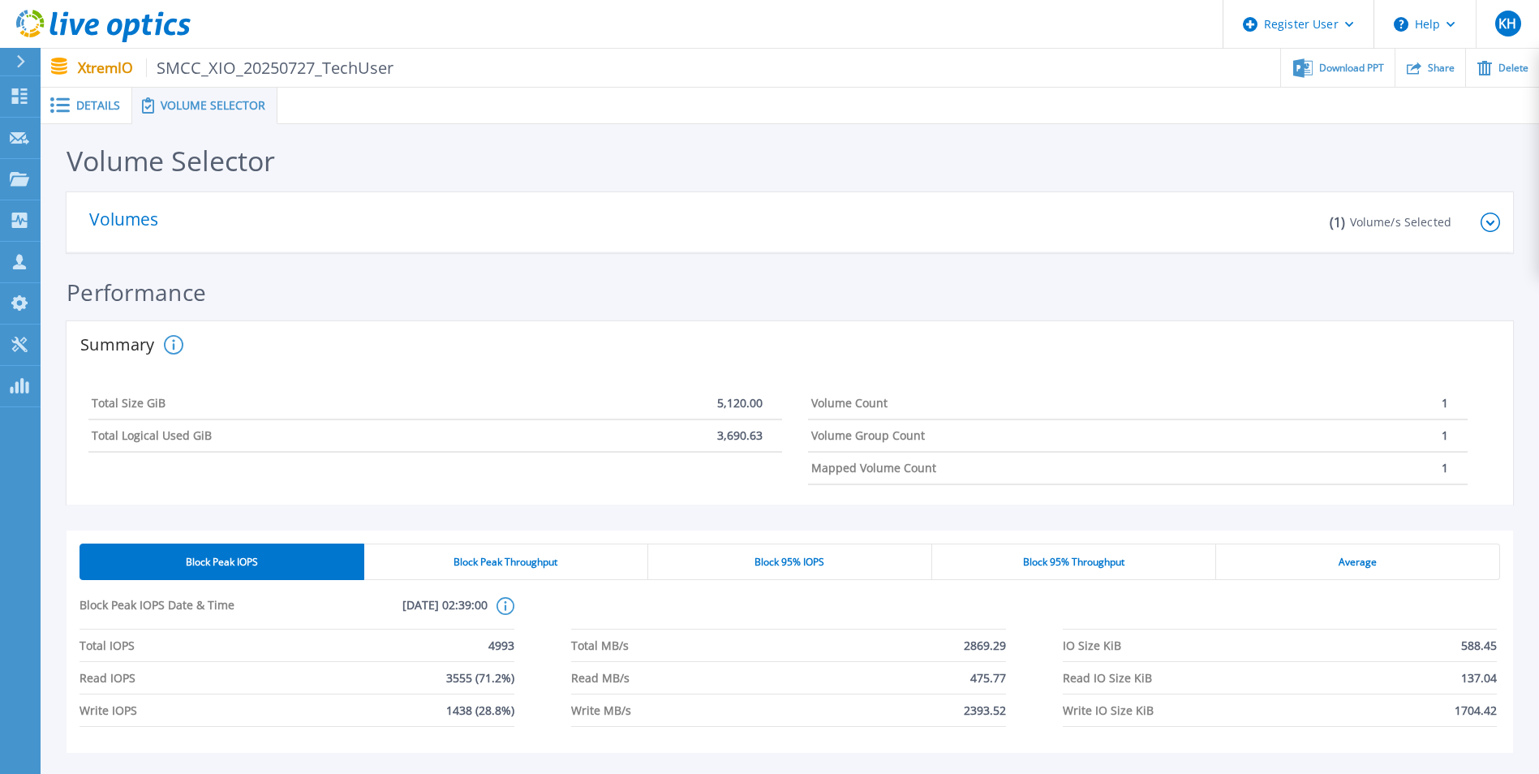
click at [25, 62] on icon at bounding box center [20, 61] width 9 height 13
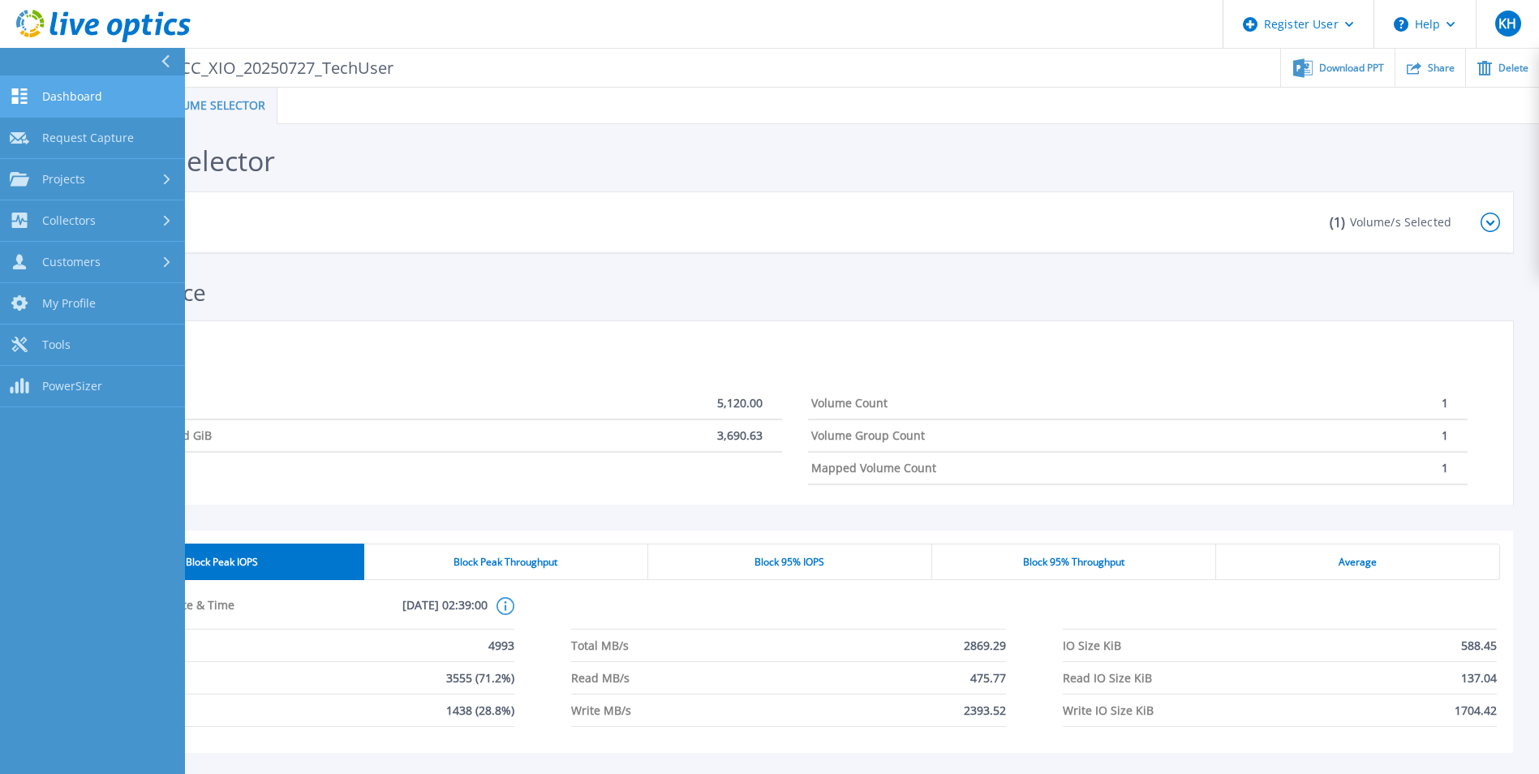
click at [99, 106] on link "Dashboard Dashboard" at bounding box center [92, 96] width 185 height 41
click at [123, 174] on div "Projects" at bounding box center [93, 179] width 166 height 15
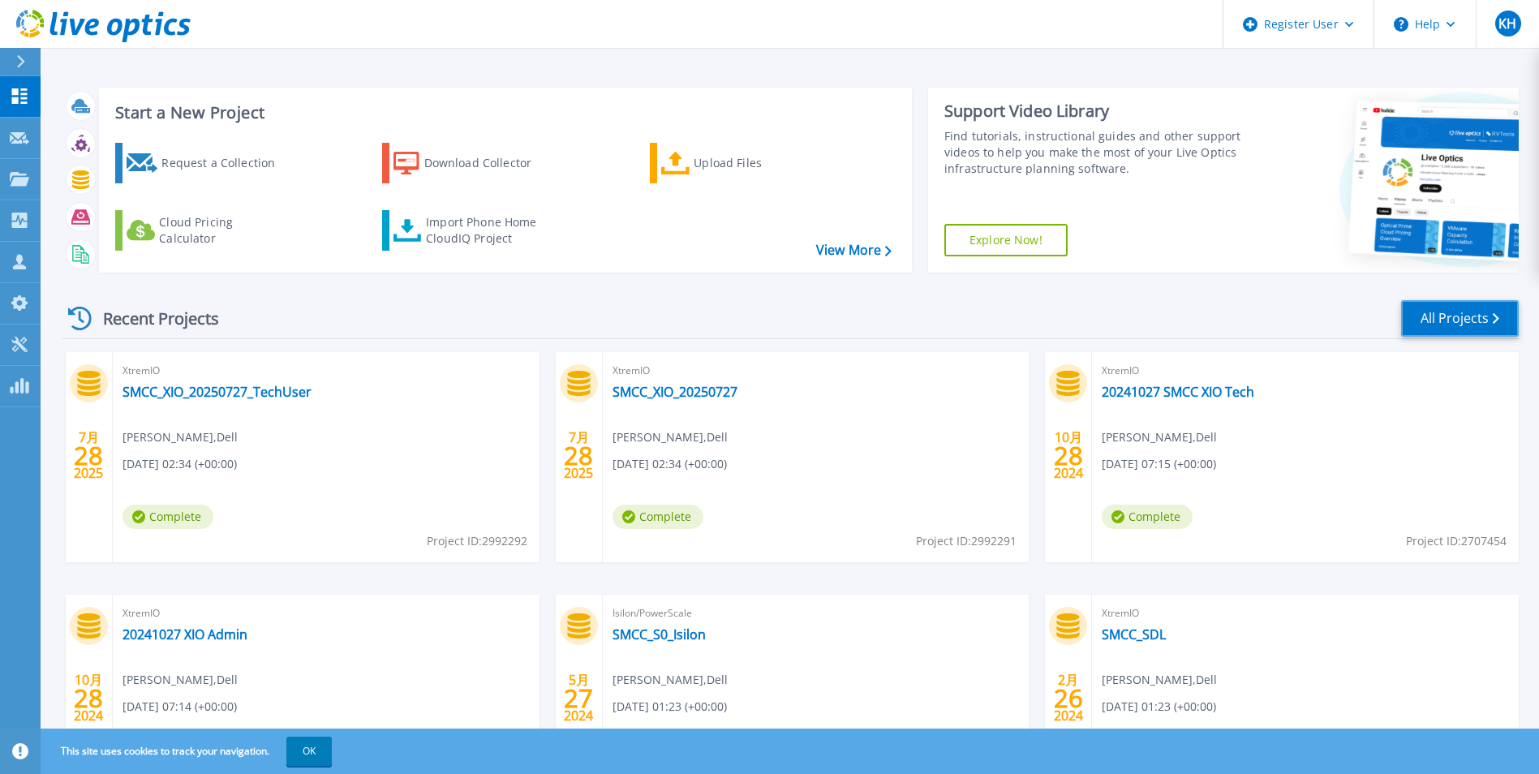
click at [1466, 317] on link "All Projects" at bounding box center [1460, 318] width 118 height 37
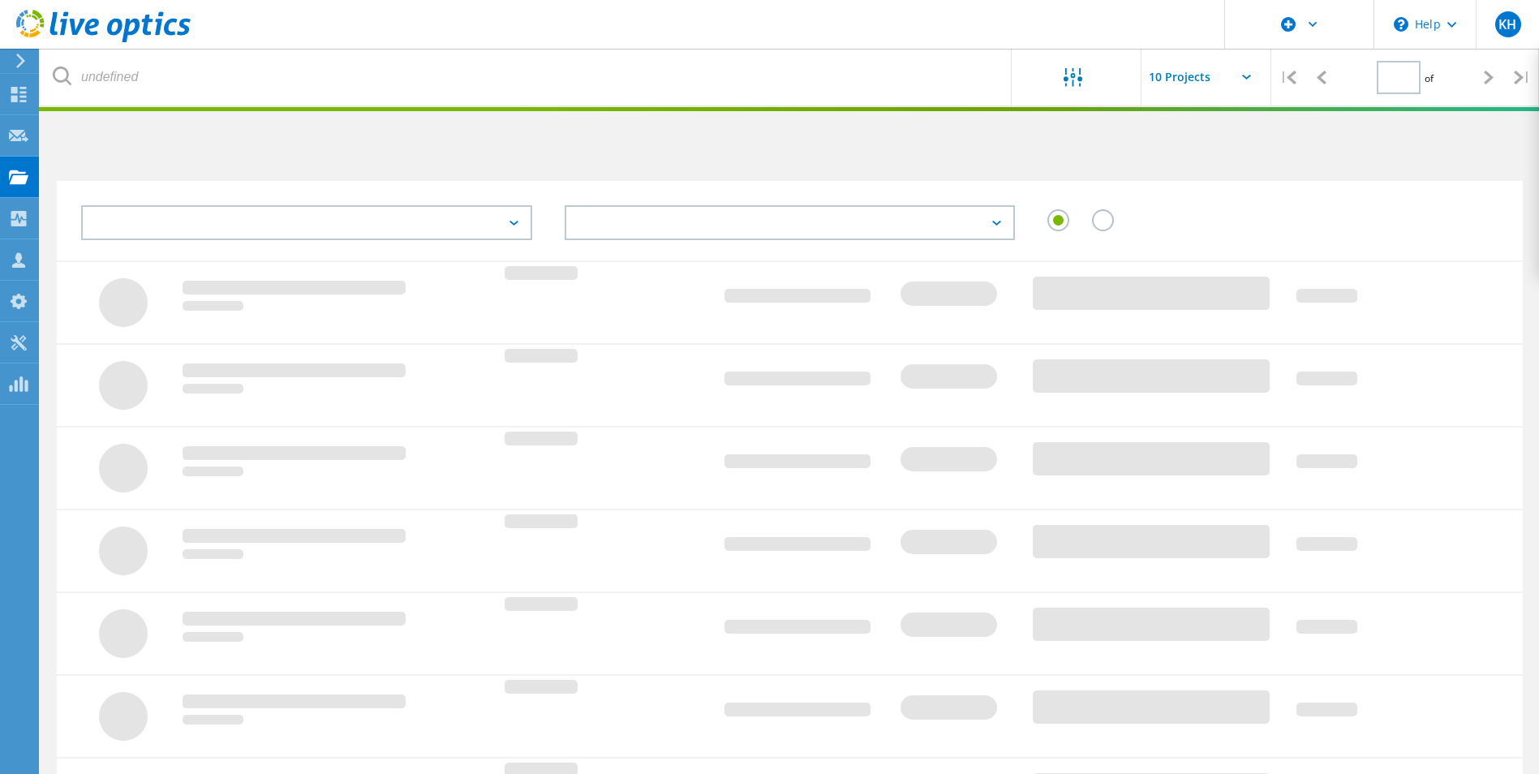
type input "1"
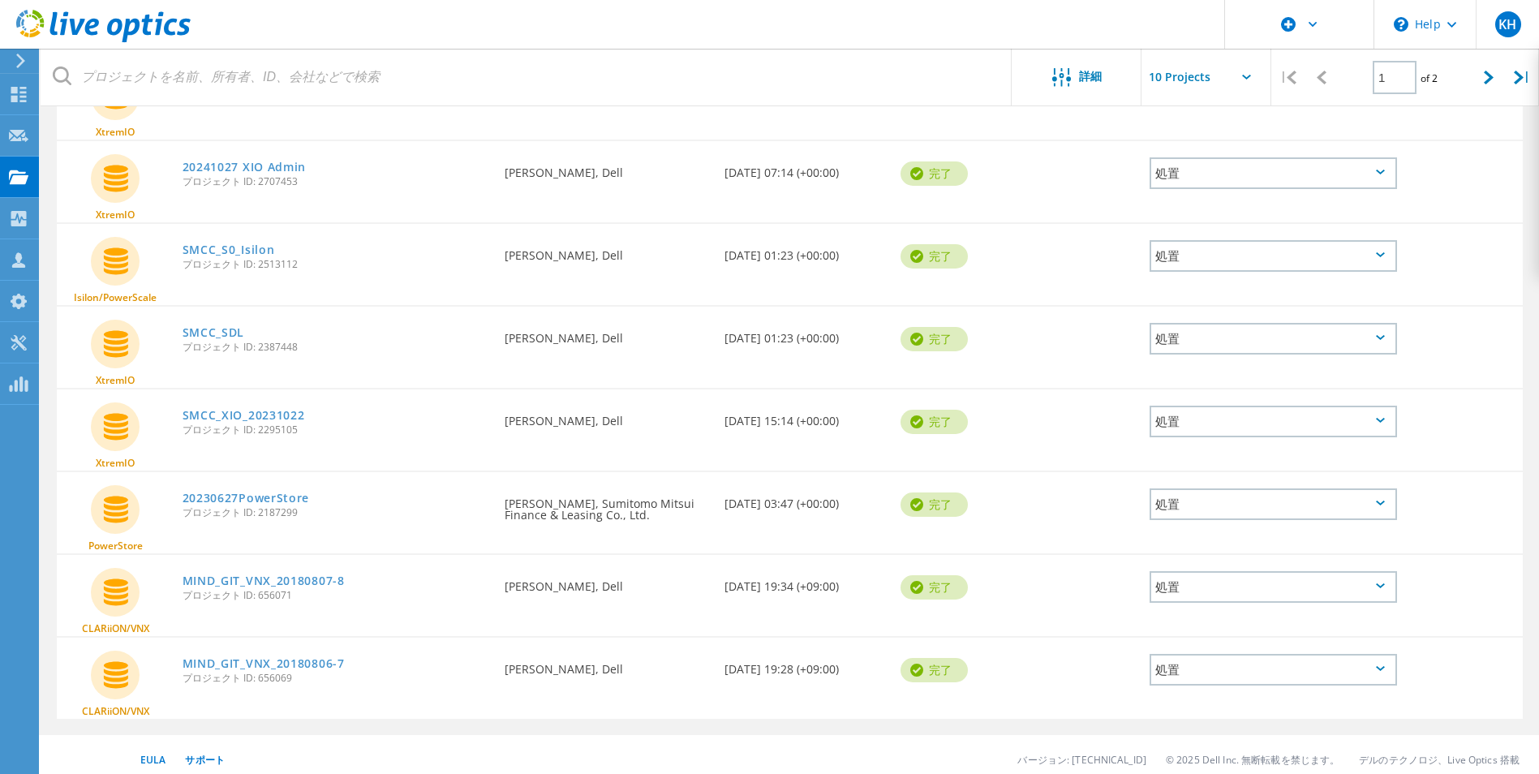
scroll to position [416, 0]
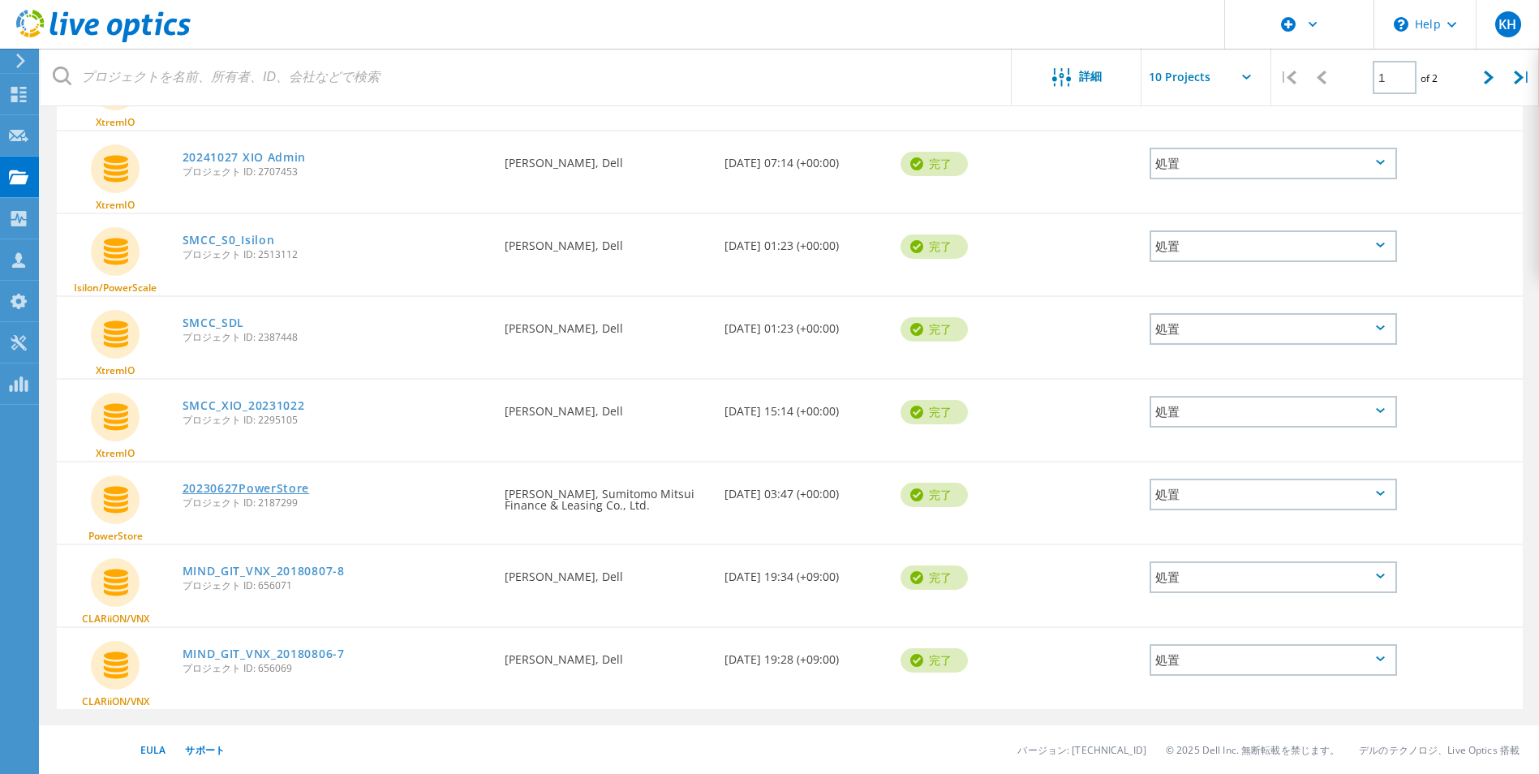
click at [279, 490] on link "20230627PowerStore" at bounding box center [246, 488] width 127 height 11
click at [1211, 495] on div "処置" at bounding box center [1273, 495] width 247 height 32
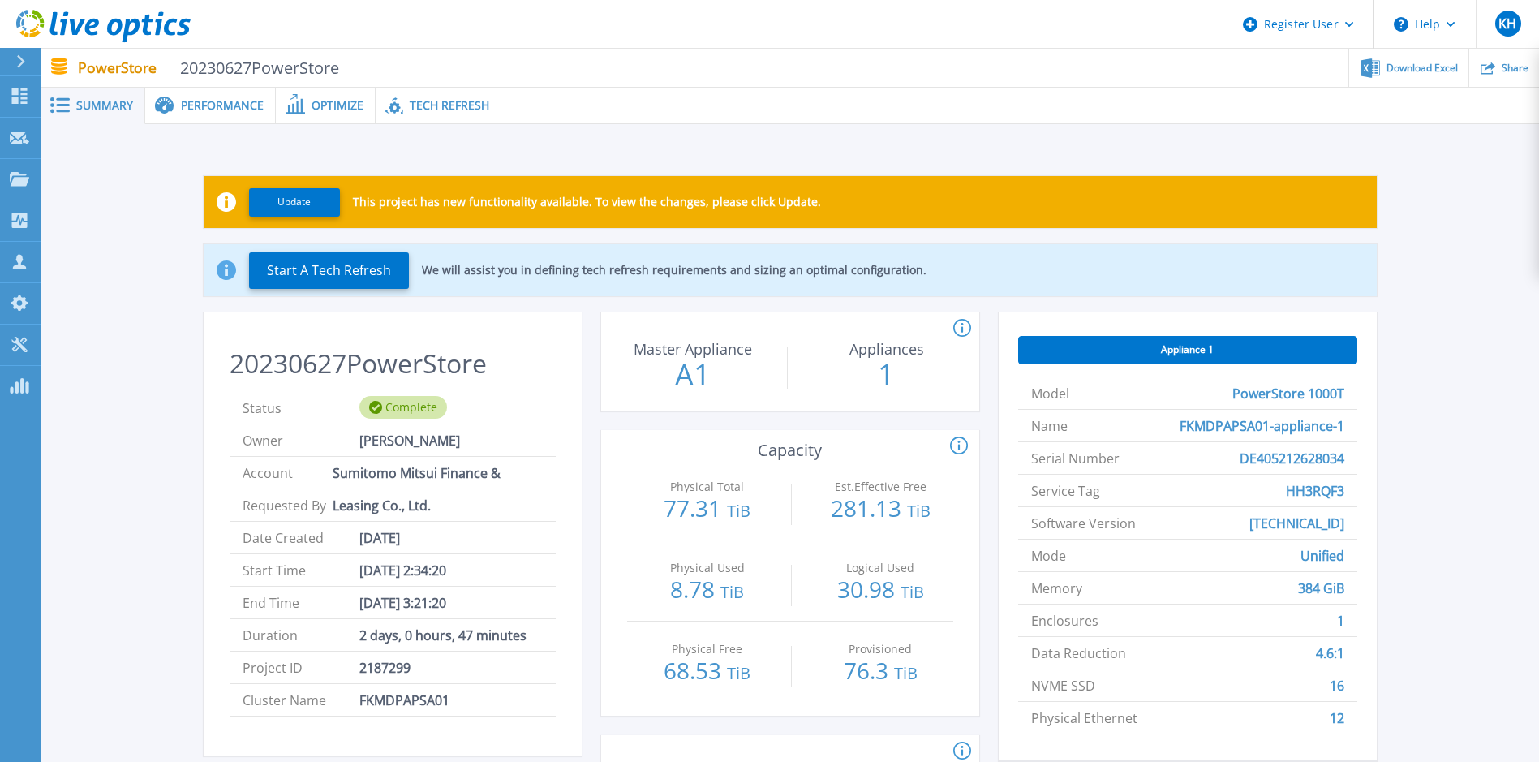
click at [241, 109] on span "Performance" at bounding box center [222, 105] width 83 height 11
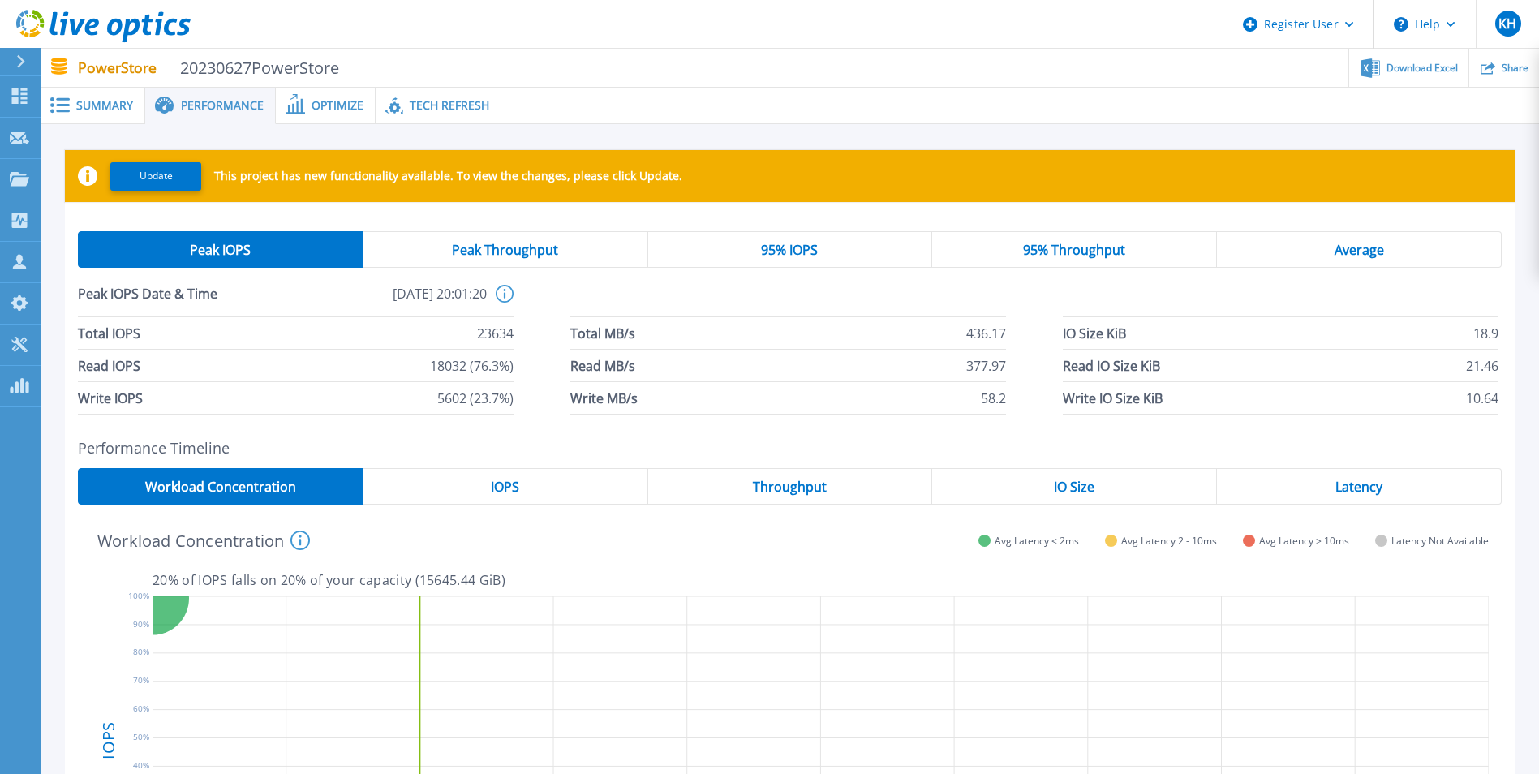
click at [522, 260] on div "Peak Throughput" at bounding box center [505, 249] width 285 height 37
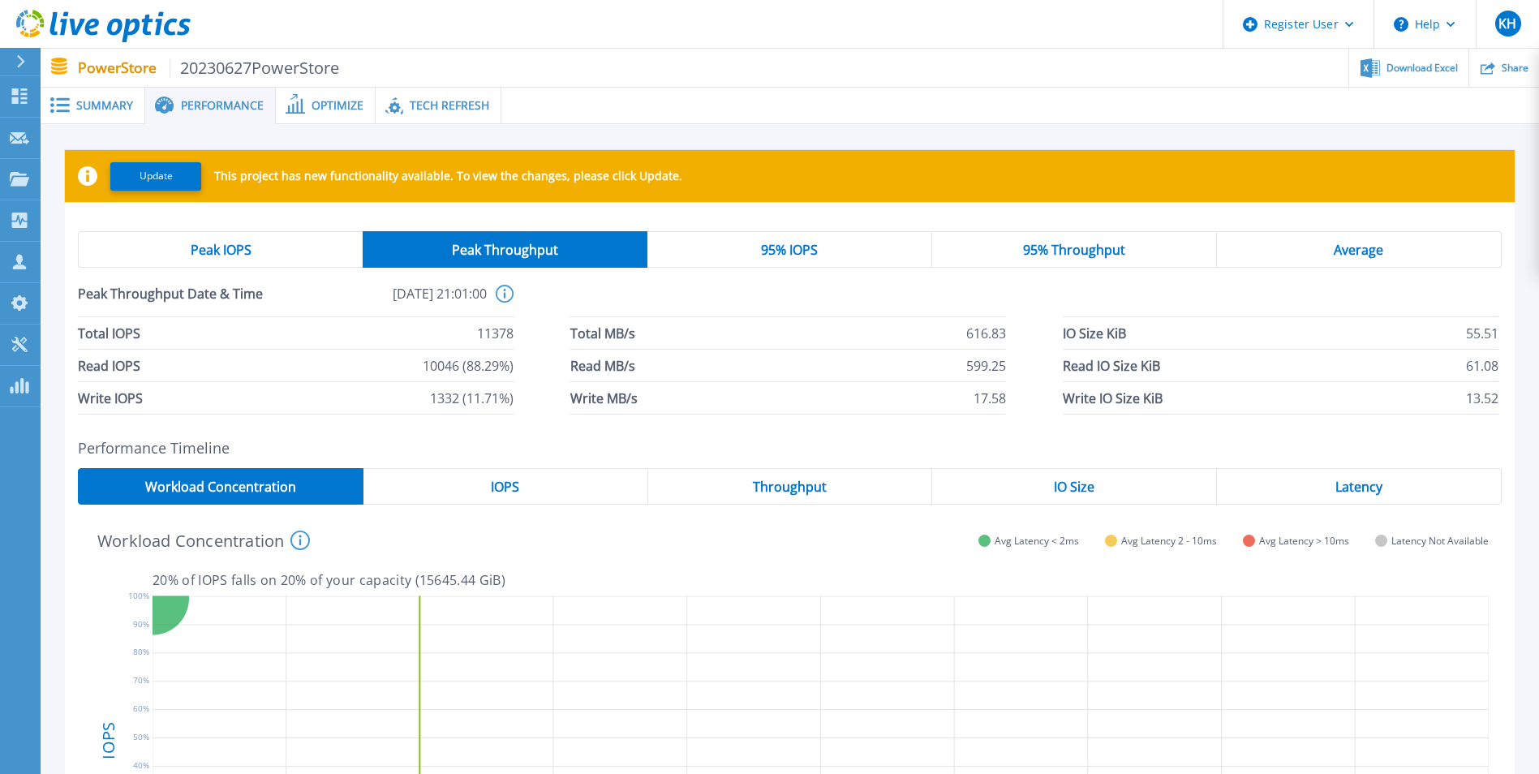
click at [842, 244] on div "95% IOPS" at bounding box center [789, 249] width 285 height 37
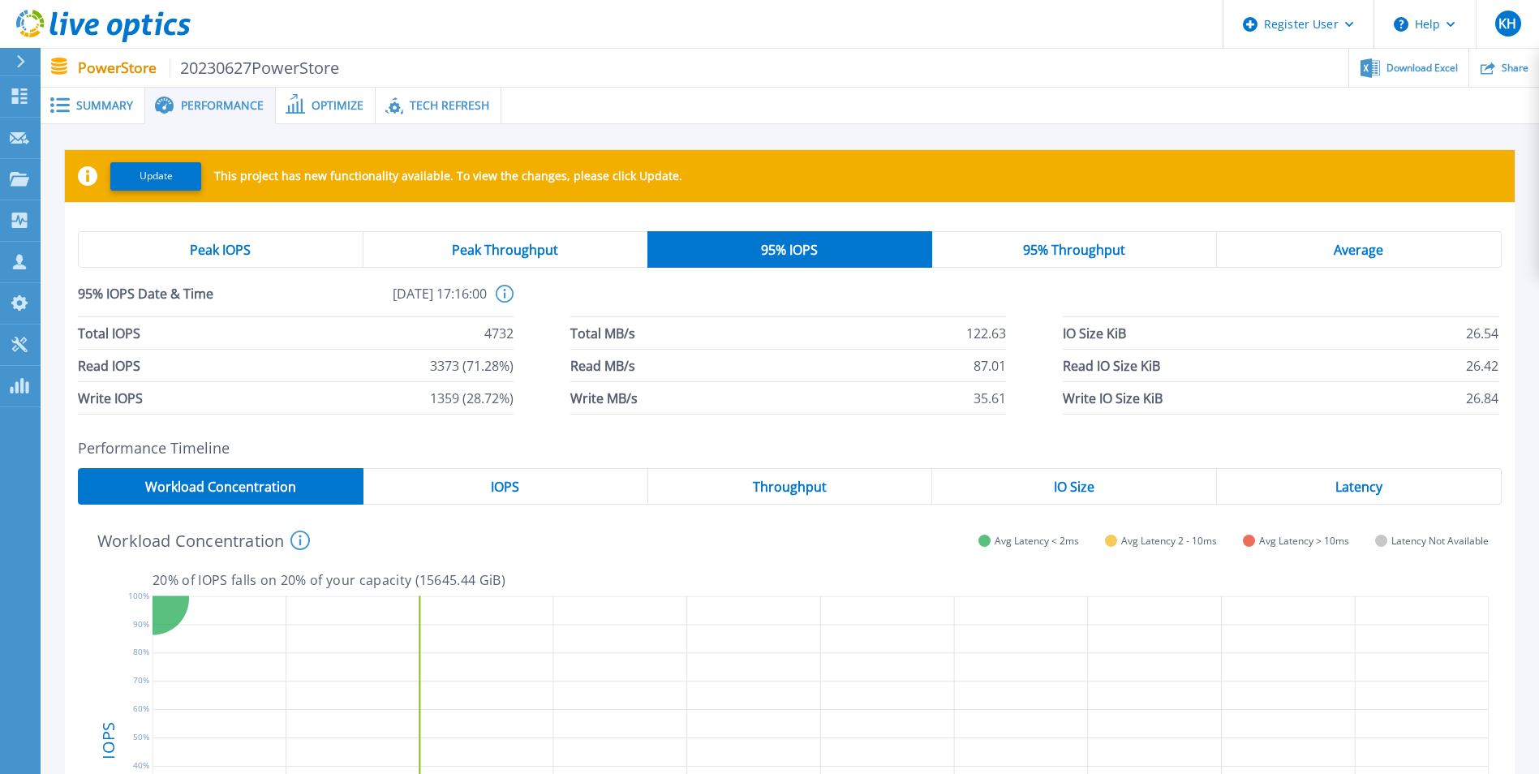
click at [976, 235] on div "95% Throughput" at bounding box center [1074, 249] width 285 height 37
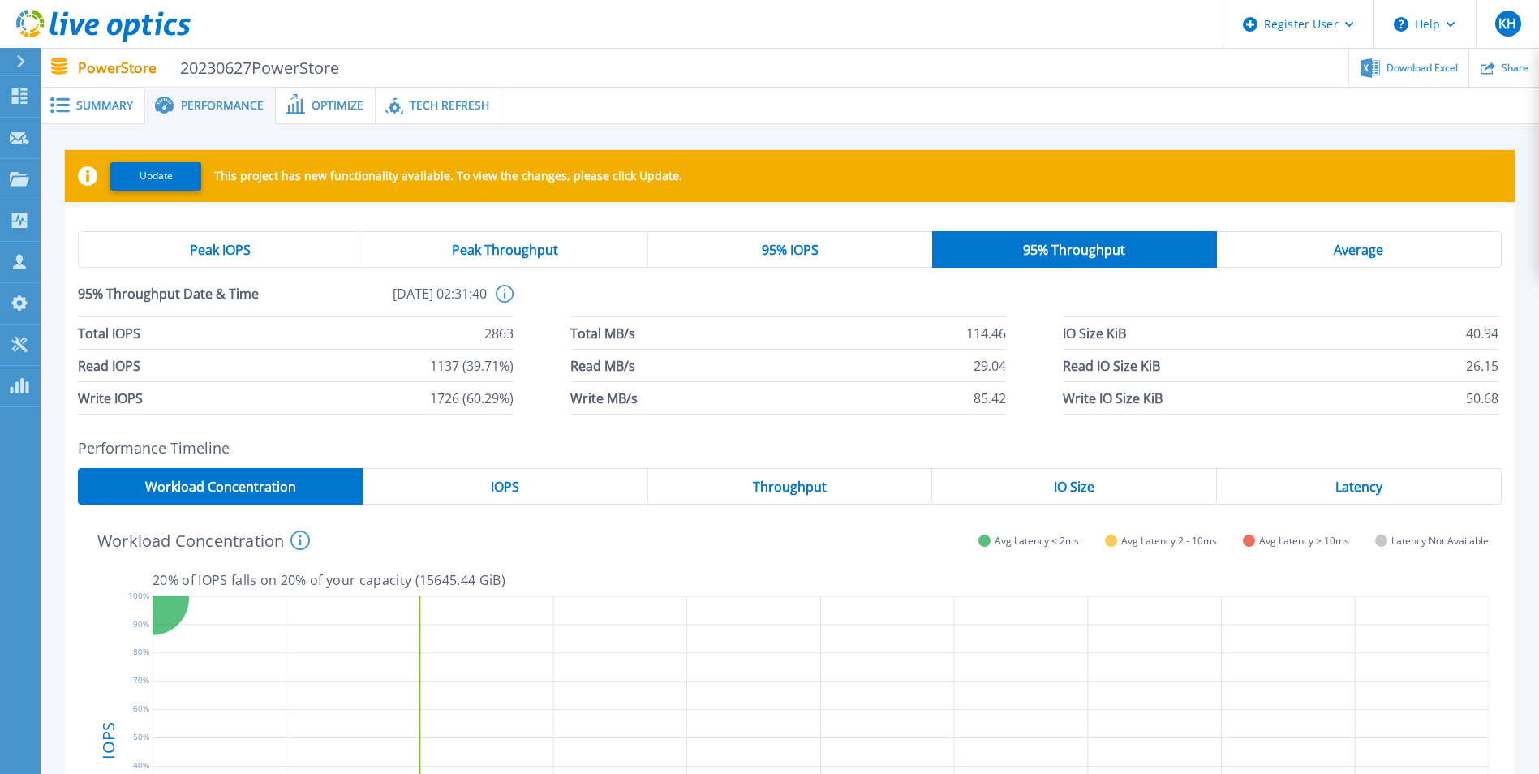
click at [1247, 239] on div "Average" at bounding box center [1359, 249] width 285 height 37
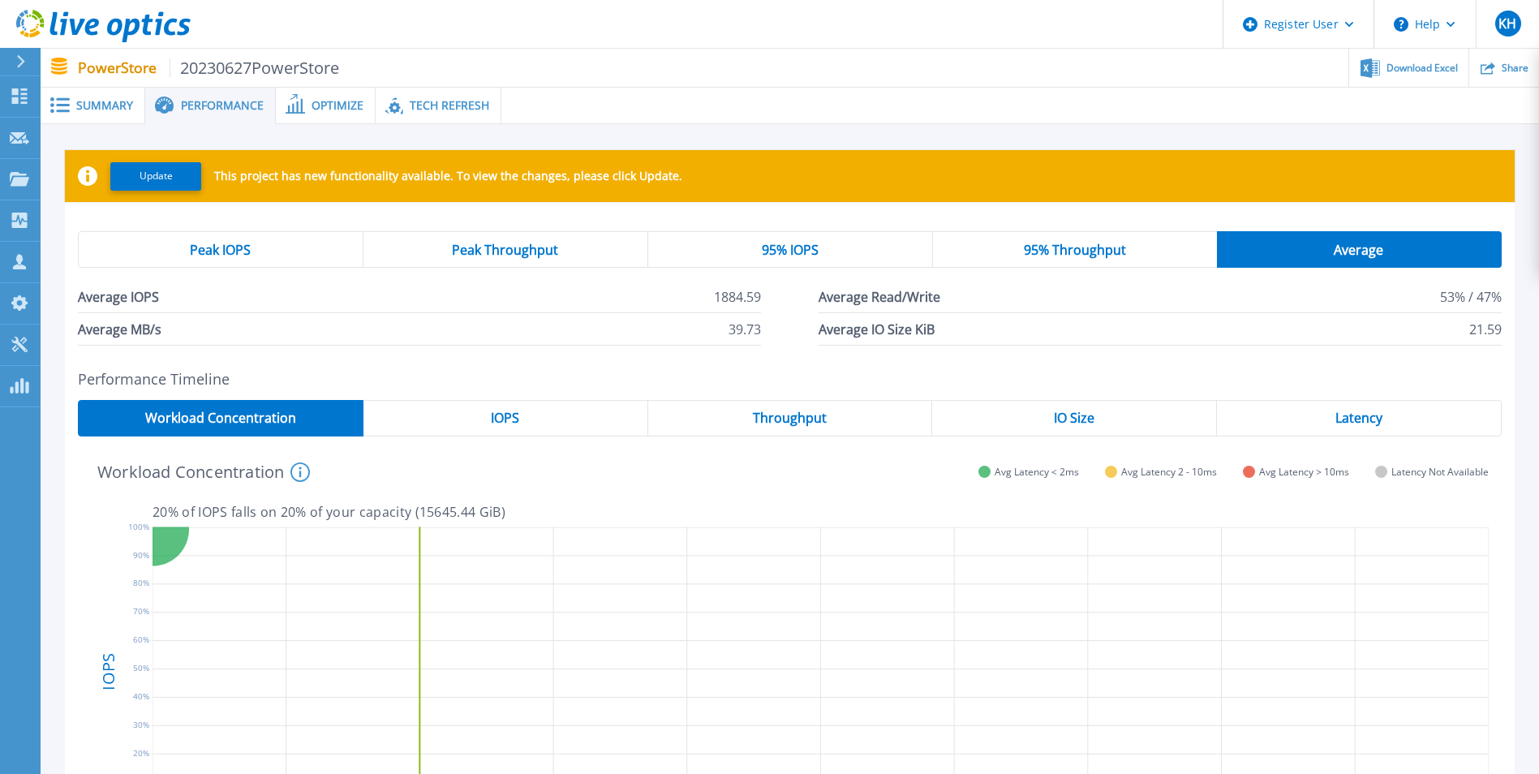
click at [327, 101] on span "Optimize" at bounding box center [338, 105] width 52 height 11
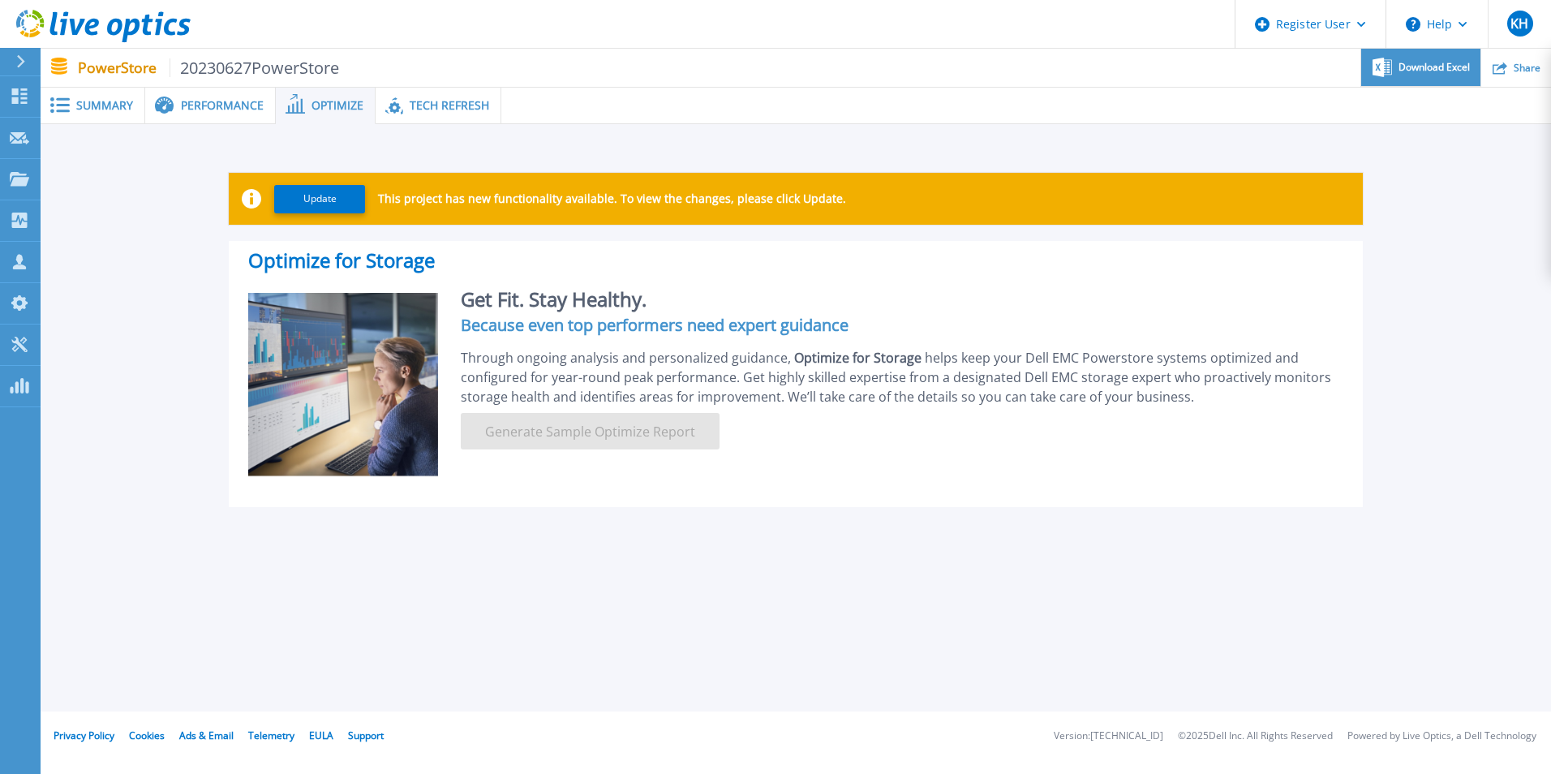
click at [1450, 71] on span "Download Excel" at bounding box center [1434, 67] width 71 height 10
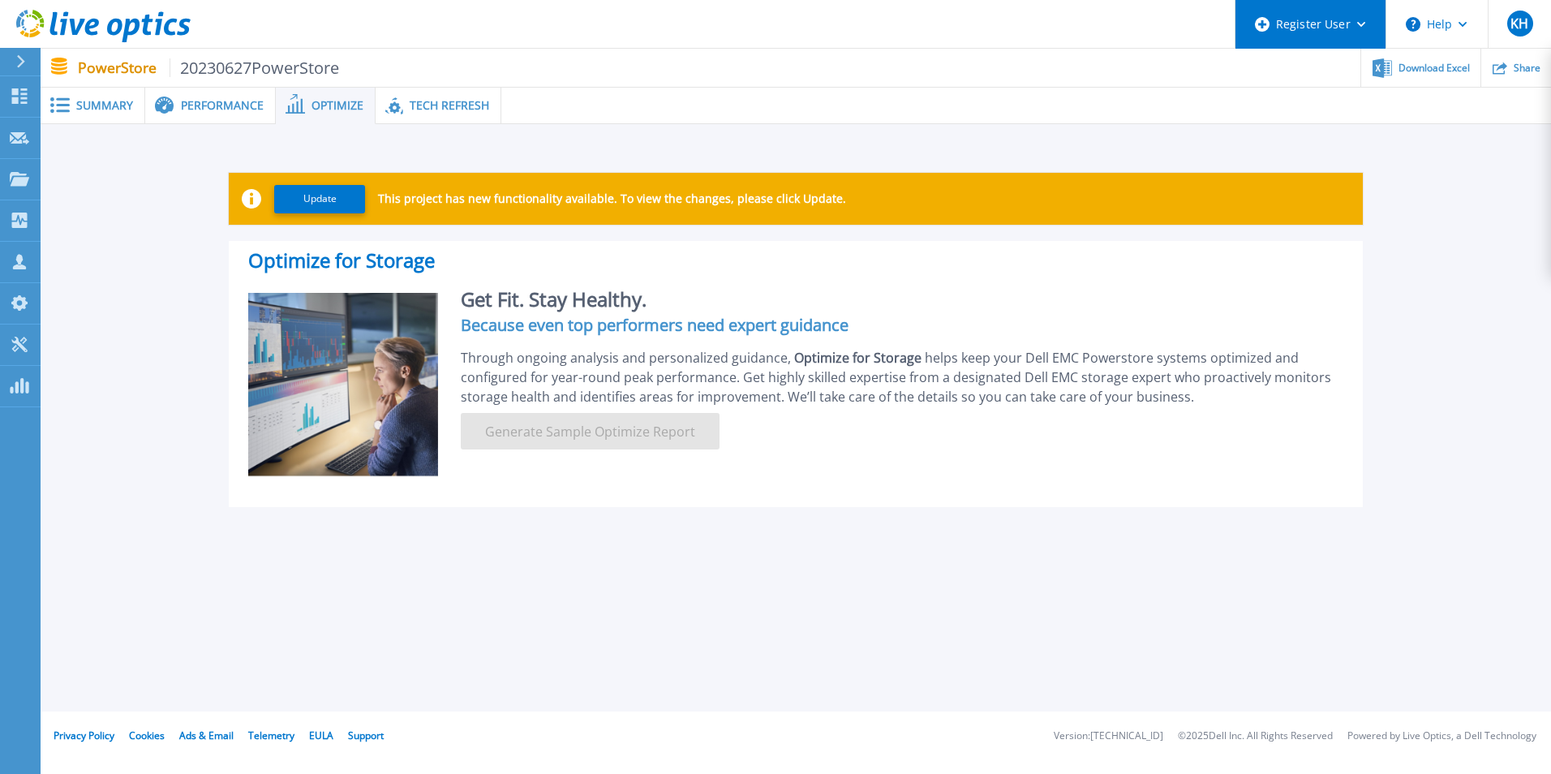
click at [1359, 20] on div "Register User" at bounding box center [1311, 24] width 150 height 49
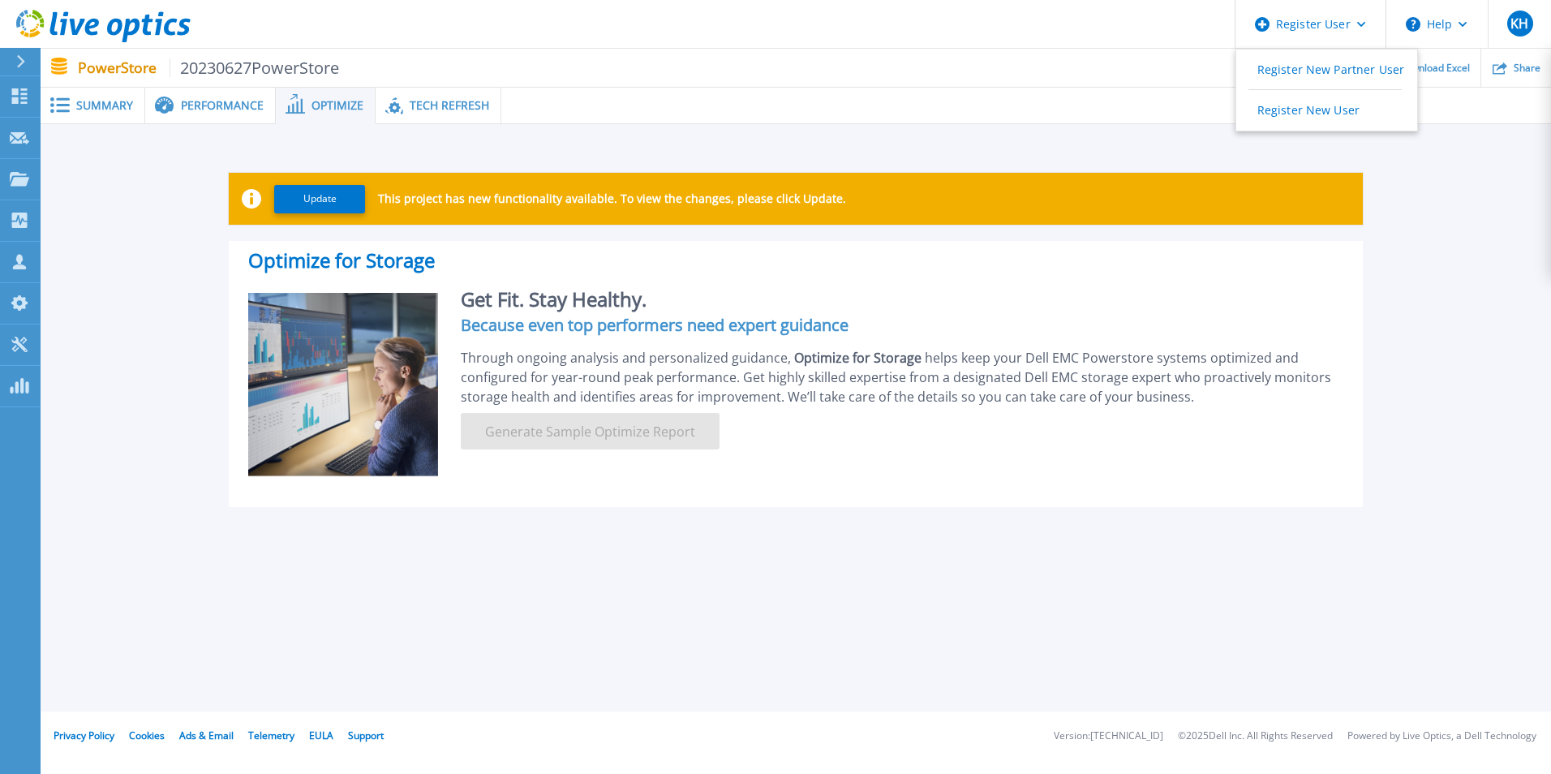
click at [191, 106] on span "Performance" at bounding box center [222, 105] width 83 height 11
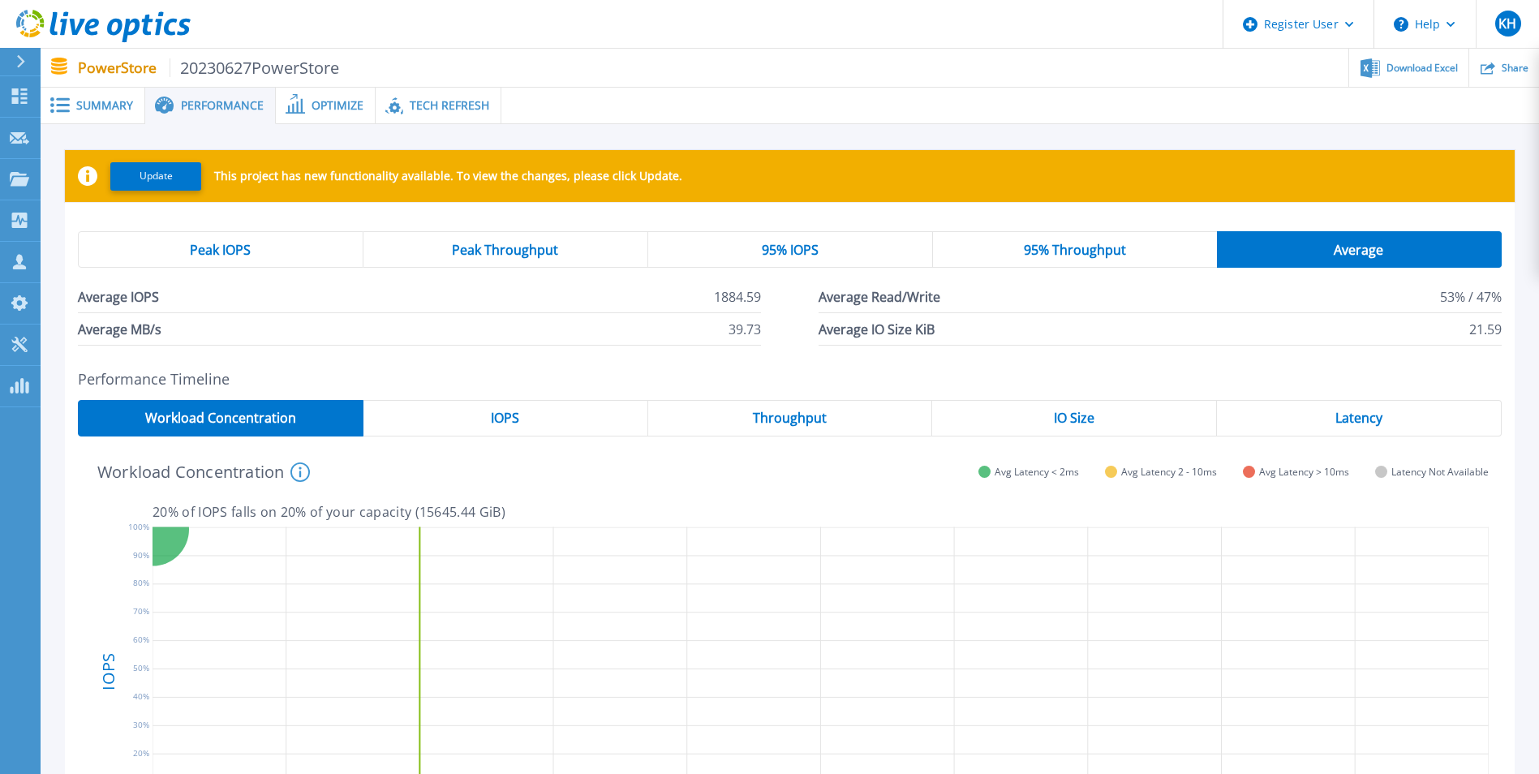
click at [450, 104] on span "Tech Refresh" at bounding box center [450, 105] width 80 height 11
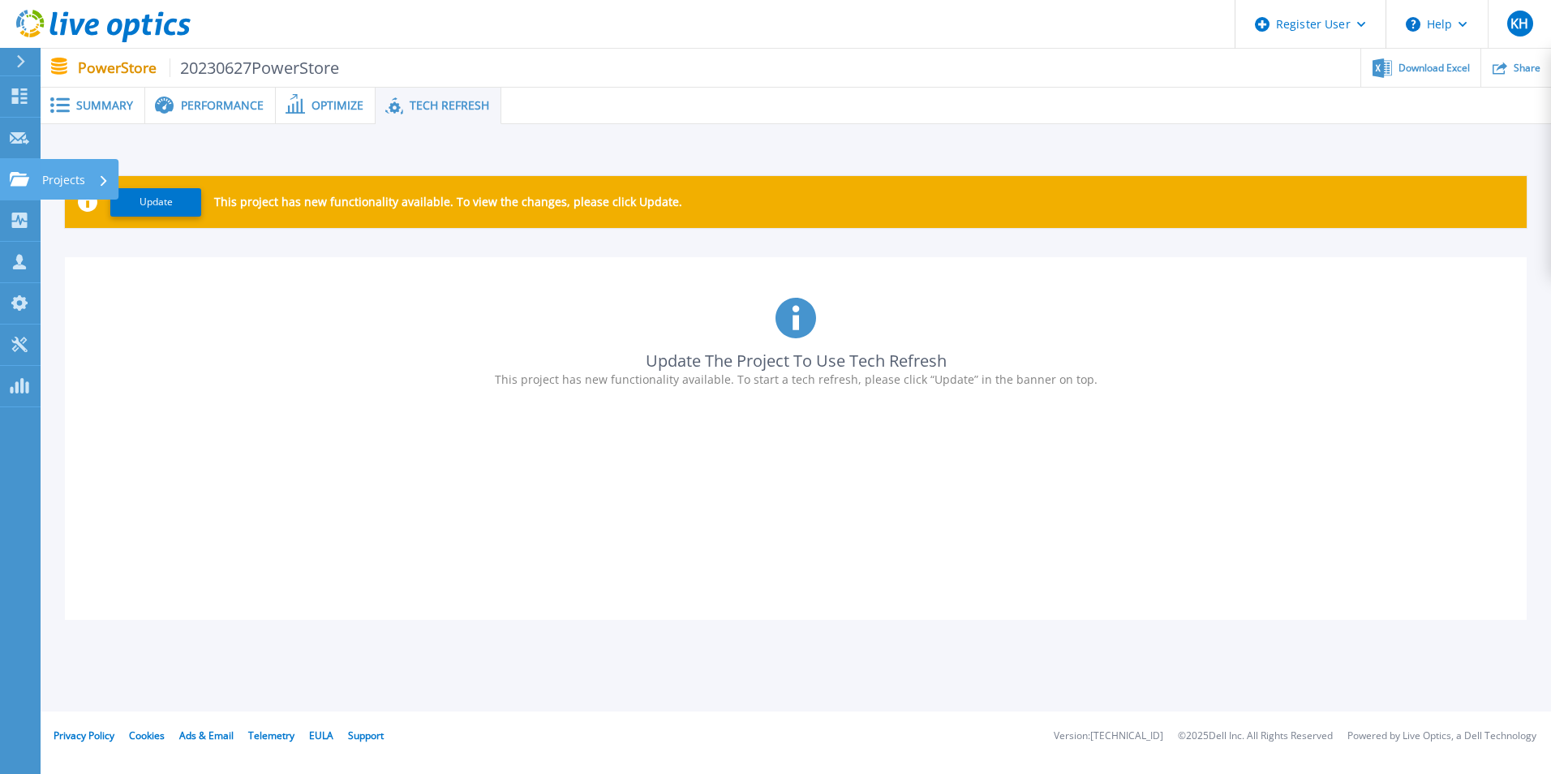
click at [18, 183] on icon at bounding box center [19, 179] width 19 height 14
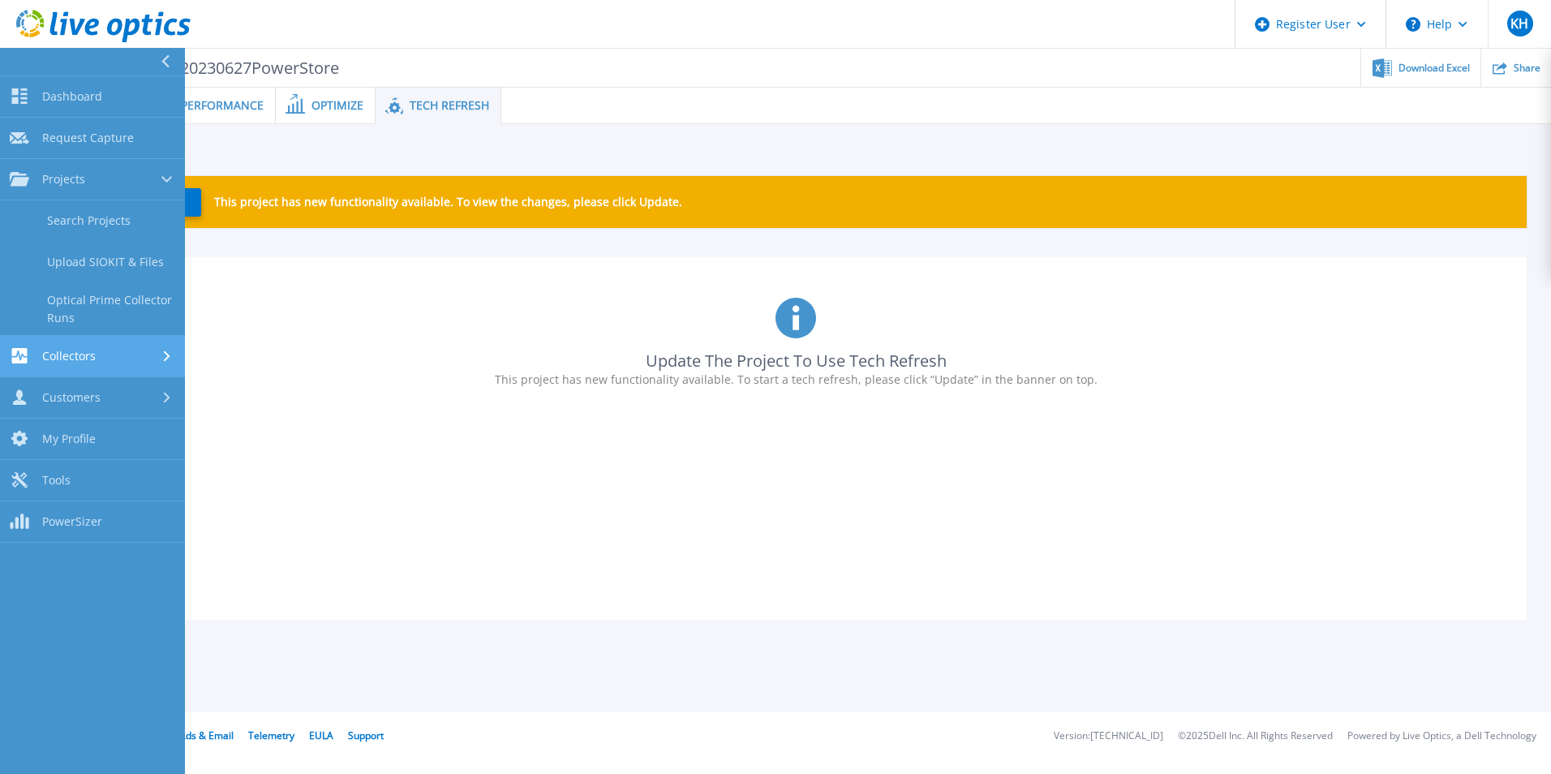
click at [110, 361] on div "Collectors" at bounding box center [93, 355] width 166 height 15
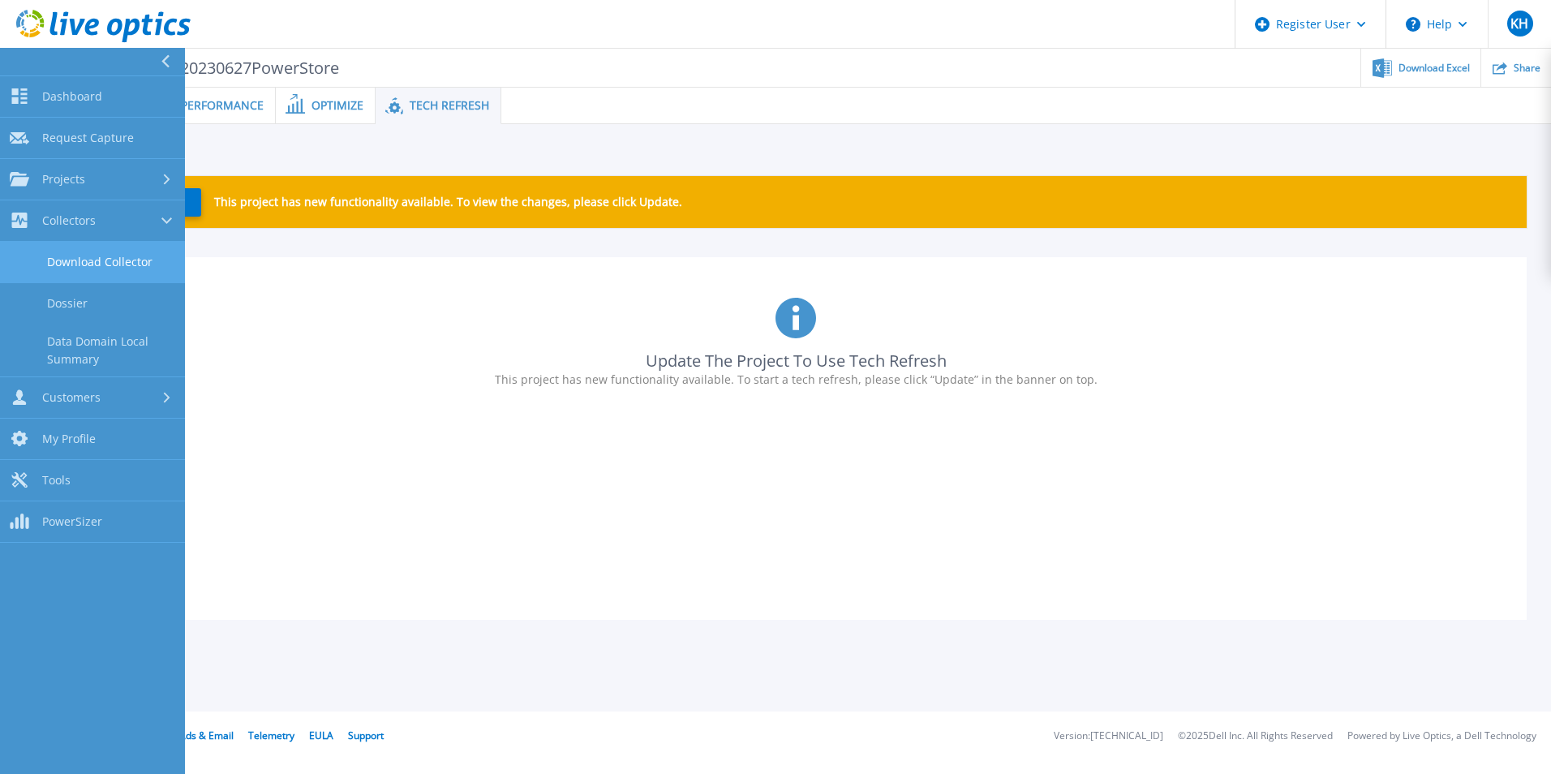
click at [153, 266] on link "Download Collector" at bounding box center [92, 262] width 185 height 41
